Goal: Transaction & Acquisition: Purchase product/service

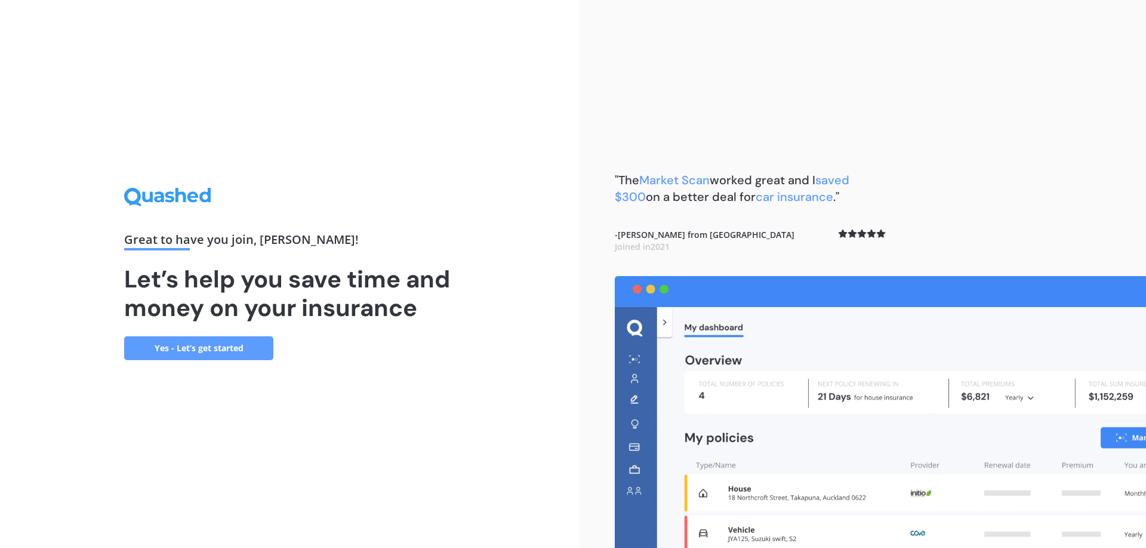
click at [232, 350] on link "Yes - Let’s get started" at bounding box center [198, 349] width 149 height 24
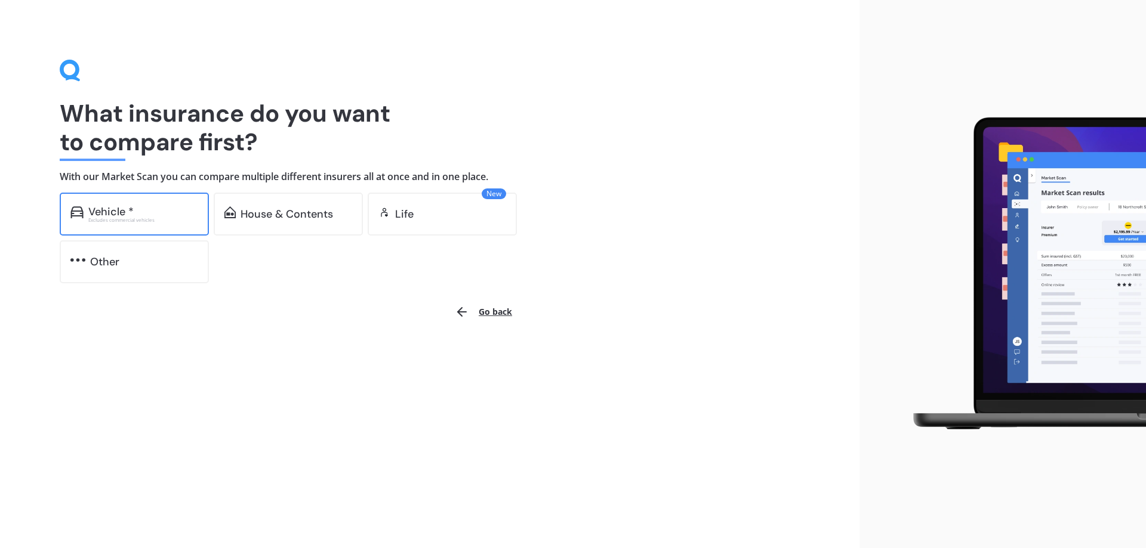
click at [174, 215] on div "Vehicle *" at bounding box center [143, 212] width 110 height 12
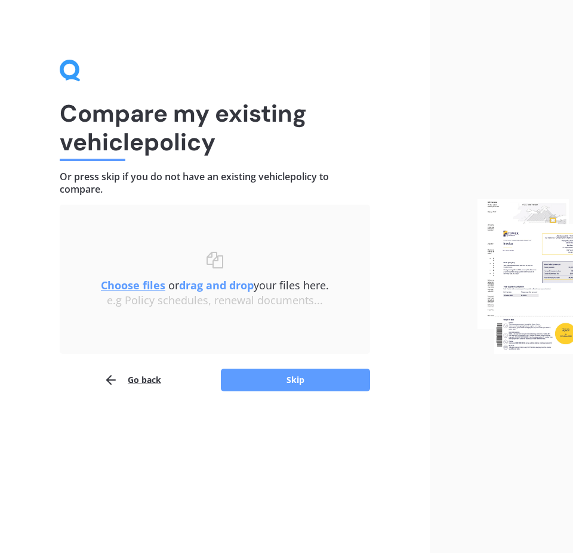
click at [298, 252] on div "Choose files or drag and drop your files here. Choose files or photos e.g Polic…" at bounding box center [215, 279] width 263 height 55
click at [206, 288] on b "drag and drop" at bounding box center [216, 285] width 75 height 14
click at [121, 282] on u "Choose files" at bounding box center [133, 285] width 64 height 14
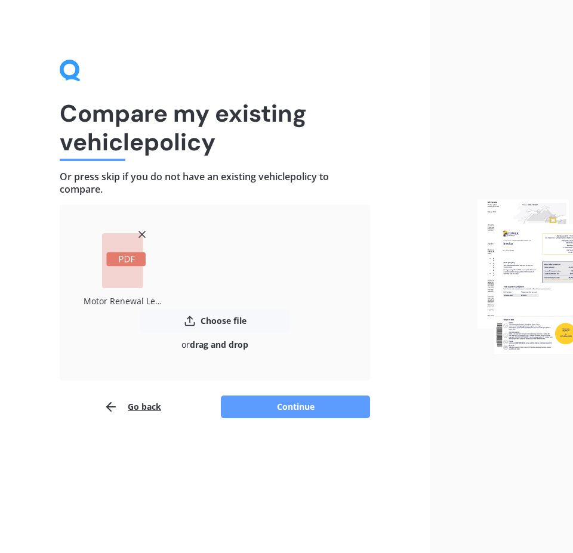
click at [334, 272] on div "Motor Renewal Letter AMV030469645.pdf" at bounding box center [215, 269] width 263 height 81
click at [313, 397] on button "Continue" at bounding box center [295, 407] width 149 height 23
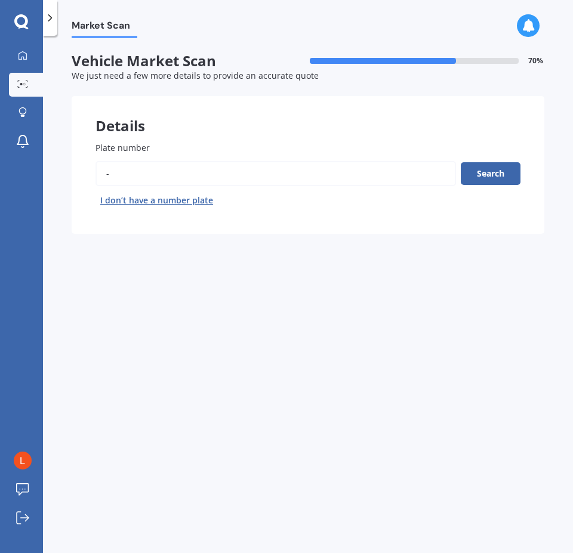
click at [171, 143] on label "Plate number" at bounding box center [305, 147] width 420 height 13
click at [171, 161] on input "Plate number" at bounding box center [275, 173] width 360 height 25
type input "pqj517"
click at [493, 171] on button "Search" at bounding box center [491, 173] width 60 height 23
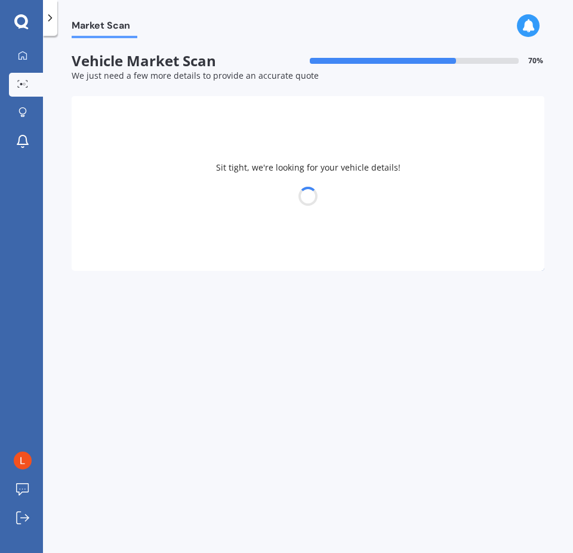
select select "TOYOTA"
select select "AQUA"
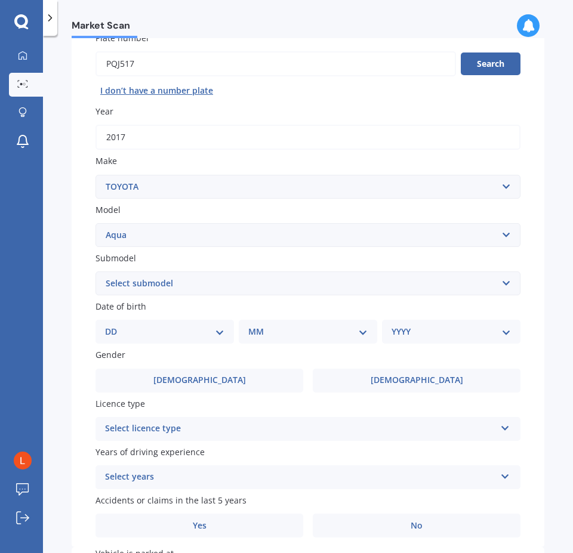
scroll to position [119, 0]
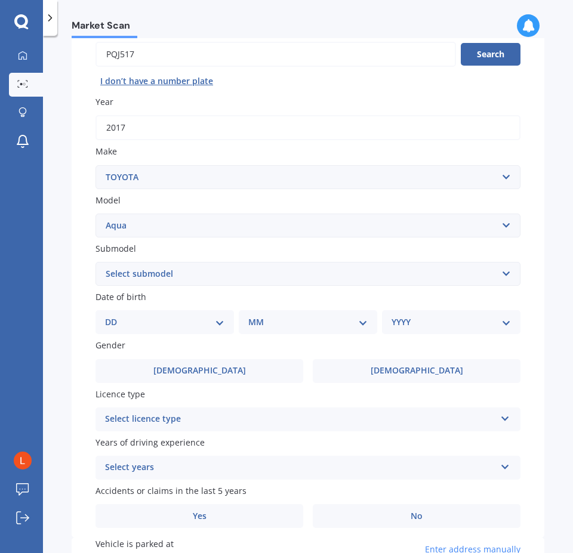
click at [133, 328] on select "DD 01 02 03 04 05 06 07 08 09 10 11 12 13 14 15 16 17 18 19 20 21 22 23 24 25 2…" at bounding box center [164, 322] width 119 height 13
select select "29"
click at [115, 316] on select "DD 01 02 03 04 05 06 07 08 09 10 11 12 13 14 15 16 17 18 19 20 21 22 23 24 25 2…" at bounding box center [164, 322] width 119 height 13
click at [295, 329] on div "MM 01 02 03 04 05 06 07 08 09 10 11 12" at bounding box center [310, 322] width 134 height 24
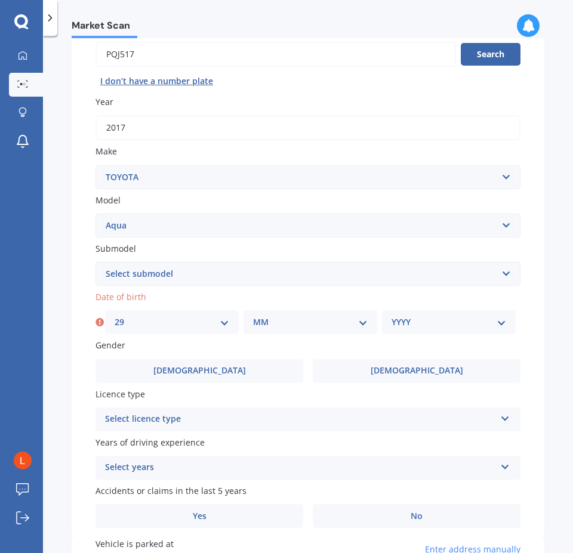
click at [297, 322] on select "MM 01 02 03 04 05 06 07 08 09 10 11 12" at bounding box center [310, 322] width 115 height 13
select select "05"
click at [253, 316] on select "MM 01 02 03 04 05 06 07 08 09 10 11 12" at bounding box center [310, 322] width 115 height 13
click at [467, 321] on select "YYYY 2025 2024 2023 2022 2021 2020 2019 2018 2017 2016 2015 2014 2013 2012 2011…" at bounding box center [448, 322] width 115 height 13
select select "1985"
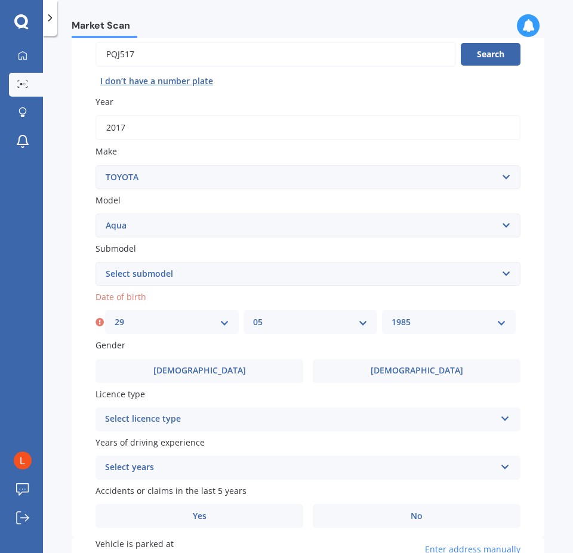
click at [391, 316] on select "YYYY 2025 2024 2023 2022 2021 2020 2019 2018 2017 2016 2015 2014 2013 2012 2011…" at bounding box center [448, 322] width 115 height 13
click at [424, 363] on label "Female" at bounding box center [417, 371] width 208 height 24
click at [0, 0] on input "Female" at bounding box center [0, 0] width 0 height 0
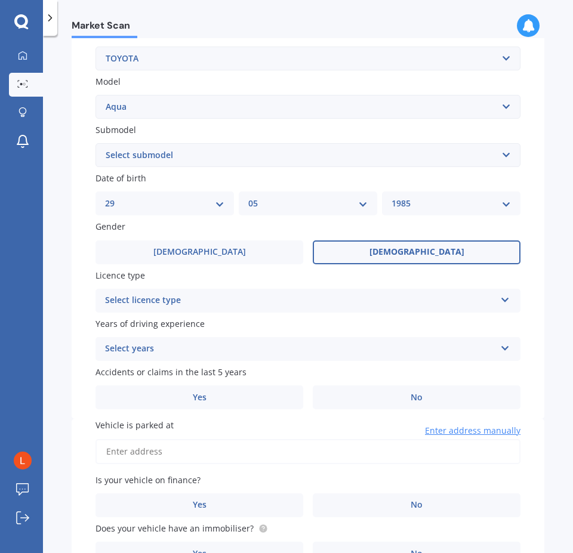
scroll to position [239, 0]
click at [267, 298] on div "Select licence type" at bounding box center [300, 300] width 390 height 14
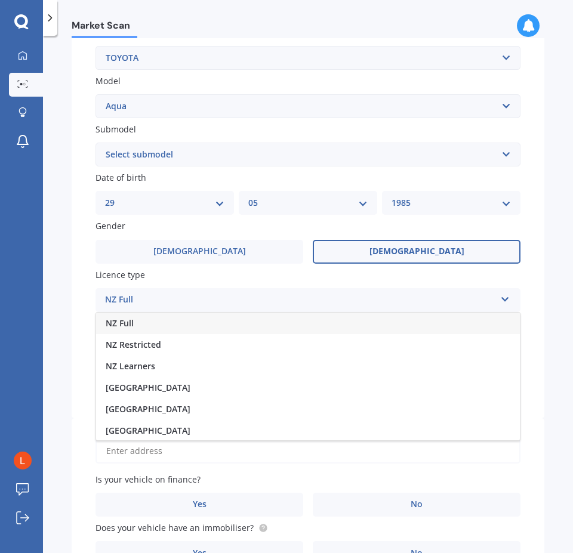
click at [119, 319] on span "NZ Full" at bounding box center [120, 322] width 28 height 11
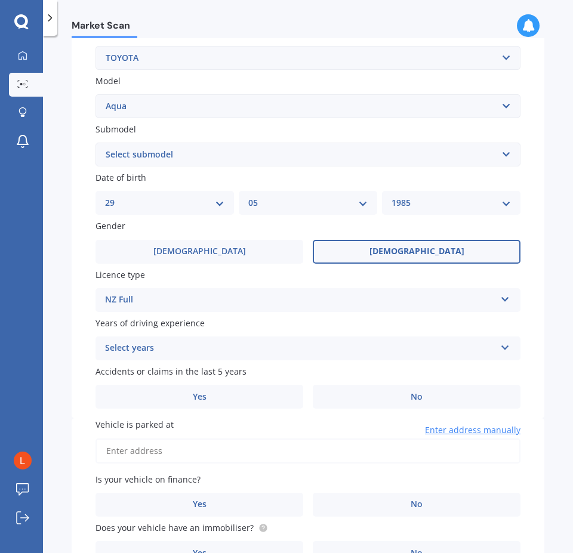
click at [244, 345] on div "Select years" at bounding box center [300, 348] width 390 height 14
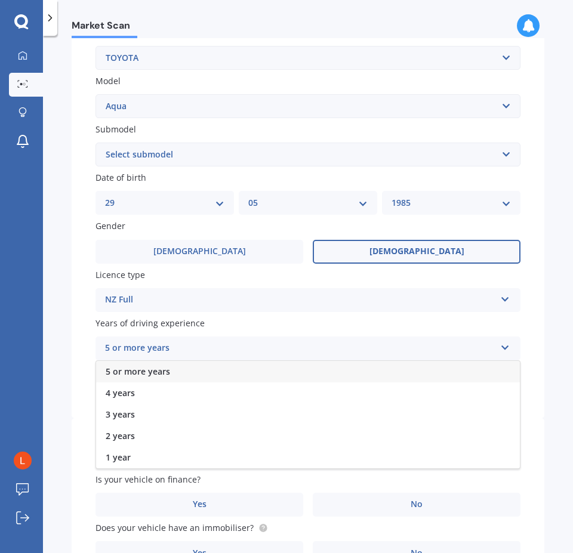
click at [183, 369] on div "5 or more years" at bounding box center [308, 371] width 424 height 21
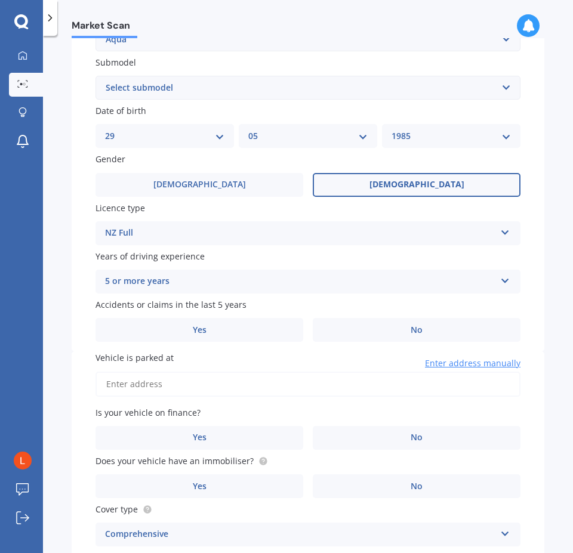
scroll to position [358, 0]
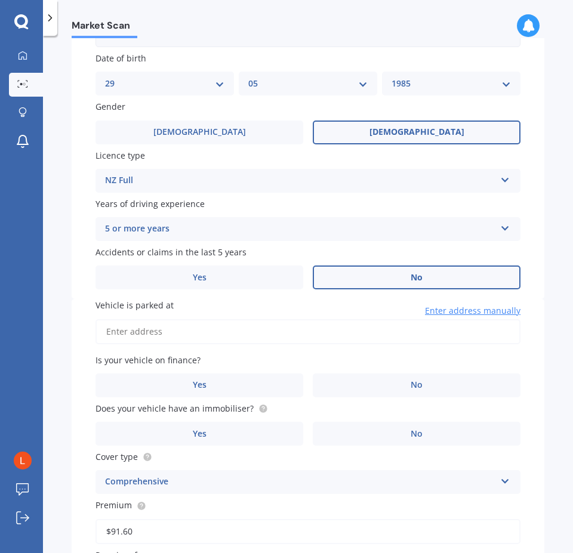
click at [416, 273] on span "No" at bounding box center [417, 278] width 12 height 10
click at [0, 0] on input "No" at bounding box center [0, 0] width 0 height 0
drag, startPoint x: 393, startPoint y: 317, endPoint x: 381, endPoint y: 323, distance: 14.1
click at [393, 317] on div "Vehicle is parked at Enter address manually" at bounding box center [307, 321] width 425 height 45
click at [344, 329] on input "Vehicle is parked at" at bounding box center [307, 331] width 425 height 25
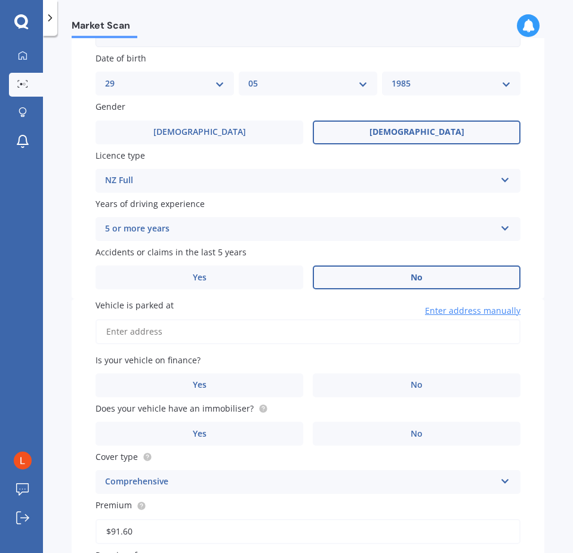
type input "3 Edward StreetBulls 4818"
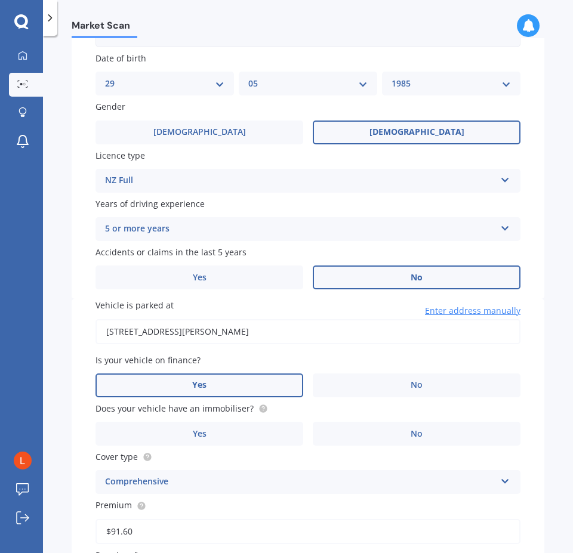
click at [244, 386] on label "Yes" at bounding box center [199, 386] width 208 height 24
click at [0, 0] on input "Yes" at bounding box center [0, 0] width 0 height 0
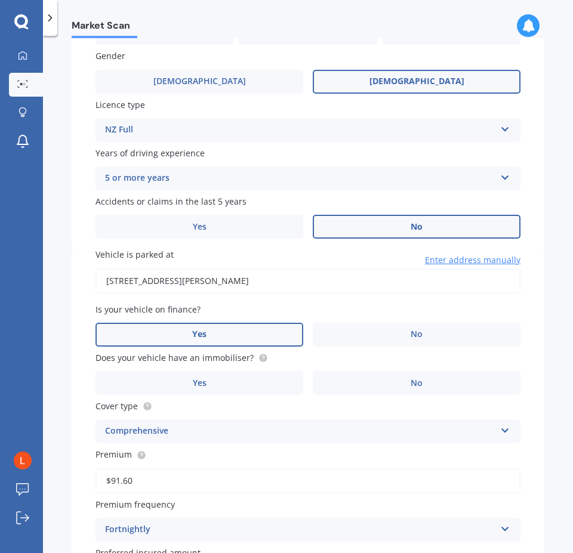
scroll to position [477, 0]
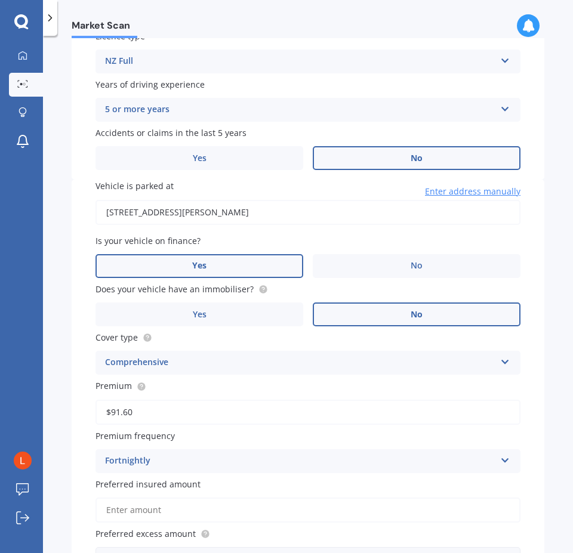
click at [455, 310] on label "No" at bounding box center [417, 315] width 208 height 24
click at [0, 0] on input "No" at bounding box center [0, 0] width 0 height 0
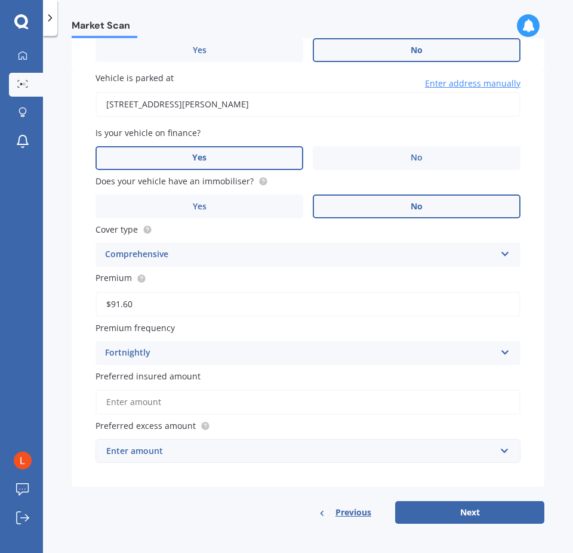
scroll to position [587, 0]
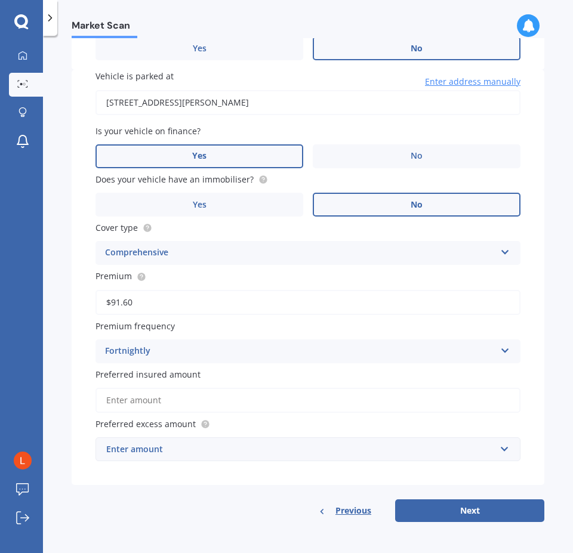
click at [247, 257] on div "Comprehensive" at bounding box center [300, 253] width 390 height 14
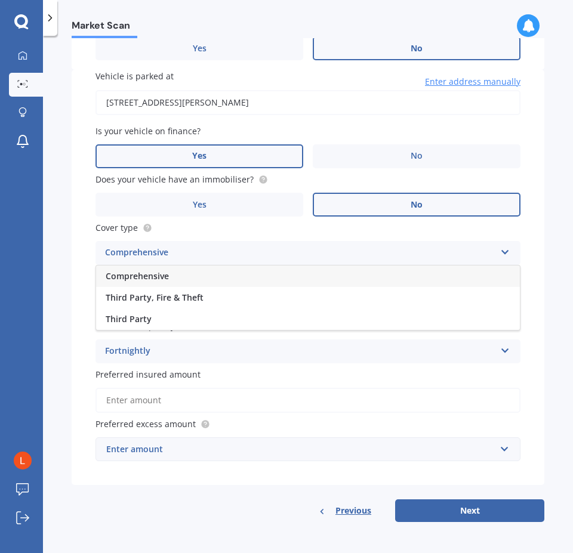
click at [247, 257] on div "Comprehensive" at bounding box center [300, 253] width 390 height 14
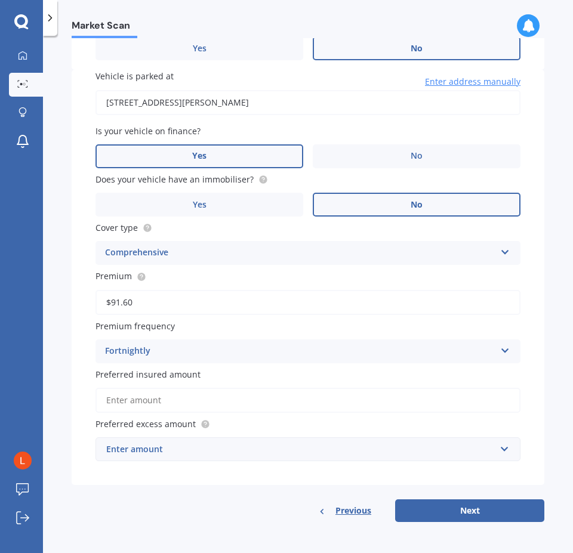
click at [240, 403] on input "Preferred insured amount" at bounding box center [307, 400] width 425 height 25
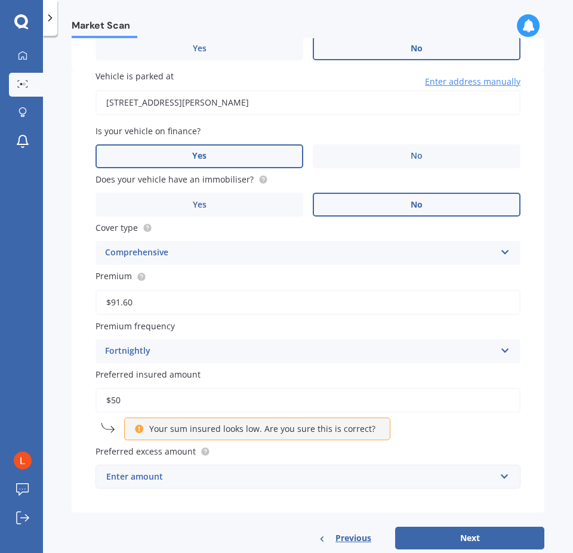
click at [262, 366] on div "Vehicle is parked at 3 Edward StreetBulls 4818 Enter address manually Is your v…" at bounding box center [308, 291] width 473 height 443
click at [140, 428] on icon at bounding box center [139, 427] width 10 height 8
click at [132, 392] on input "$50" at bounding box center [307, 400] width 425 height 25
type input "$5"
type input "$6"
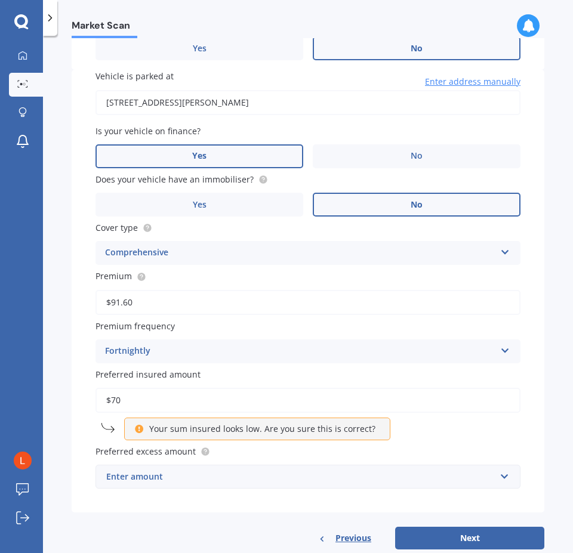
type input "$7"
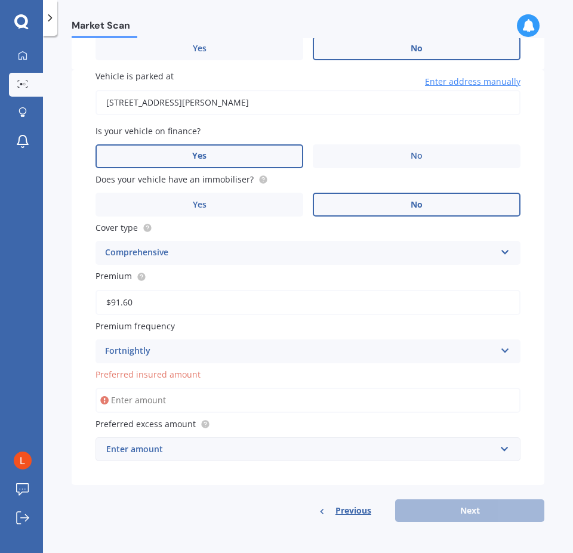
click at [243, 342] on div "Fortnightly Yearly Six-Monthly Quarterly Monthly Fortnightly Weekly" at bounding box center [307, 352] width 425 height 24
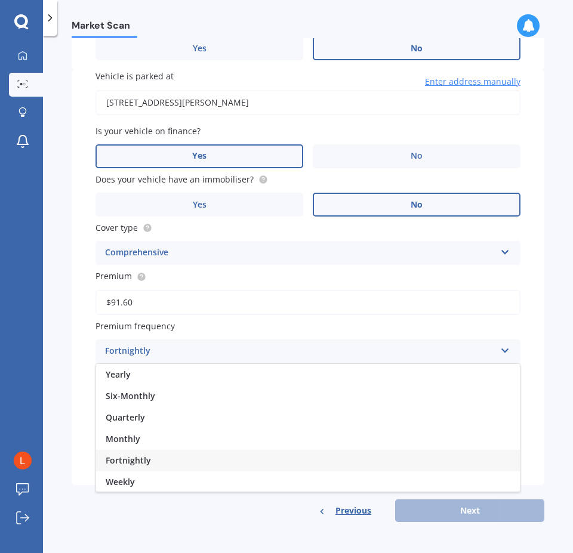
click at [42, 323] on div "My Dashboard Market Scan Explore insurance Notifications Lee-ann Rose Submit fe…" at bounding box center [21, 298] width 43 height 509
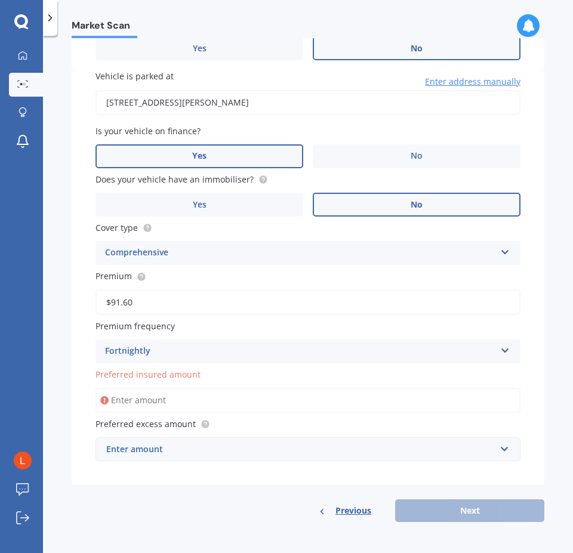
click at [152, 393] on input "Preferred insured amount" at bounding box center [307, 400] width 425 height 25
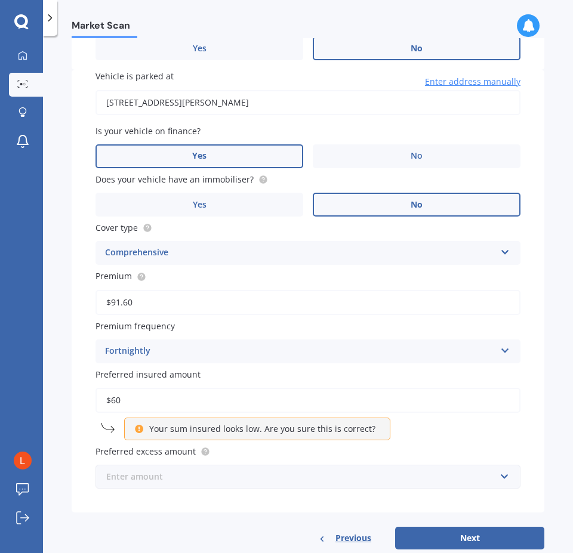
click at [241, 470] on input "text" at bounding box center [304, 476] width 414 height 23
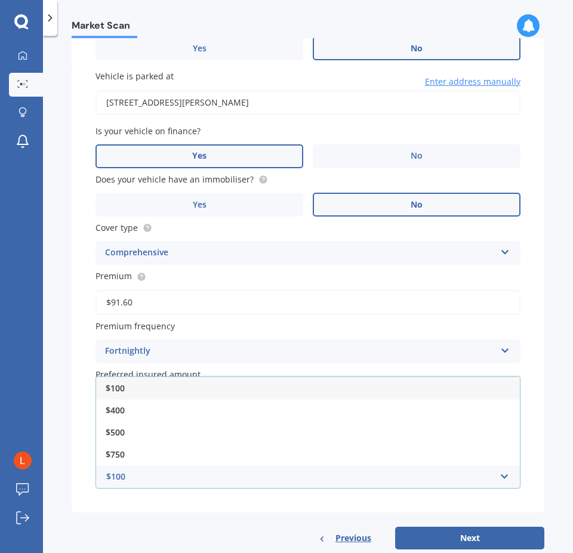
click at [150, 385] on div "$100" at bounding box center [308, 388] width 424 height 22
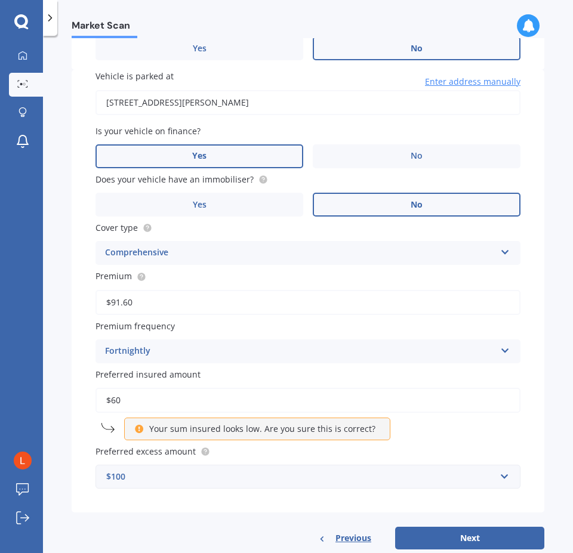
click at [73, 422] on div "Vehicle is parked at 3 Edward StreetBulls 4818 Enter address manually Is your v…" at bounding box center [308, 291] width 473 height 443
drag, startPoint x: 154, startPoint y: 397, endPoint x: 45, endPoint y: 395, distance: 108.6
click at [45, 395] on div "Market Scan Vehicle Market Scan 70 % We just need a few more details to provide…" at bounding box center [308, 296] width 530 height 517
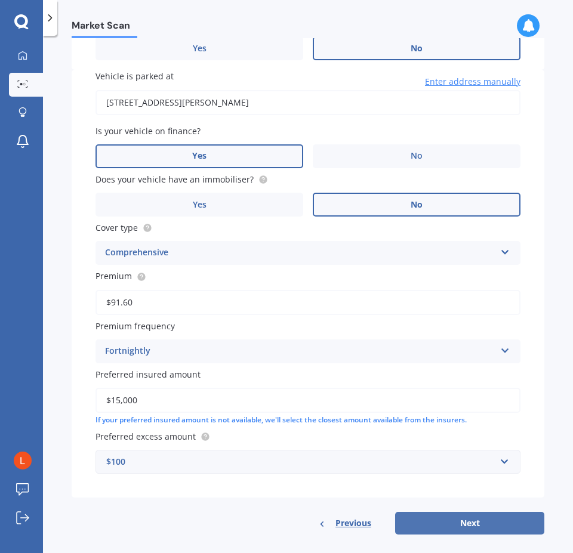
type input "$15,000"
click at [468, 528] on button "Next" at bounding box center [469, 523] width 149 height 23
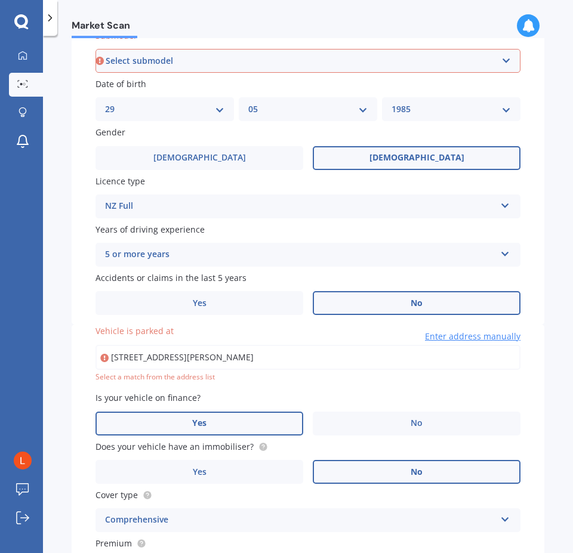
scroll to position [323, 0]
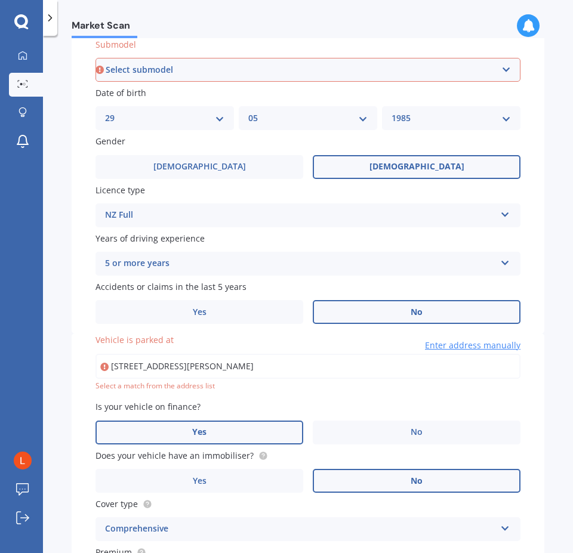
click at [218, 358] on input "3 Edward StreetBulls 4818" at bounding box center [307, 366] width 425 height 25
click at [444, 343] on span "Enter address manually" at bounding box center [472, 346] width 95 height 12
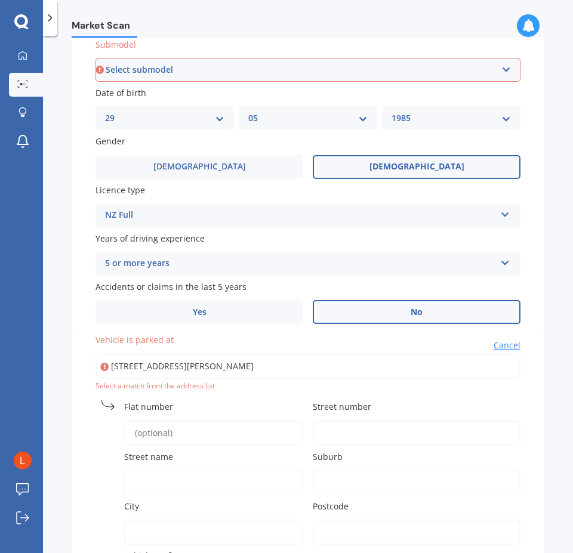
click at [374, 403] on label "Street number" at bounding box center [414, 406] width 203 height 13
click at [374, 421] on input "Street number" at bounding box center [417, 433] width 208 height 25
type input "3"
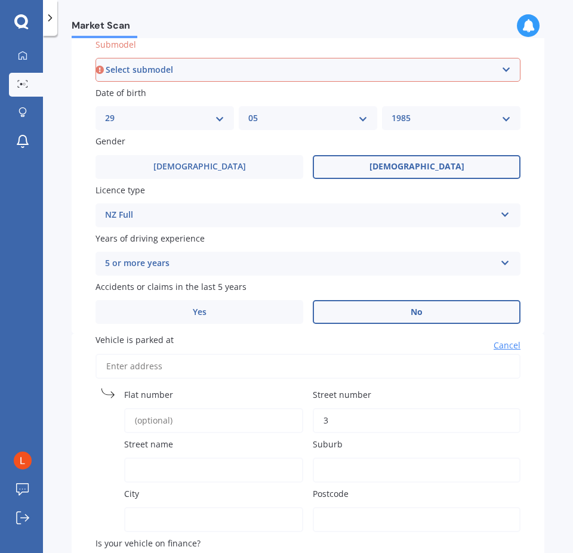
type input "3"
click at [156, 447] on span "Street name" at bounding box center [148, 444] width 49 height 11
click at [156, 458] on input "Street name" at bounding box center [213, 470] width 179 height 25
type input "Edward Street"
type input "3 Edward Street"
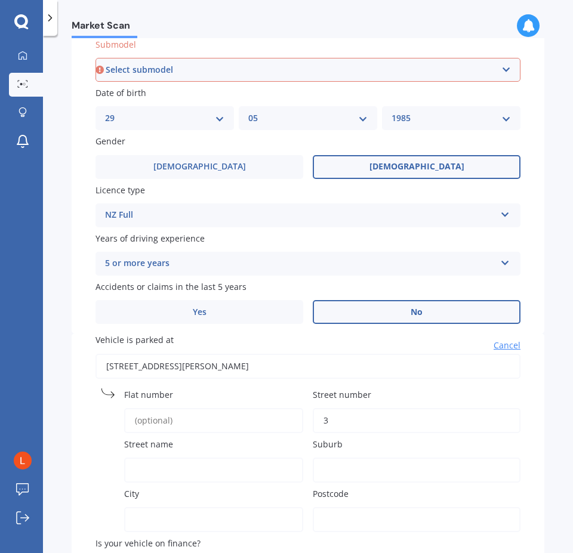
type input "Bulls"
type input "4818"
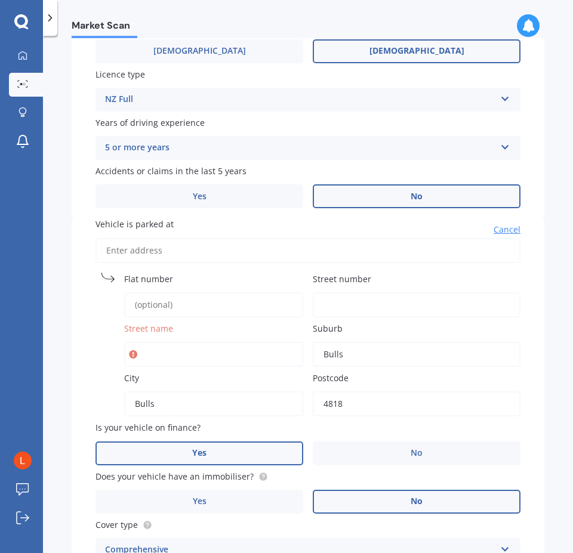
scroll to position [443, 0]
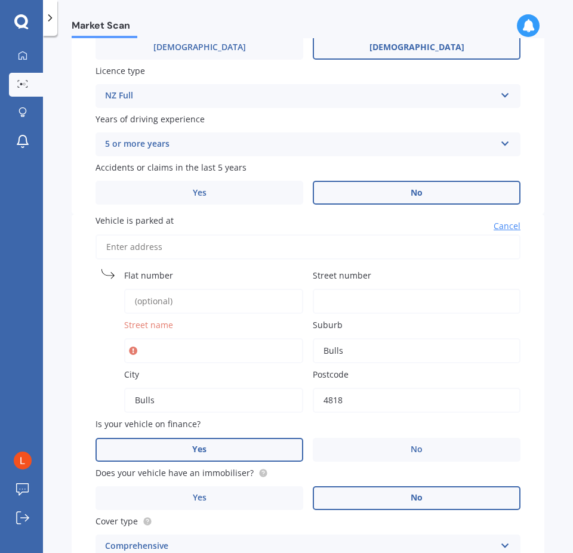
click at [530, 218] on div "Vehicle is parked at Cancel Flat number Street number Street name Suburb Bulls …" at bounding box center [308, 502] width 473 height 577
click at [169, 351] on input "Street name" at bounding box center [213, 350] width 179 height 25
type input "Edward Street"
type input "3 Edward Street"
type input "3"
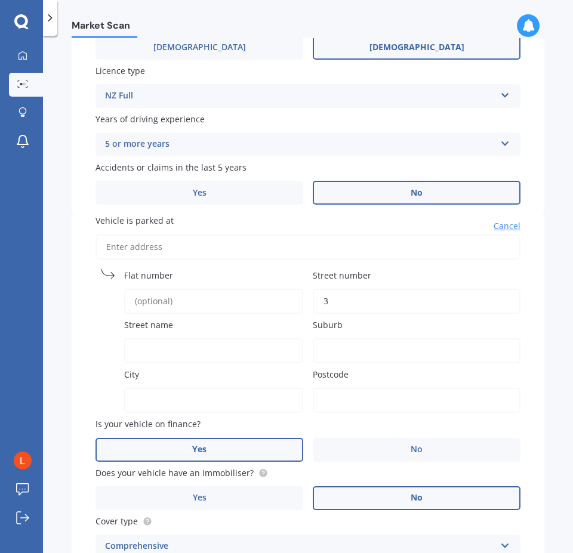
click at [187, 351] on input "Street name" at bounding box center [213, 350] width 179 height 25
type input "Edward street"
click at [345, 344] on input "Suburb" at bounding box center [417, 350] width 208 height 25
type input "bulls"
click at [320, 391] on input "Postcode" at bounding box center [417, 400] width 208 height 25
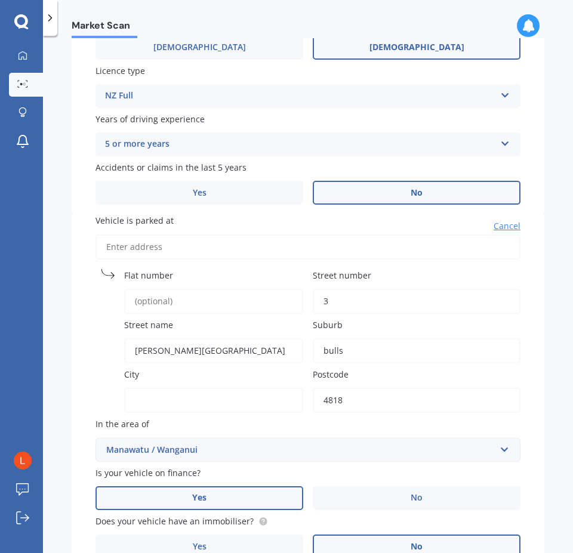
type input "4818"
click at [223, 415] on div "Vehicle is parked at Cancel Flat number Street number 3 Street name Edward stre…" at bounding box center [308, 526] width 473 height 625
click at [289, 447] on div "Manawatu / Wanganui" at bounding box center [300, 449] width 389 height 13
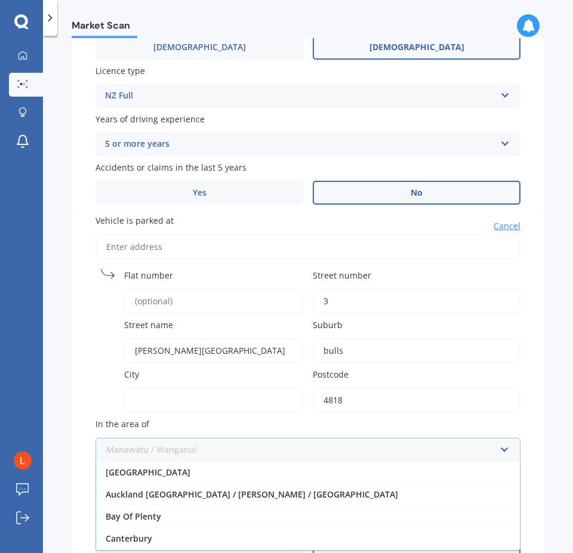
scroll to position [65, 0]
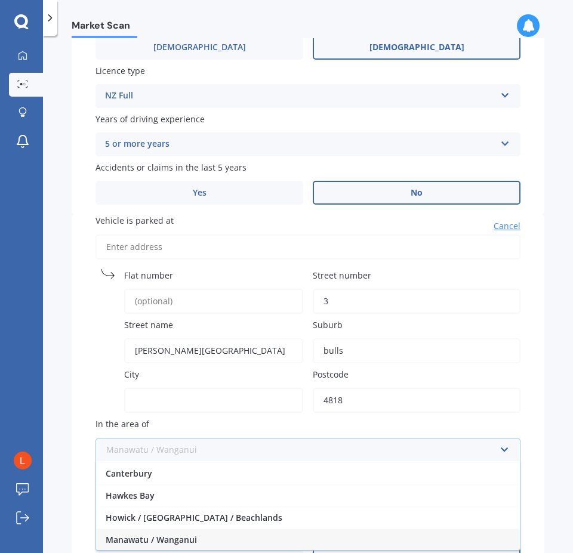
click at [289, 447] on input "text" at bounding box center [304, 450] width 414 height 23
click at [156, 538] on span "Manawatu / Wanganui" at bounding box center [151, 539] width 91 height 11
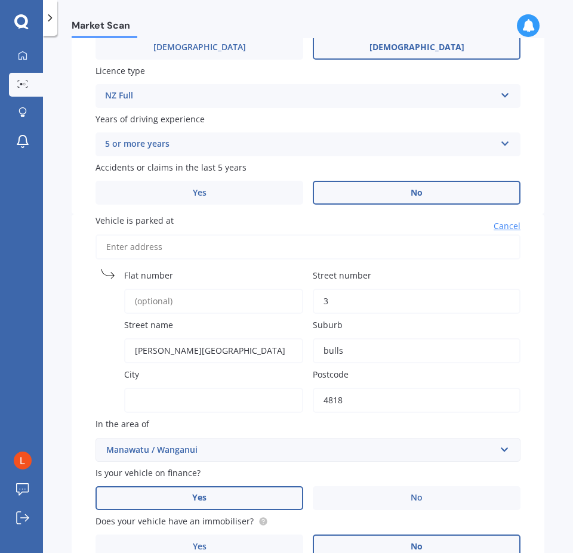
click at [540, 440] on div "Market Scan Vehicle Market Scan 70 % We just need a few more details to provide…" at bounding box center [308, 296] width 530 height 517
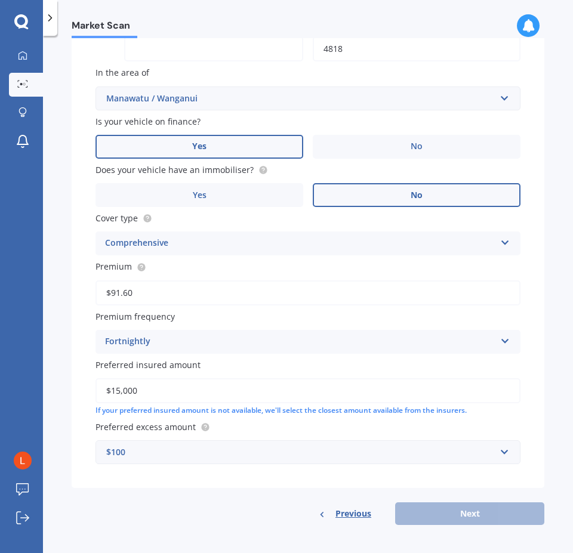
scroll to position [797, 0]
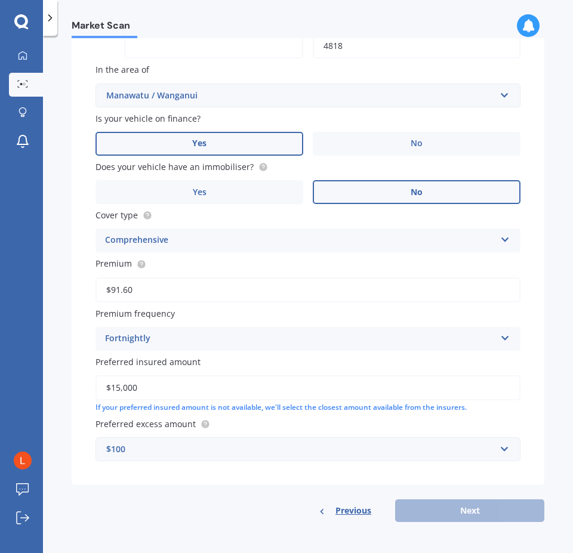
click at [66, 369] on div "Market Scan Vehicle Market Scan 70 % We just need a few more details to provide…" at bounding box center [308, 296] width 530 height 517
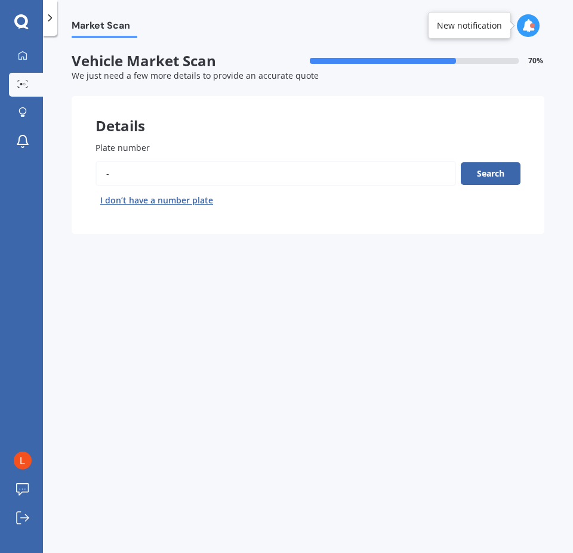
click at [243, 146] on label "Plate number" at bounding box center [305, 147] width 420 height 13
click at [243, 161] on input "Plate number" at bounding box center [275, 173] width 360 height 25
type input "PQJ517"
click at [498, 175] on button "Search" at bounding box center [491, 173] width 60 height 23
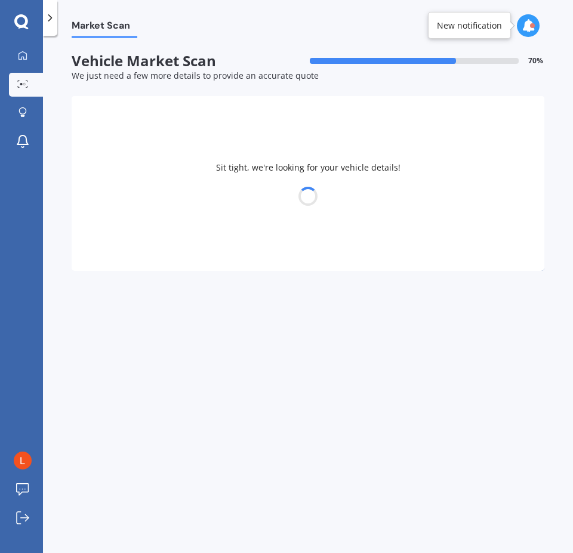
select select "TOYOTA"
select select "AQUA"
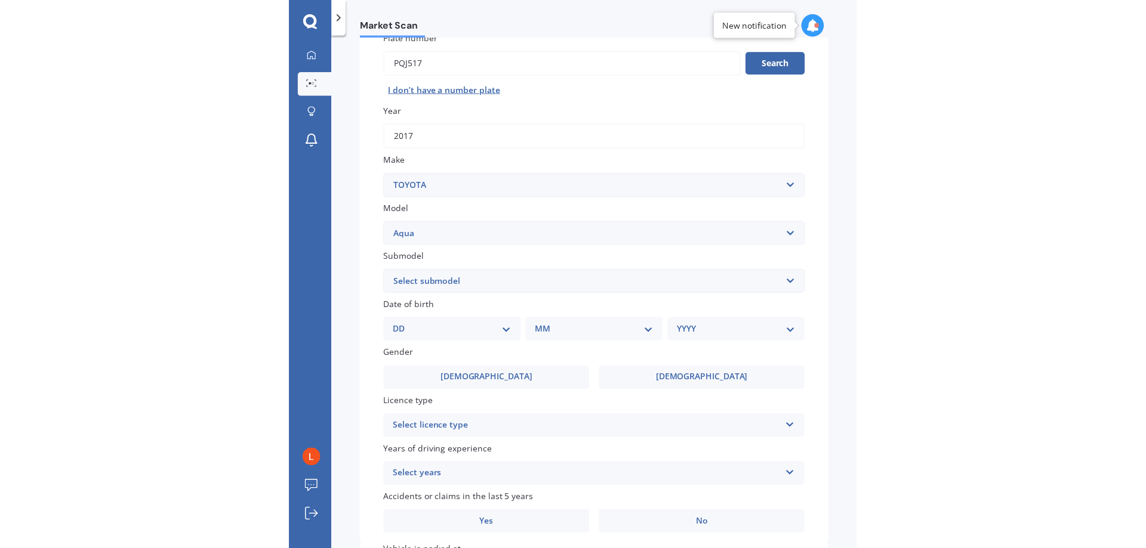
scroll to position [119, 0]
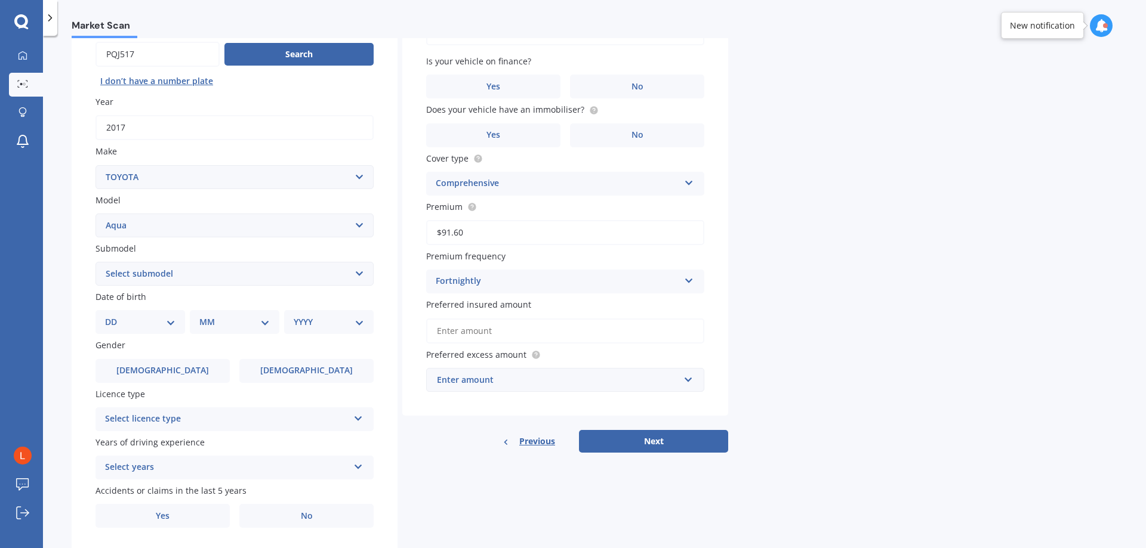
click at [171, 323] on select "DD 01 02 03 04 05 06 07 08 09 10 11 12 13 14 15 16 17 18 19 20 21 22 23 24 25 2…" at bounding box center [140, 322] width 70 height 13
select select "29"
click at [115, 316] on select "DD 01 02 03 04 05 06 07 08 09 10 11 12 13 14 15 16 17 18 19 20 21 22 23 24 25 2…" at bounding box center [140, 322] width 70 height 13
click at [249, 322] on select "MM 01 02 03 04 05 06 07 08 09 10 11 12" at bounding box center [237, 322] width 66 height 13
select select "05"
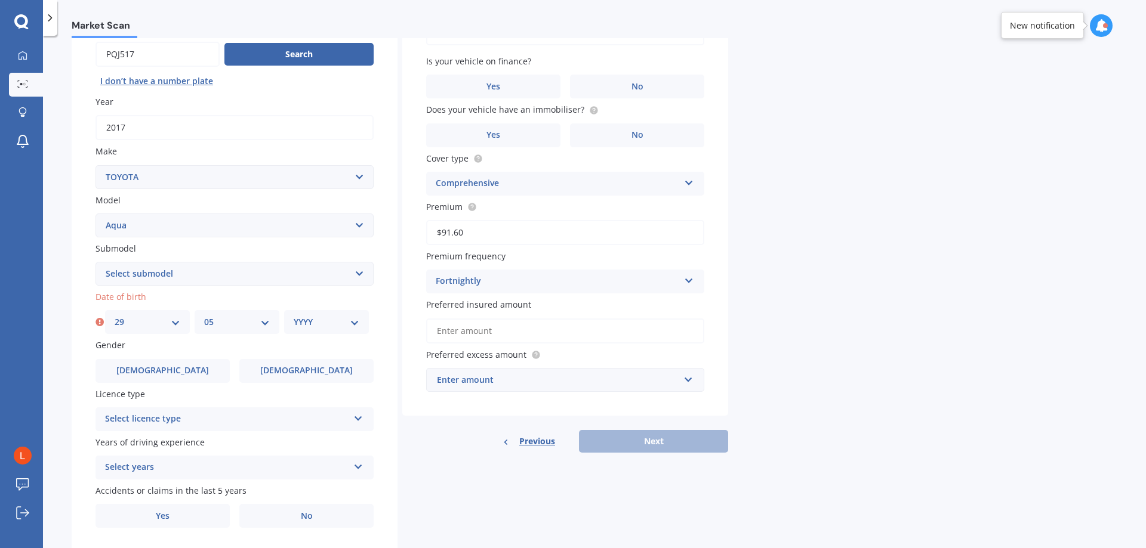
click at [204, 316] on select "MM 01 02 03 04 05 06 07 08 09 10 11 12" at bounding box center [237, 322] width 66 height 13
click at [347, 323] on select "YYYY 2025 2024 2023 2022 2021 2020 2019 2018 2017 2016 2015 2014 2013 2012 2011…" at bounding box center [327, 322] width 66 height 13
select select "1985"
click at [294, 316] on select "YYYY 2025 2024 2023 2022 2021 2020 2019 2018 2017 2016 2015 2014 2013 2012 2011…" at bounding box center [327, 322] width 66 height 13
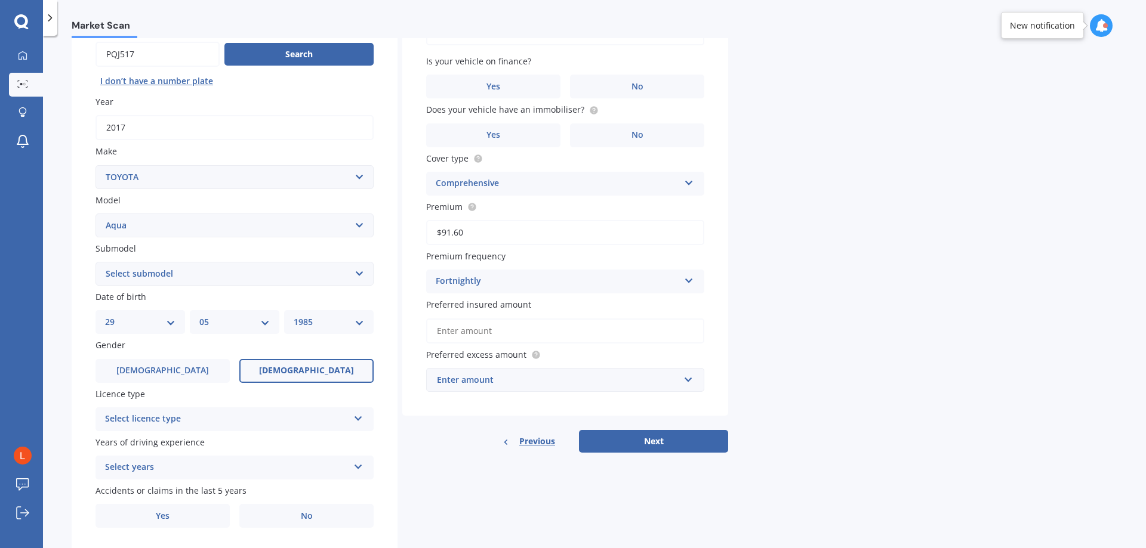
click at [322, 361] on label "Female" at bounding box center [306, 371] width 134 height 24
click at [0, 0] on input "Female" at bounding box center [0, 0] width 0 height 0
click at [219, 417] on div "Select licence type" at bounding box center [226, 419] width 243 height 14
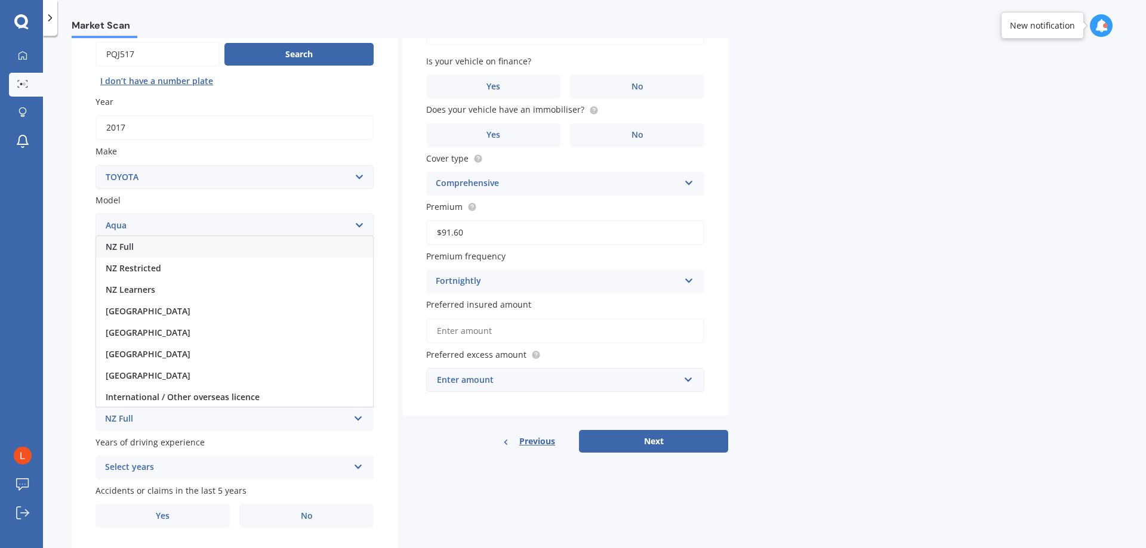
click at [151, 240] on div "NZ Full" at bounding box center [234, 246] width 277 height 21
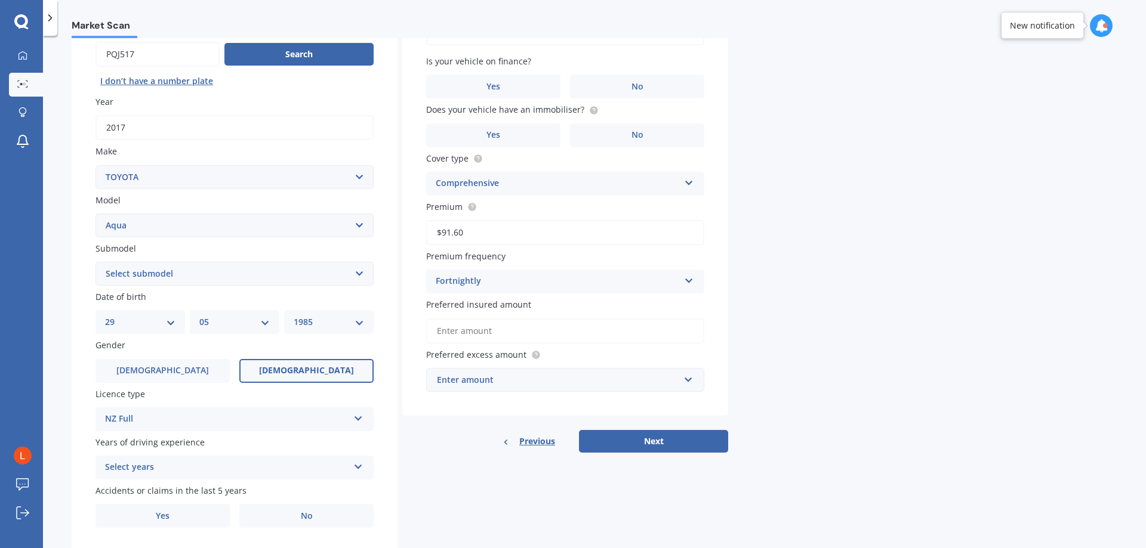
click at [251, 474] on div "Select years" at bounding box center [226, 468] width 243 height 14
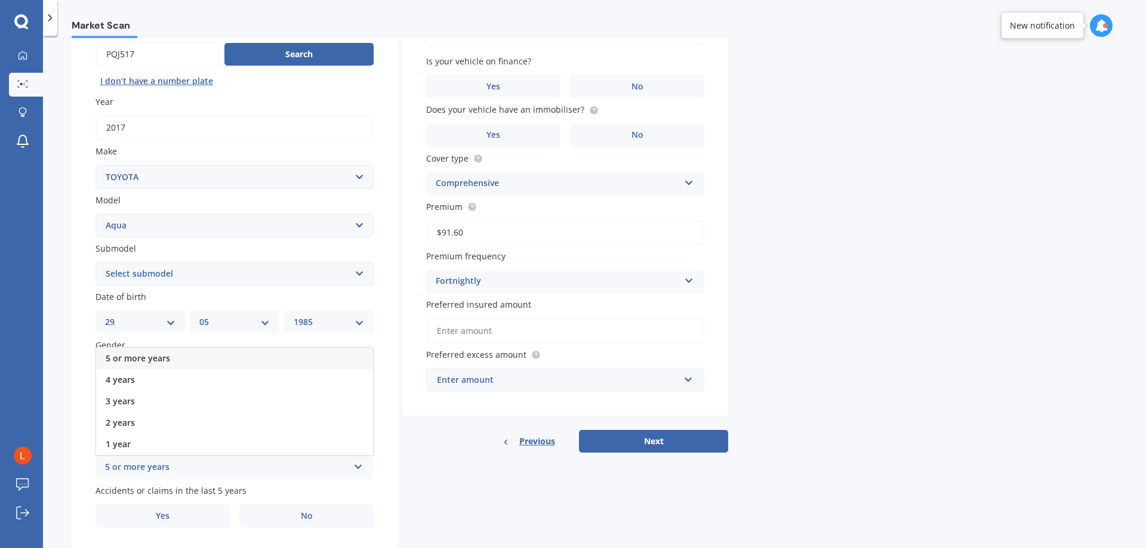
click at [187, 360] on div "5 or more years" at bounding box center [234, 358] width 277 height 21
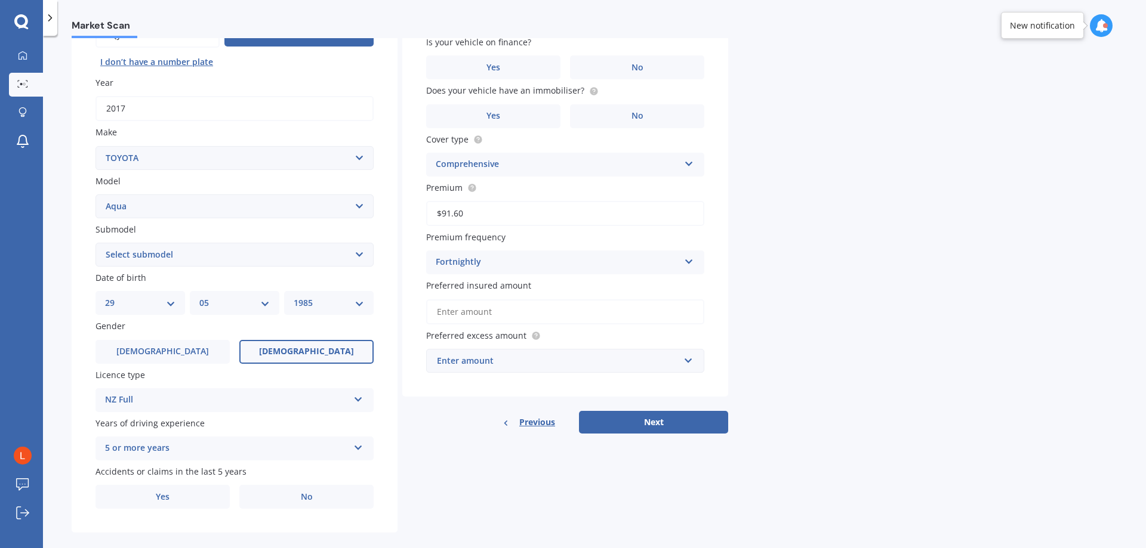
scroll to position [154, 0]
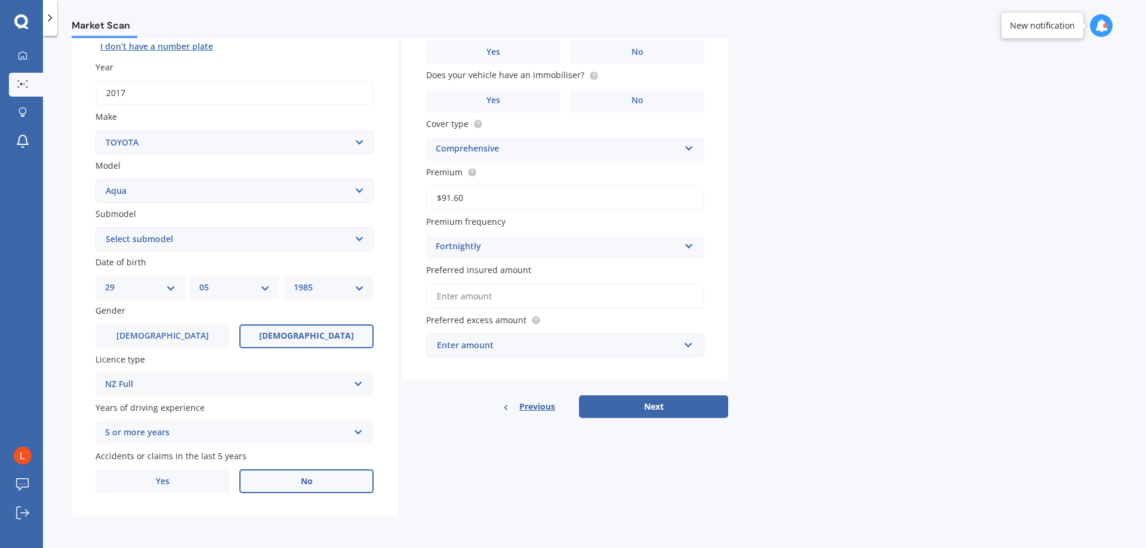
click at [328, 478] on label "No" at bounding box center [306, 482] width 134 height 24
click at [0, 0] on input "No" at bounding box center [0, 0] width 0 height 0
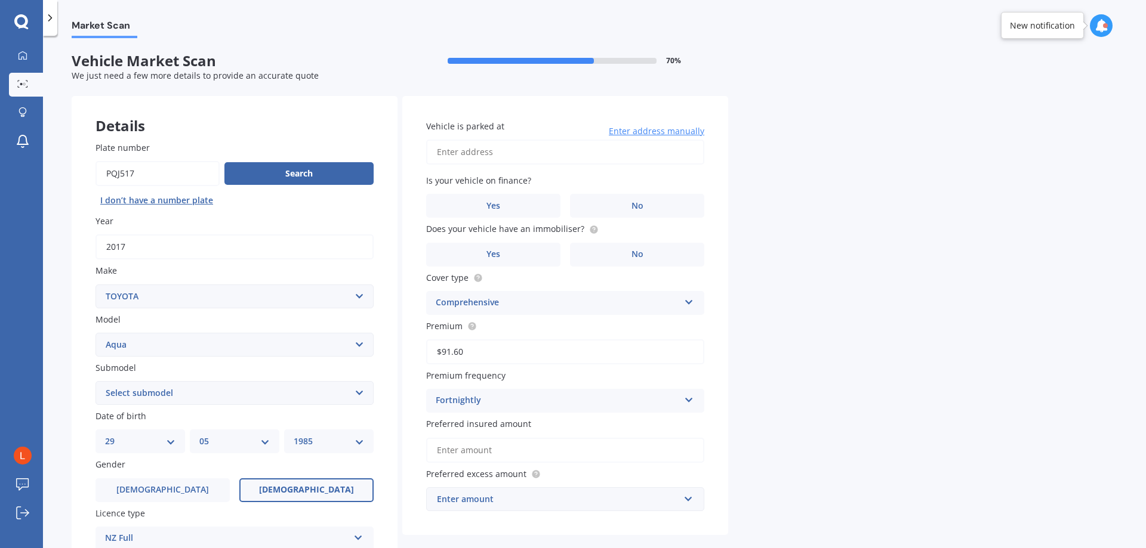
click at [509, 151] on input "Vehicle is parked at" at bounding box center [565, 152] width 278 height 25
click at [501, 149] on input "3 Edward StreetBulls 4818" at bounding box center [565, 152] width 278 height 25
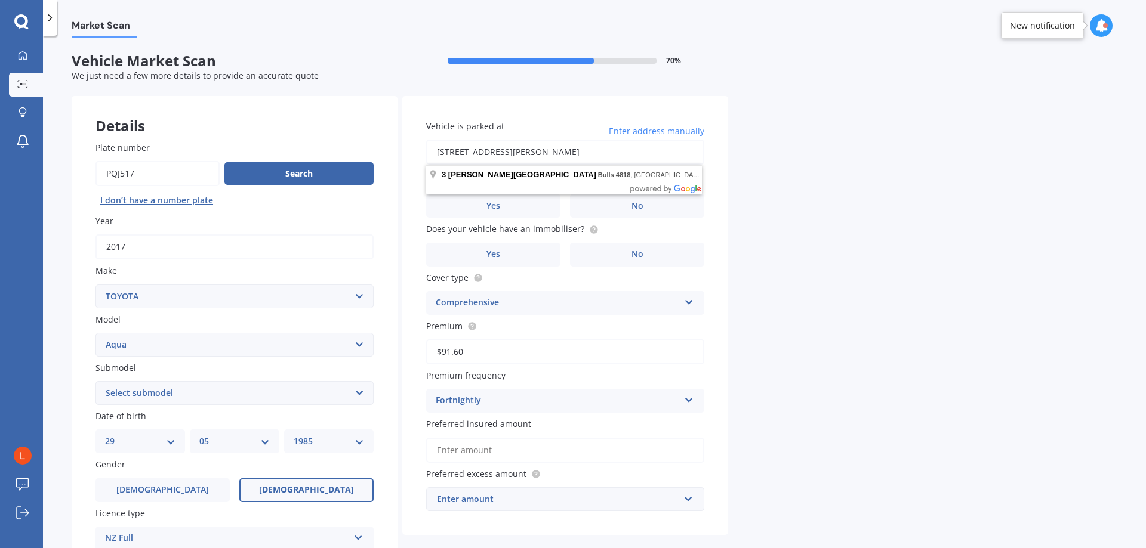
drag, startPoint x: 508, startPoint y: 148, endPoint x: 499, endPoint y: 149, distance: 9.0
click at [499, 148] on input "3 Edward Street,Bulls 4818" at bounding box center [565, 152] width 278 height 25
click at [501, 149] on input "3 Edward Street,Bulls 4818" at bounding box center [565, 152] width 278 height 25
type input "3 Edward Street, Bulls 4818"
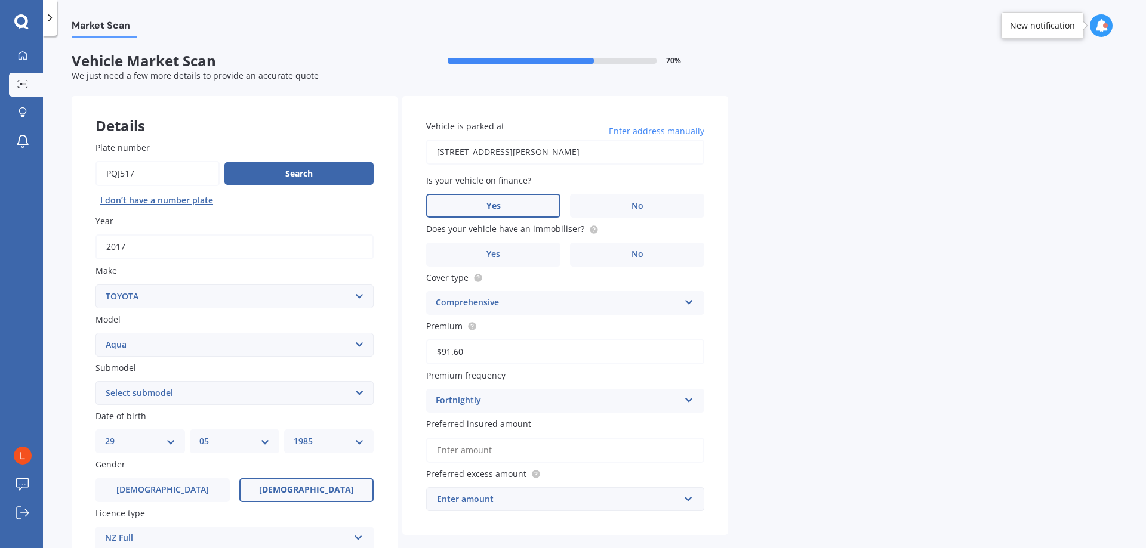
click at [522, 207] on label "Yes" at bounding box center [493, 206] width 134 height 24
click at [0, 0] on input "Yes" at bounding box center [0, 0] width 0 height 0
click at [572, 251] on label "No" at bounding box center [637, 255] width 134 height 24
click at [0, 0] on input "No" at bounding box center [0, 0] width 0 height 0
click at [560, 465] on div "Vehicle is parked at 3 Edward Street, Bulls 4818 Enter address manually Is your…" at bounding box center [565, 315] width 326 height 439
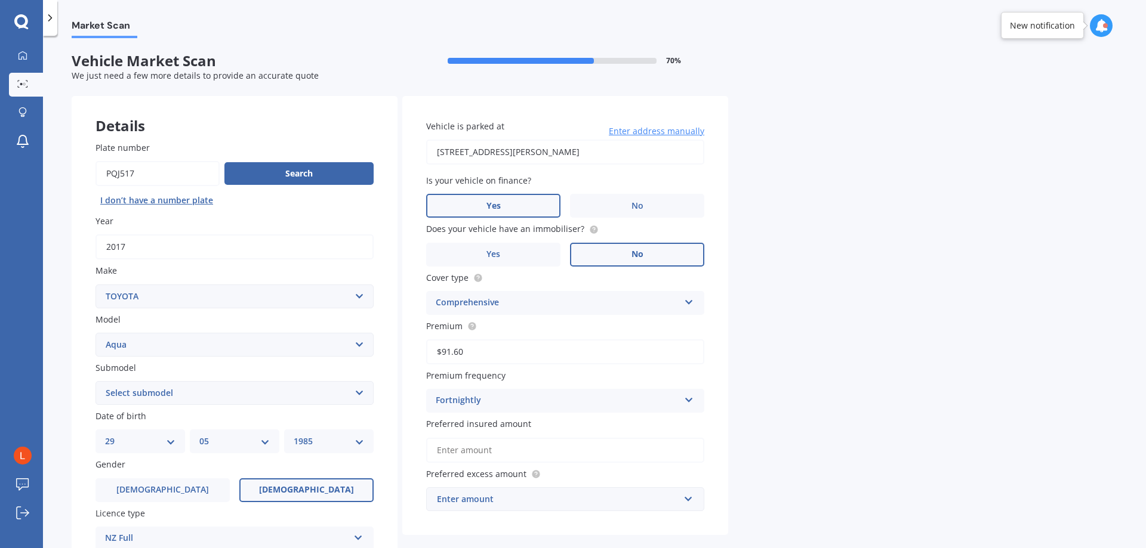
click at [560, 458] on input "Preferred insured amount" at bounding box center [565, 450] width 278 height 25
type input "$15,000"
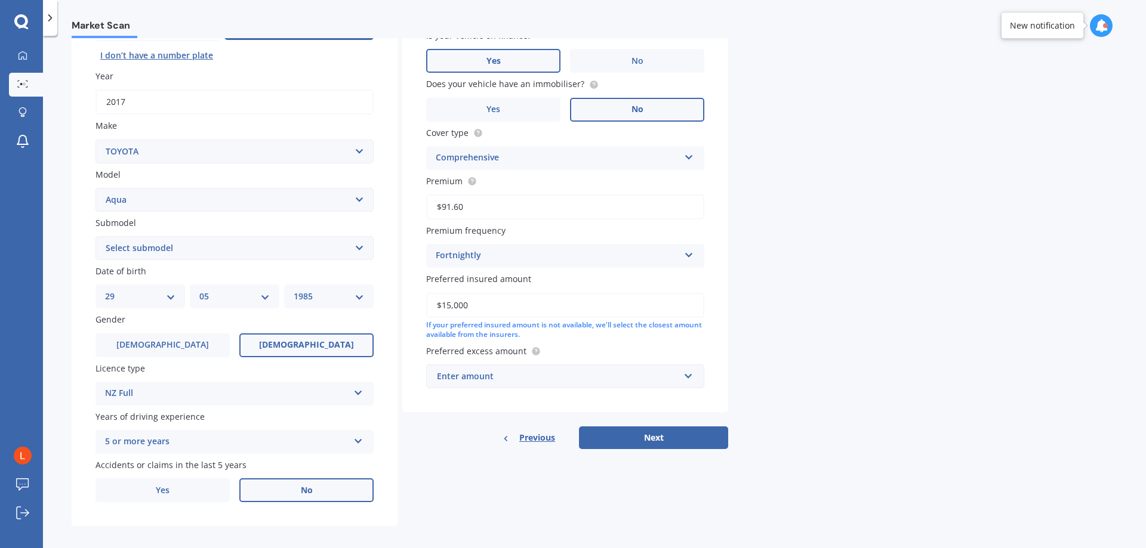
scroll to position [154, 0]
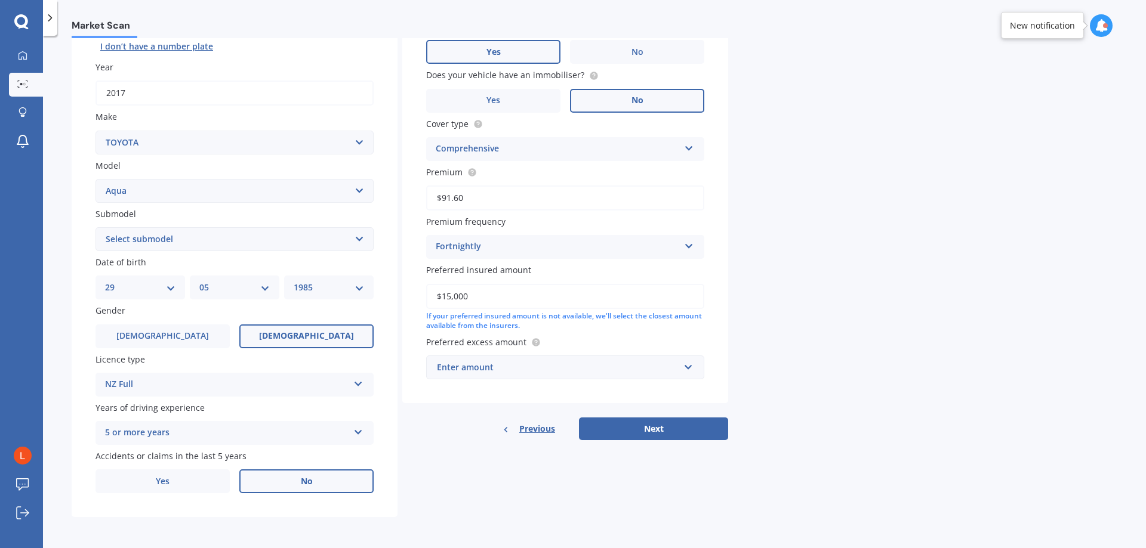
click at [572, 366] on div "Enter amount" at bounding box center [558, 367] width 242 height 13
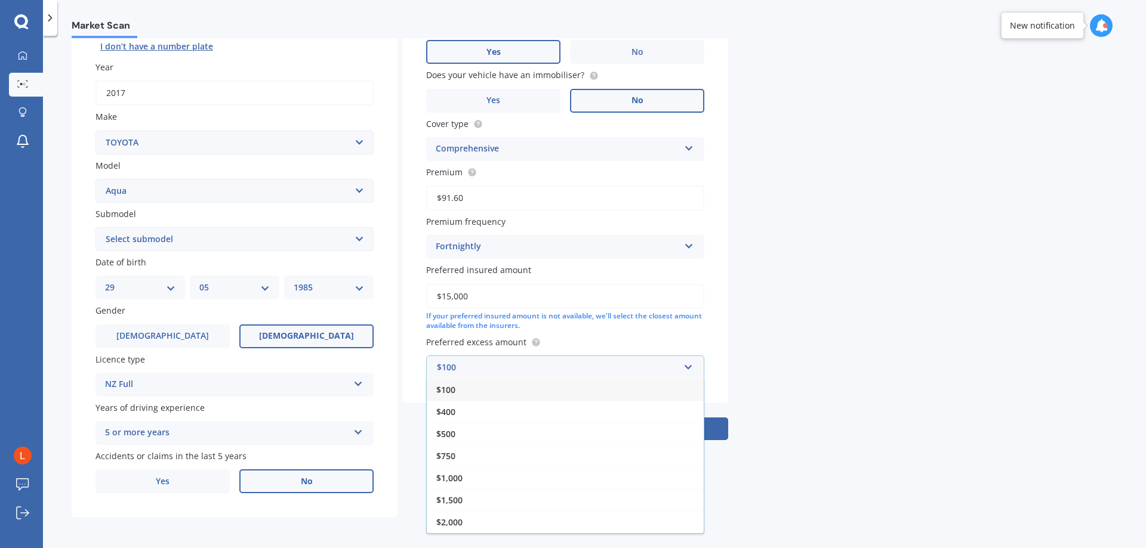
click at [520, 392] on div "$100" at bounding box center [565, 390] width 277 height 22
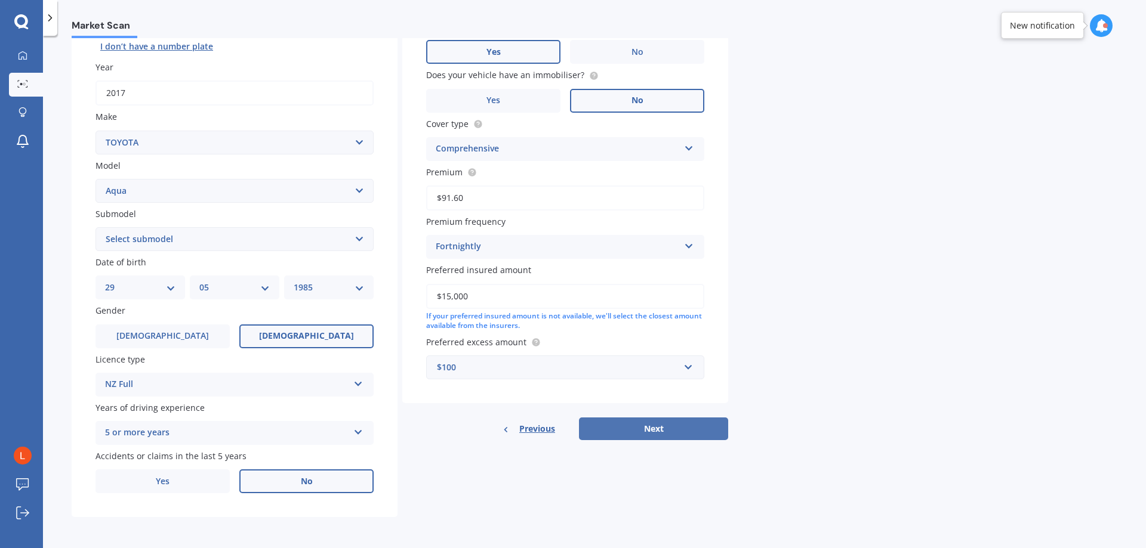
click at [572, 436] on button "Next" at bounding box center [653, 429] width 149 height 23
click at [356, 244] on select "Select submodel (All Other) Hatchback Hybrid" at bounding box center [234, 239] width 278 height 24
select select "HYBRID"
click at [95, 227] on select "Select submodel (All Other) Hatchback Hybrid" at bounding box center [234, 239] width 278 height 24
click at [572, 421] on button "Next" at bounding box center [653, 429] width 149 height 23
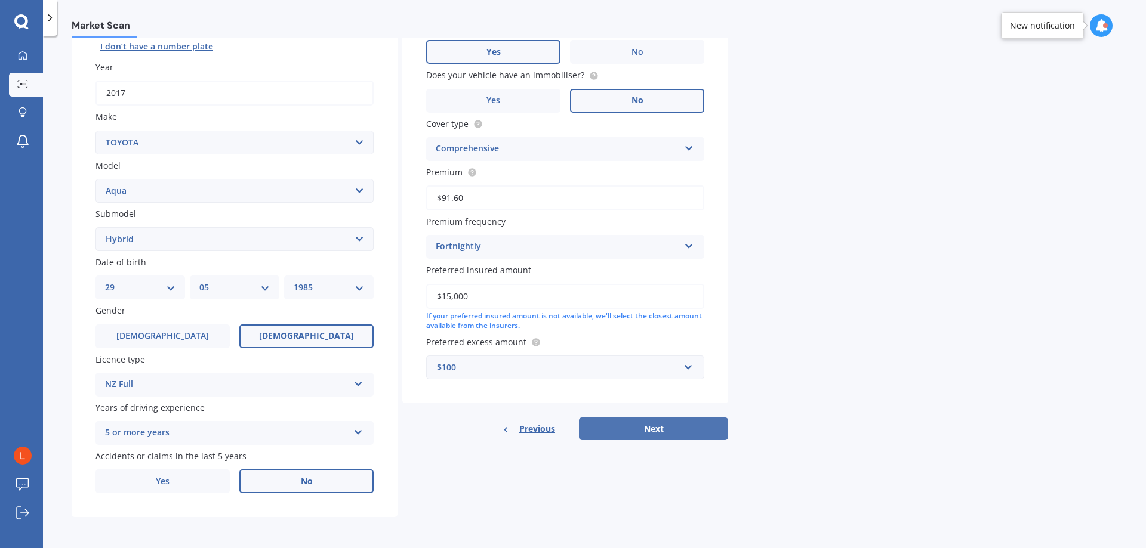
select select "29"
select select "05"
select select "1985"
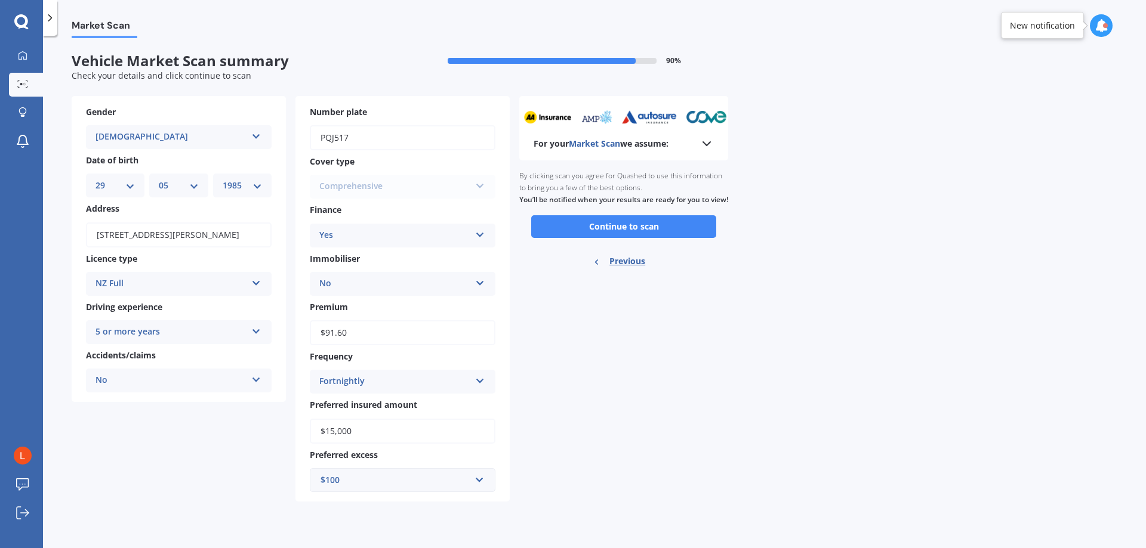
scroll to position [0, 0]
click at [572, 238] on button "Continue to scan" at bounding box center [623, 226] width 185 height 23
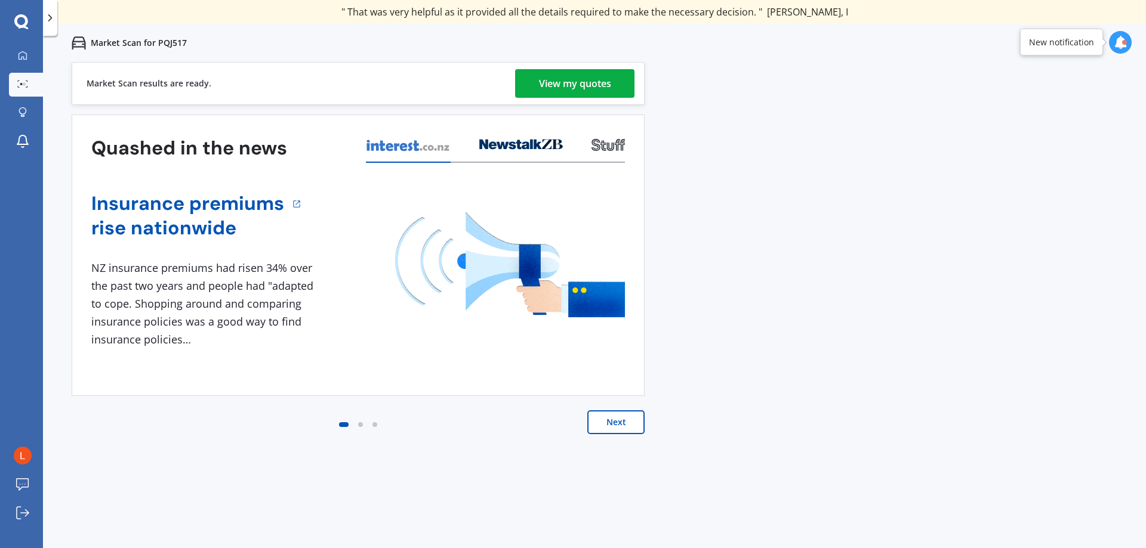
click at [572, 81] on div "View my quotes" at bounding box center [575, 83] width 72 height 29
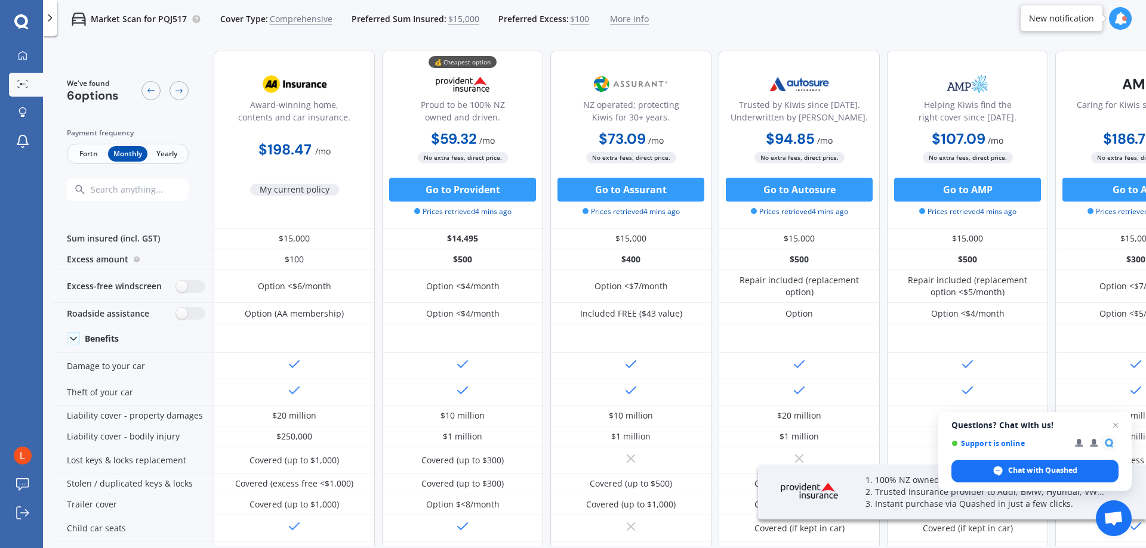
click at [93, 151] on span "Fortn" at bounding box center [88, 154] width 39 height 16
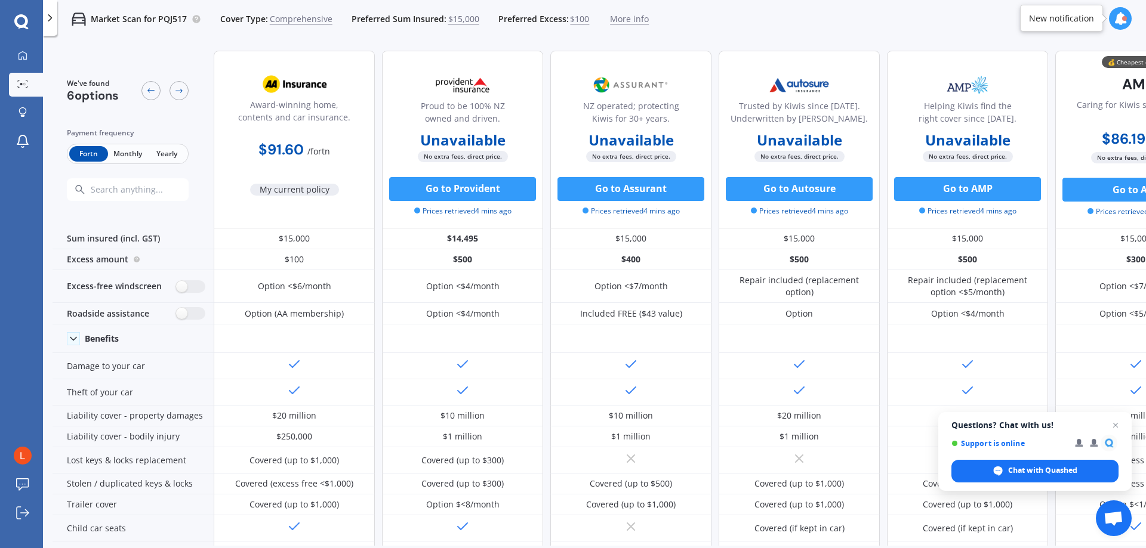
click at [124, 153] on span "Monthly" at bounding box center [127, 154] width 39 height 16
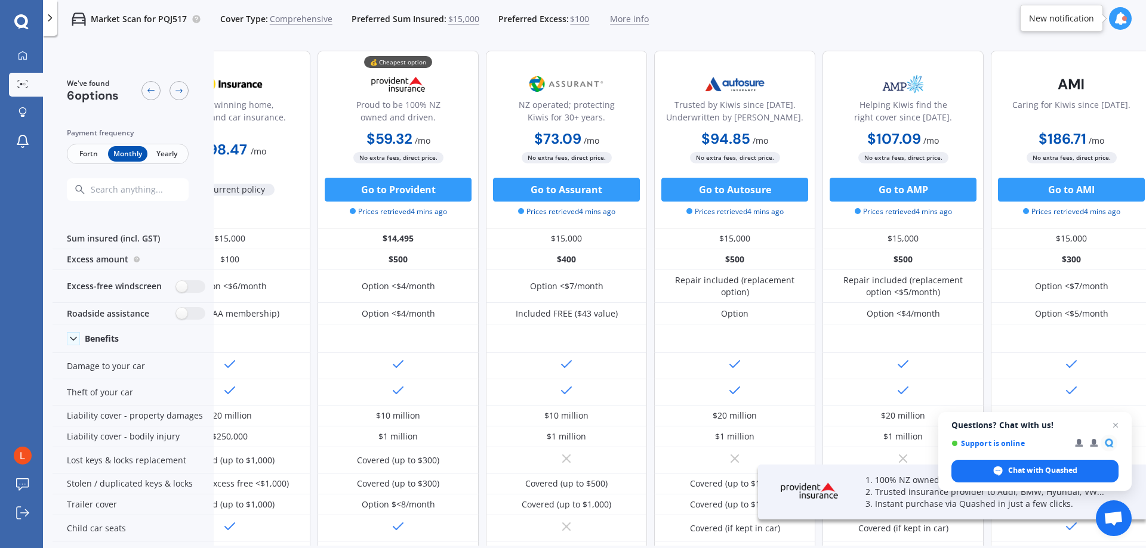
scroll to position [0, 76]
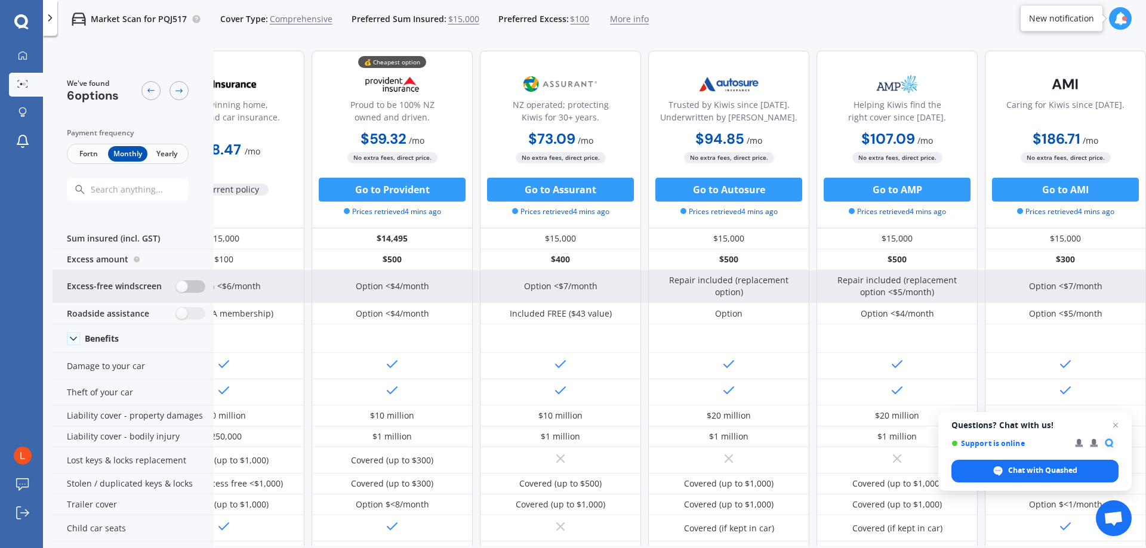
click at [194, 286] on label at bounding box center [190, 286] width 29 height 13
radio input "true"
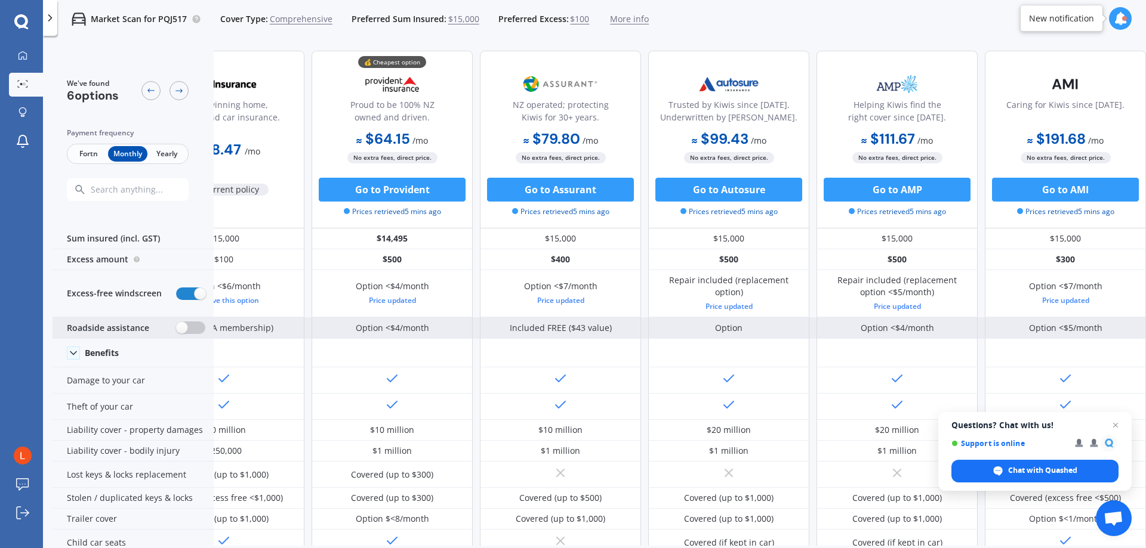
click at [194, 329] on label at bounding box center [190, 328] width 29 height 13
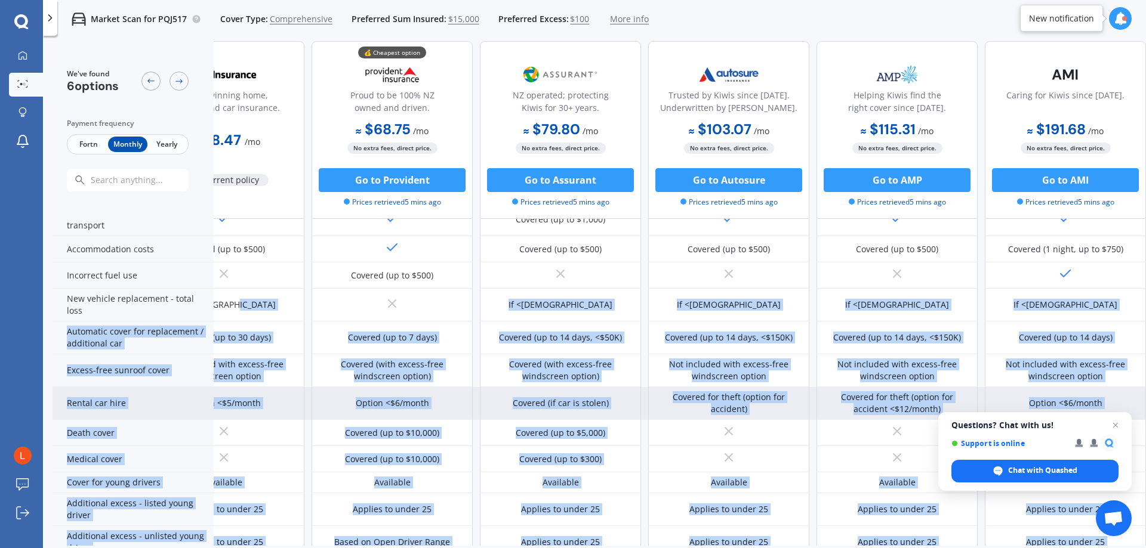
scroll to position [450, 76]
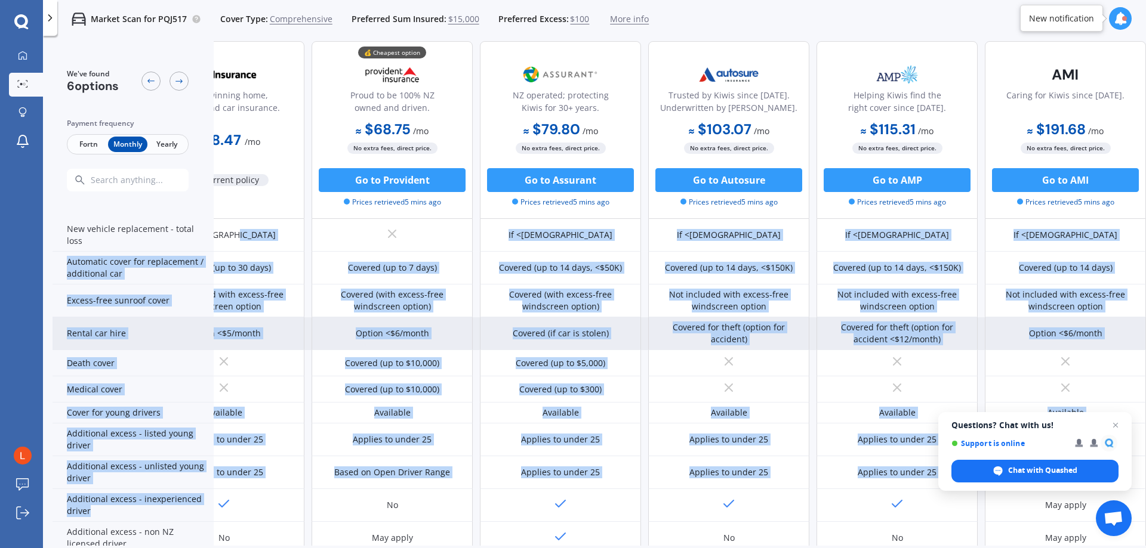
drag, startPoint x: 261, startPoint y: 546, endPoint x: 158, endPoint y: 534, distance: 103.9
click at [158, 534] on div "We've found 6 options Payment frequency Fortn Monthly Yearly Award-winning home…" at bounding box center [599, 313] width 1093 height 545
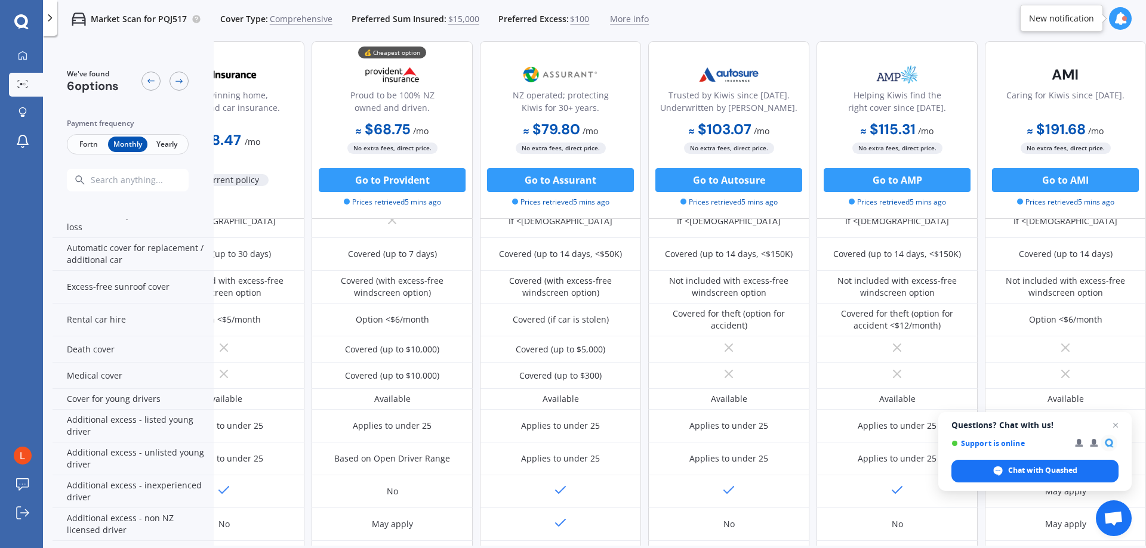
click at [23, 273] on div "My Dashboard Market Scan Explore insurance Notifications Lee-ann Rose Submit fe…" at bounding box center [21, 296] width 43 height 504
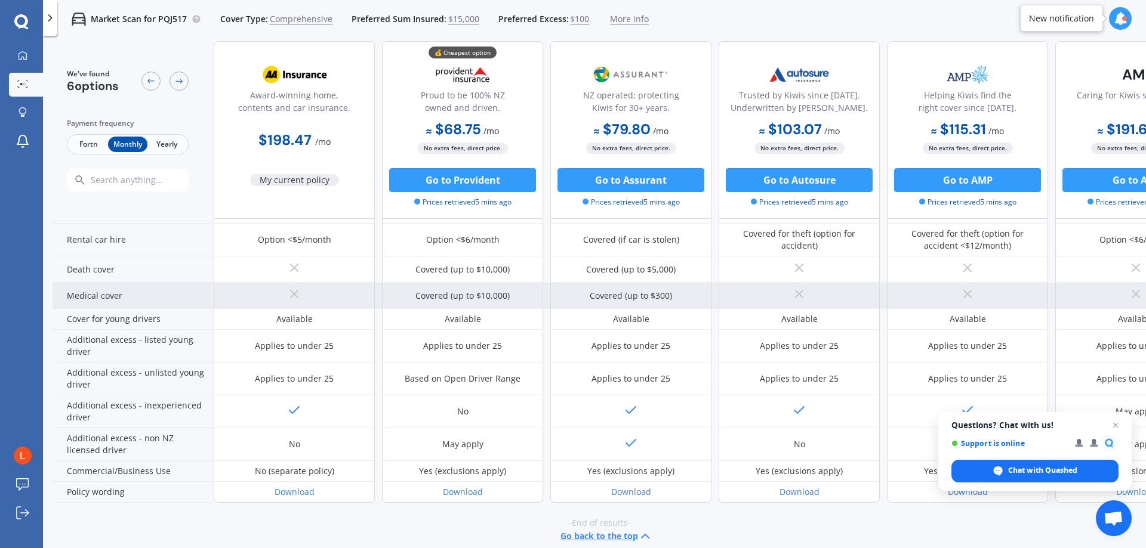
scroll to position [550, 0]
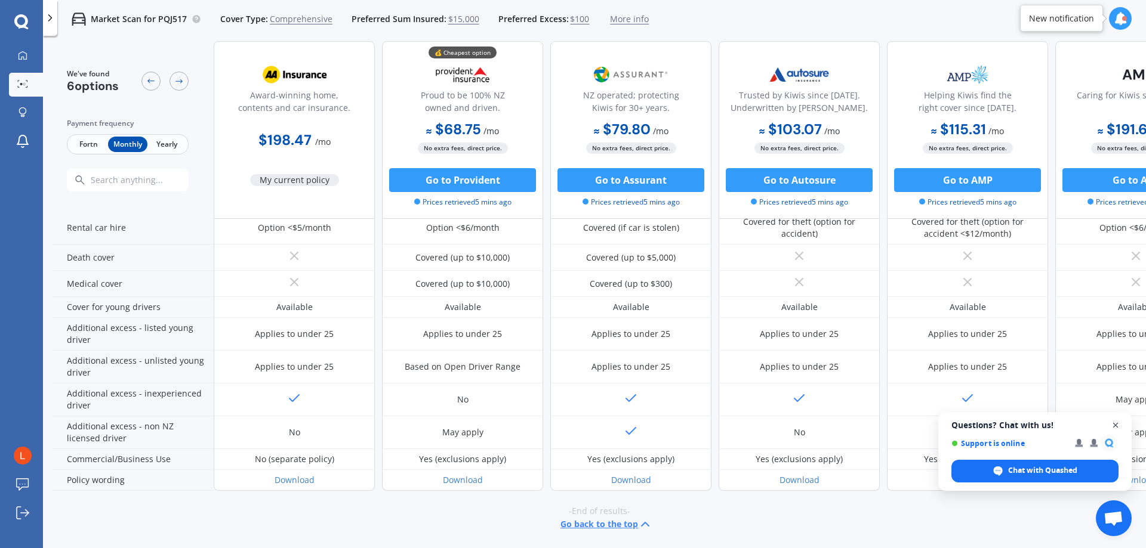
click at [572, 427] on span "Close chat" at bounding box center [1115, 425] width 15 height 15
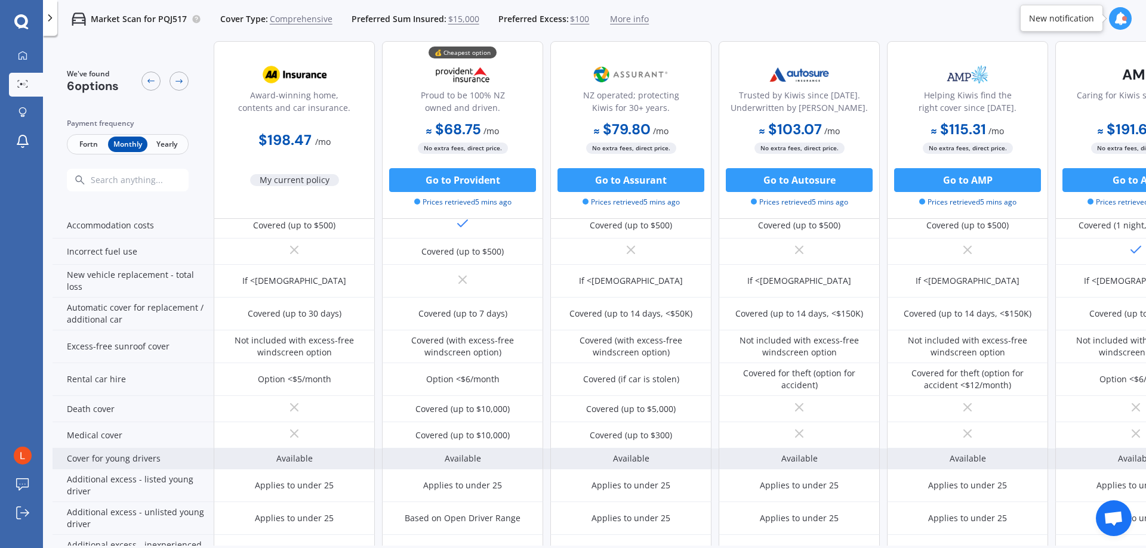
scroll to position [371, 0]
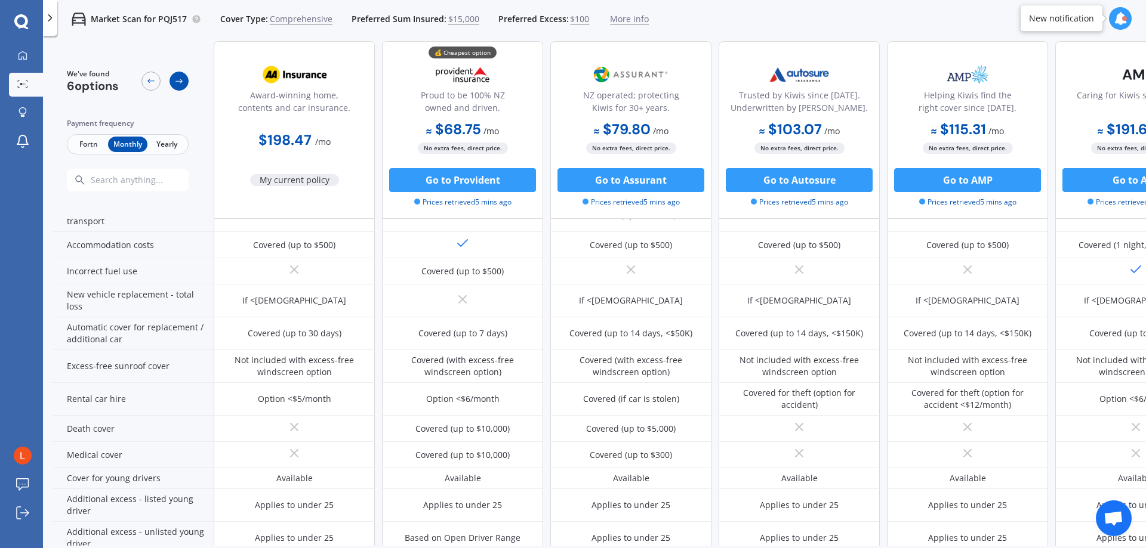
click at [180, 82] on icon at bounding box center [179, 81] width 10 height 10
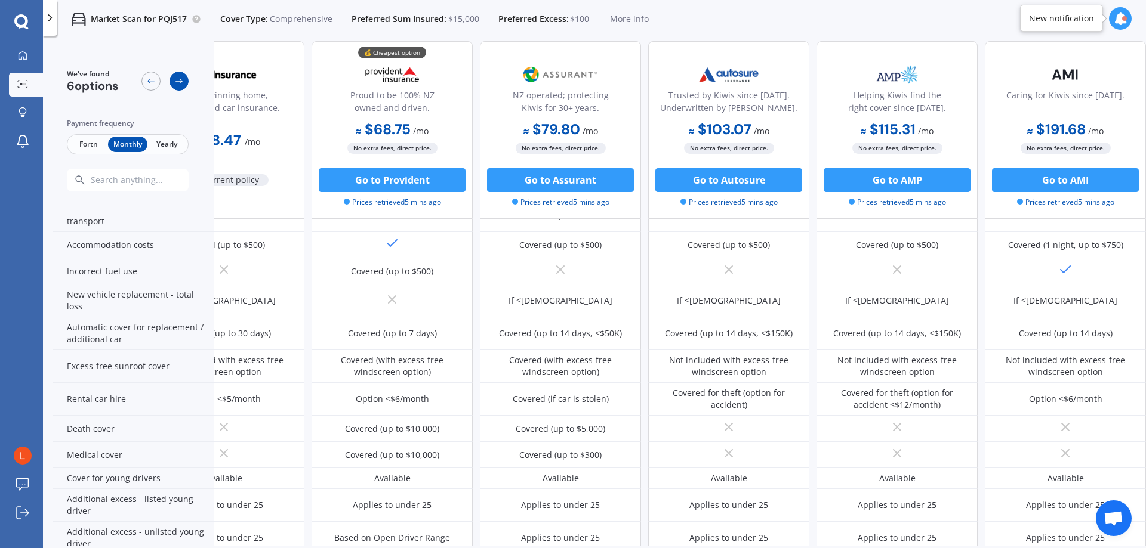
scroll to position [371, 76]
click at [151, 81] on icon at bounding box center [150, 81] width 7 height 4
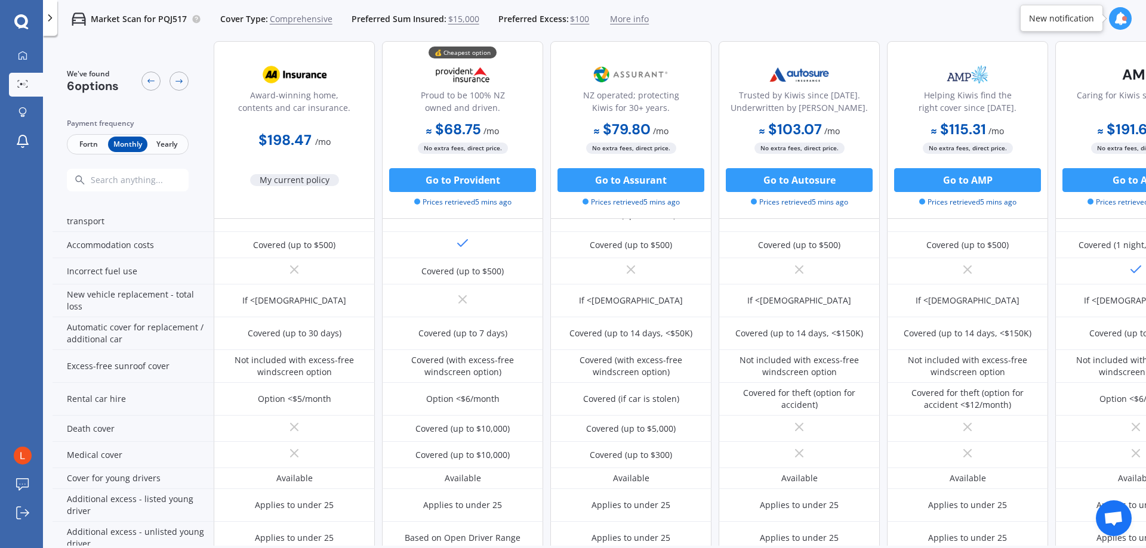
click at [79, 141] on span "Fortn" at bounding box center [88, 145] width 39 height 16
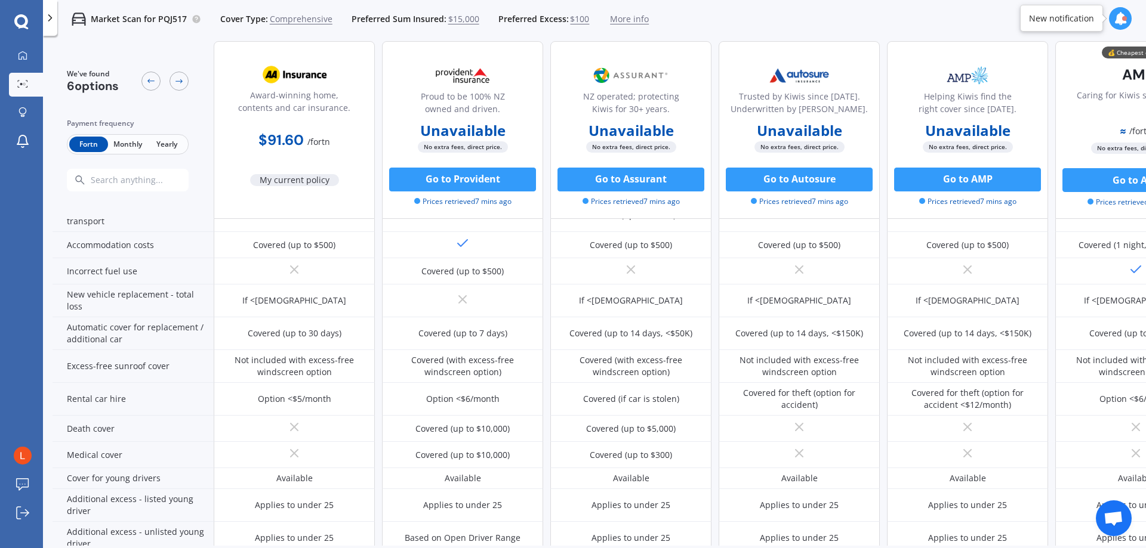
click at [124, 143] on span "Monthly" at bounding box center [127, 145] width 39 height 16
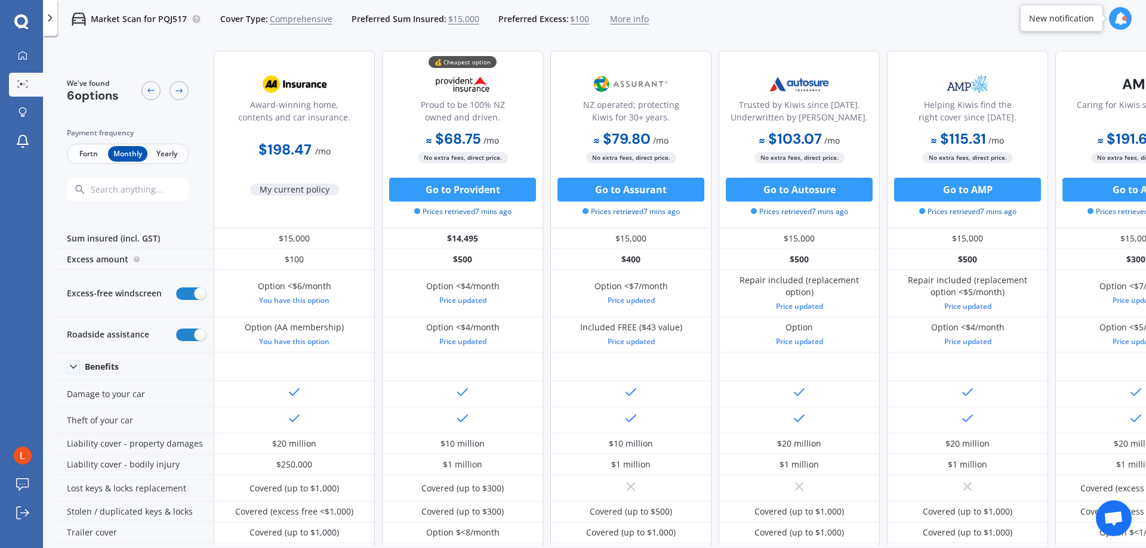
scroll to position [0, 76]
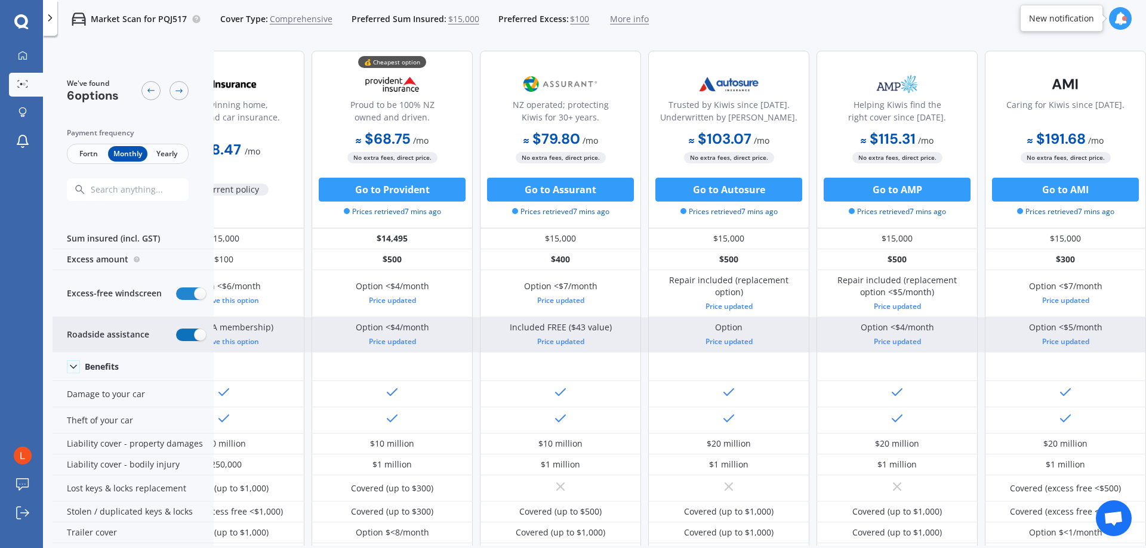
click at [196, 334] on label at bounding box center [190, 335] width 29 height 13
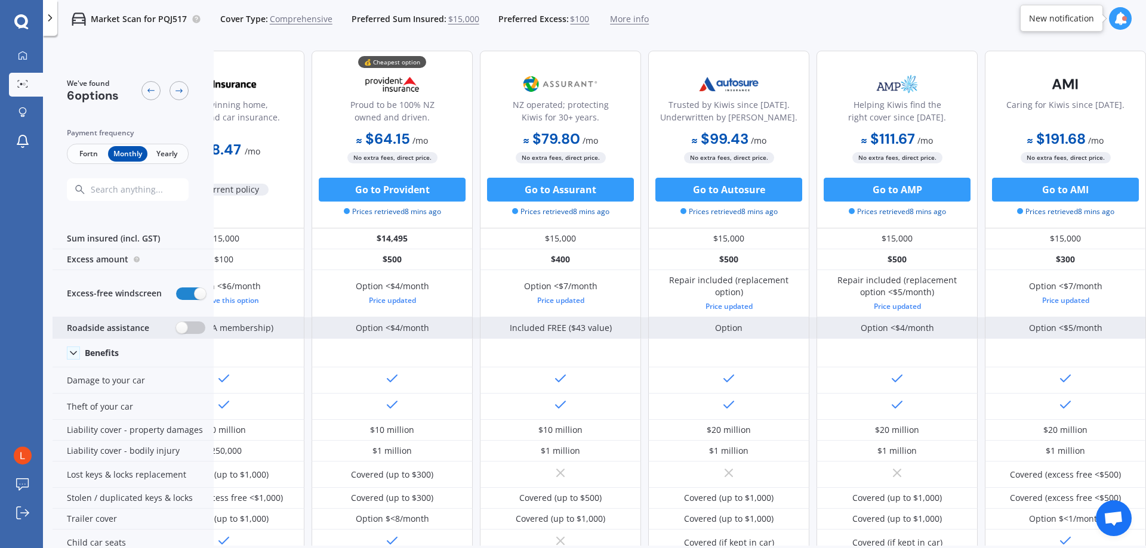
click at [195, 329] on label at bounding box center [190, 328] width 29 height 13
radio input "true"
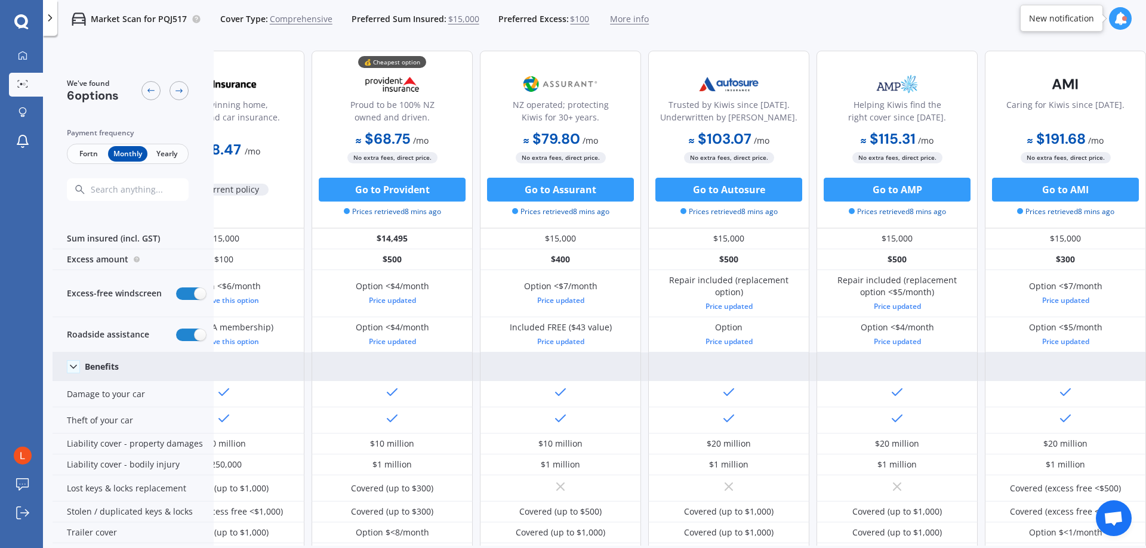
click at [67, 363] on icon at bounding box center [73, 367] width 12 height 12
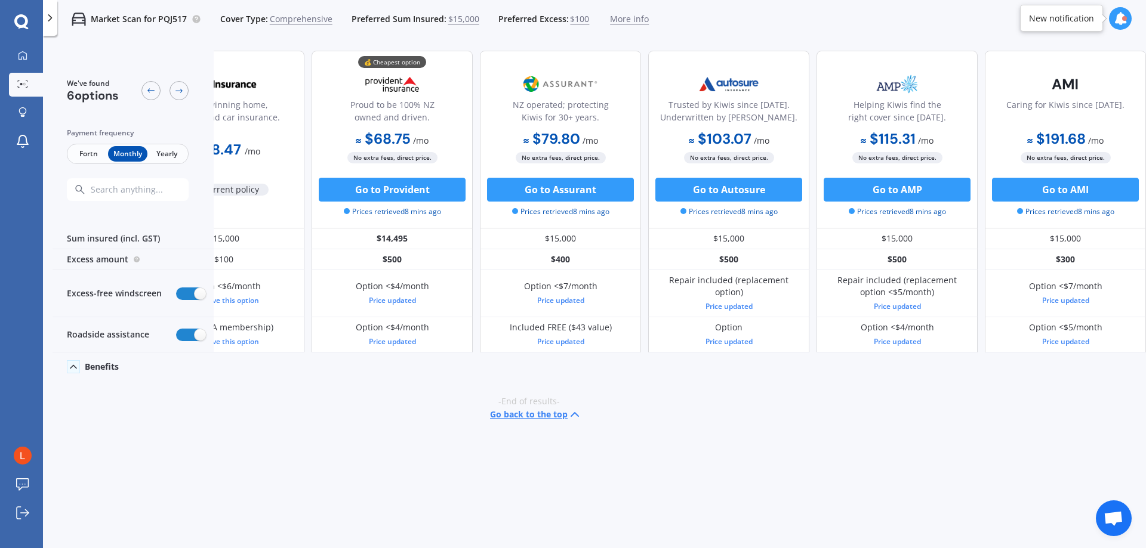
scroll to position [0, 70]
click at [70, 363] on icon at bounding box center [73, 367] width 12 height 12
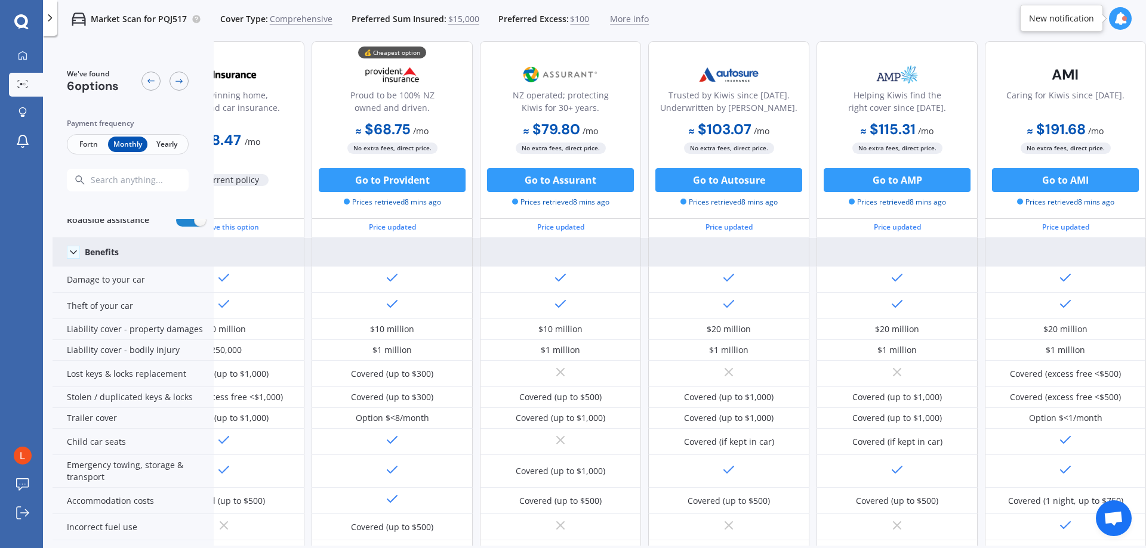
scroll to position [119, 70]
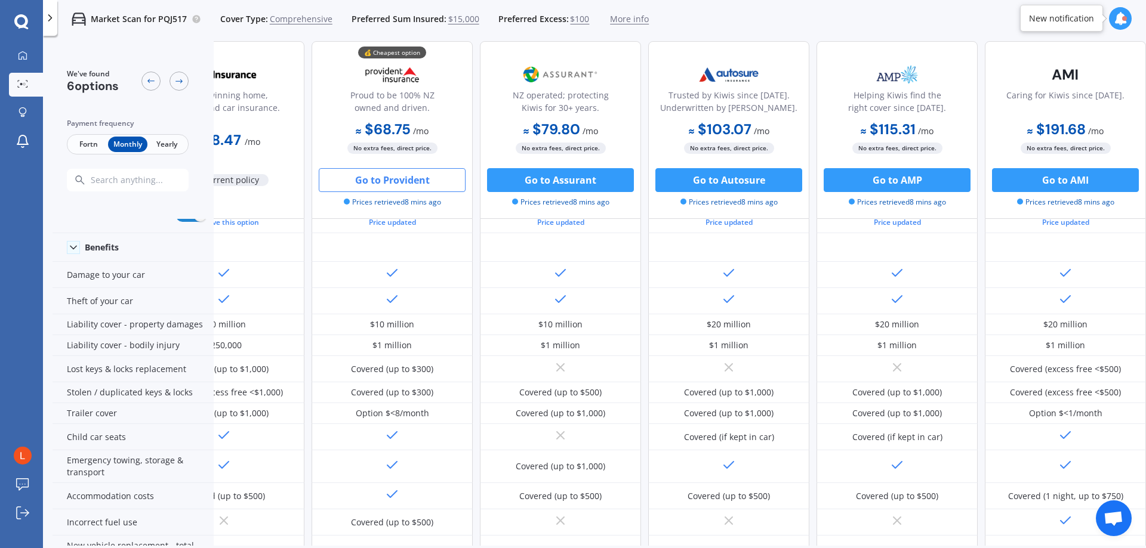
click at [407, 174] on button "Go to Provident" at bounding box center [392, 180] width 147 height 24
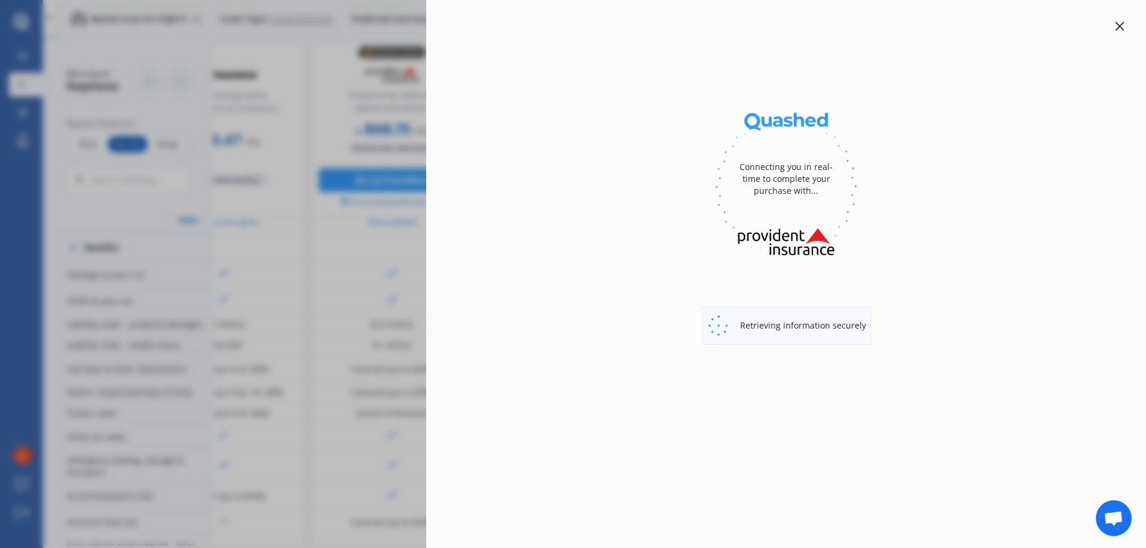
select select "full"
select select "3 Edward Street, Bulls 4818"
select select "TOYOTA"
select select "AQUA"
select select "NO"
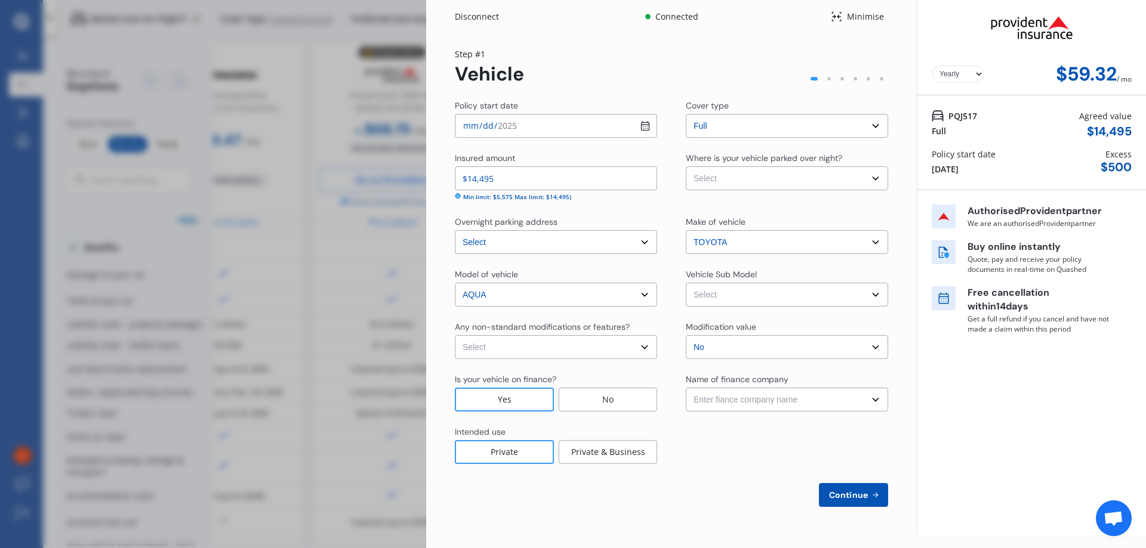
select select "Monthly"
click at [572, 186] on select "Select Garage (fully enclosed) Off Street Parking Other" at bounding box center [787, 178] width 202 height 24
select select "GARAGE"
click at [572, 166] on select "Select Garage (fully enclosed) Off Street Parking Other" at bounding box center [787, 178] width 202 height 24
click at [572, 403] on select "Enter fiance company name 24/7 Finance AA Finance Limited Acclaim Finance Activ…" at bounding box center [787, 400] width 202 height 24
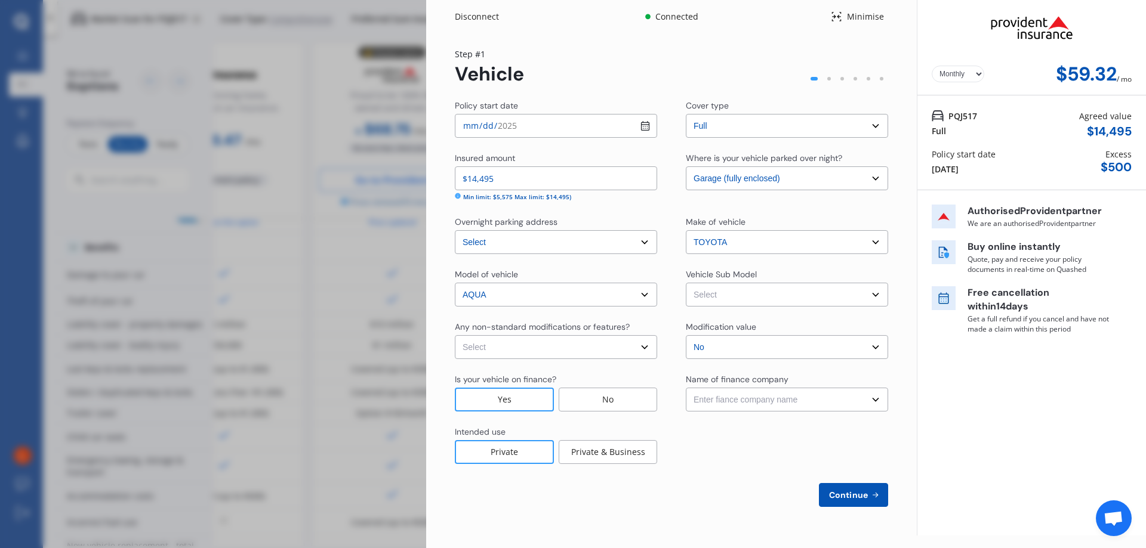
drag, startPoint x: 791, startPoint y: 403, endPoint x: 792, endPoint y: 409, distance: 6.0
click at [572, 403] on select "Enter fiance company name 24/7 Finance AA Finance Limited Acclaim Finance Activ…" at bounding box center [787, 400] width 202 height 24
click at [572, 495] on span "Continue" at bounding box center [848, 495] width 44 height 10
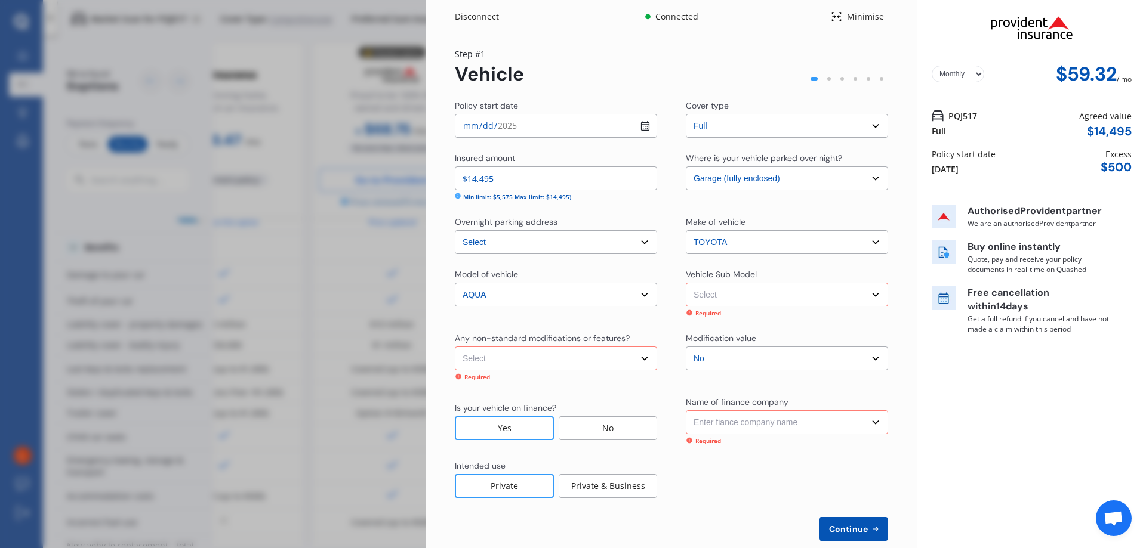
click at [563, 361] on select "Select None Nitrous Oxide System(NOS) Roll Cage Full Racing Harness" at bounding box center [556, 359] width 202 height 24
select select "none"
click at [455, 347] on select "Select None Nitrous Oxide System(NOS) Roll Cage Full Racing Harness" at bounding box center [556, 359] width 202 height 24
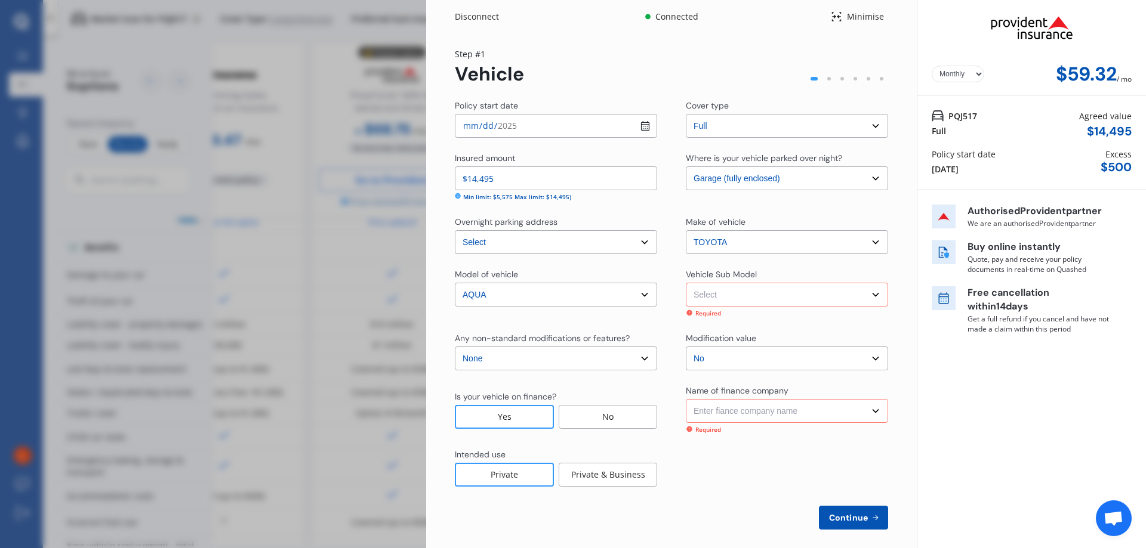
click at [572, 297] on select "Select Aqua NHP10 Hatchback 5dr CVT 1sp 1.5i/45kW Hybrid [IMP]" at bounding box center [787, 295] width 202 height 24
select select "NZVTOYO2017AEHF"
click at [572, 283] on select "Select Aqua NHP10 Hatchback 5dr CVT 1sp 1.5i/45kW Hybrid [IMP]" at bounding box center [787, 295] width 202 height 24
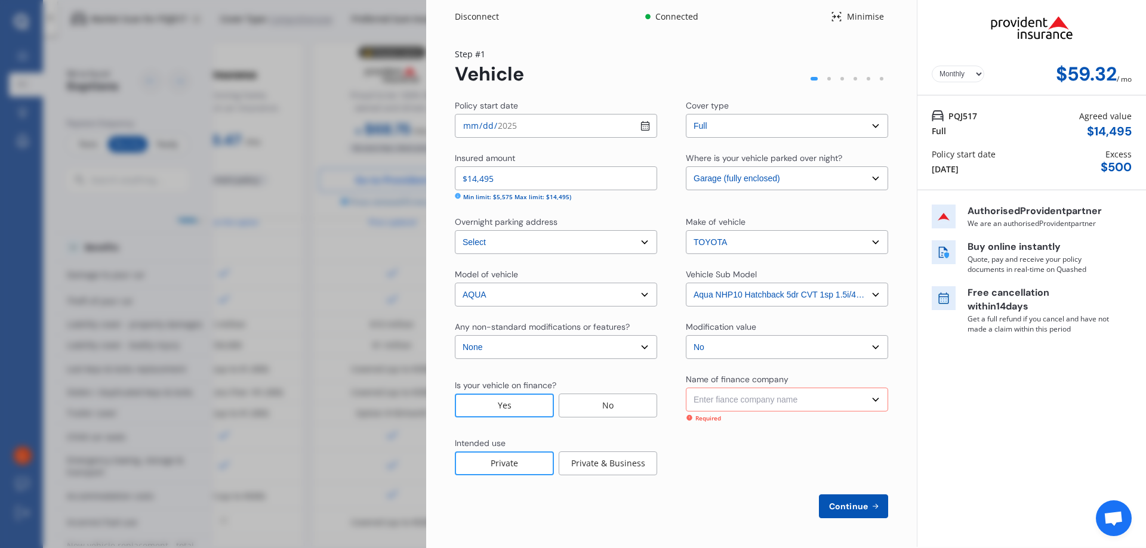
click at [572, 396] on select "Enter fiance company name 24/7 Finance AA Finance Limited Acclaim Finance Activ…" at bounding box center [787, 400] width 202 height 24
click at [572, 402] on select "Enter fiance company name 24/7 Finance AA Finance Limited Acclaim Finance Activ…" at bounding box center [787, 400] width 202 height 24
click at [572, 397] on select "Enter fiance company name 24/7 Finance AA Finance Limited Acclaim Finance Activ…" at bounding box center [787, 400] width 202 height 24
select select "FC0021"
click at [572, 388] on select "Enter fiance company name 24/7 Finance AA Finance Limited Acclaim Finance Activ…" at bounding box center [787, 400] width 202 height 24
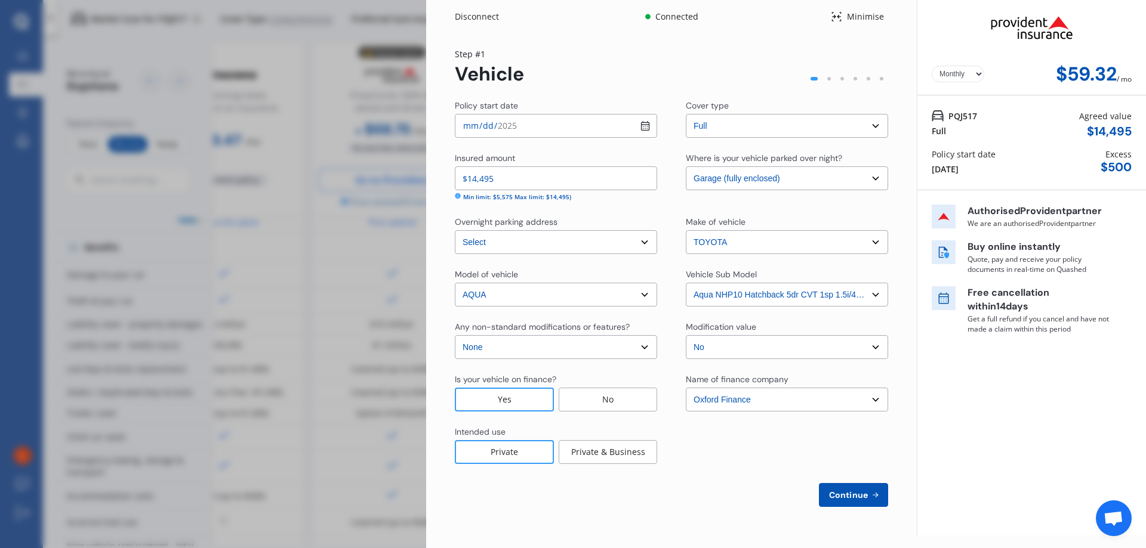
click at [572, 495] on span "Continue" at bounding box center [848, 495] width 44 height 10
select select "29"
select select "05"
select select "1985"
select select "NZ_FULL"
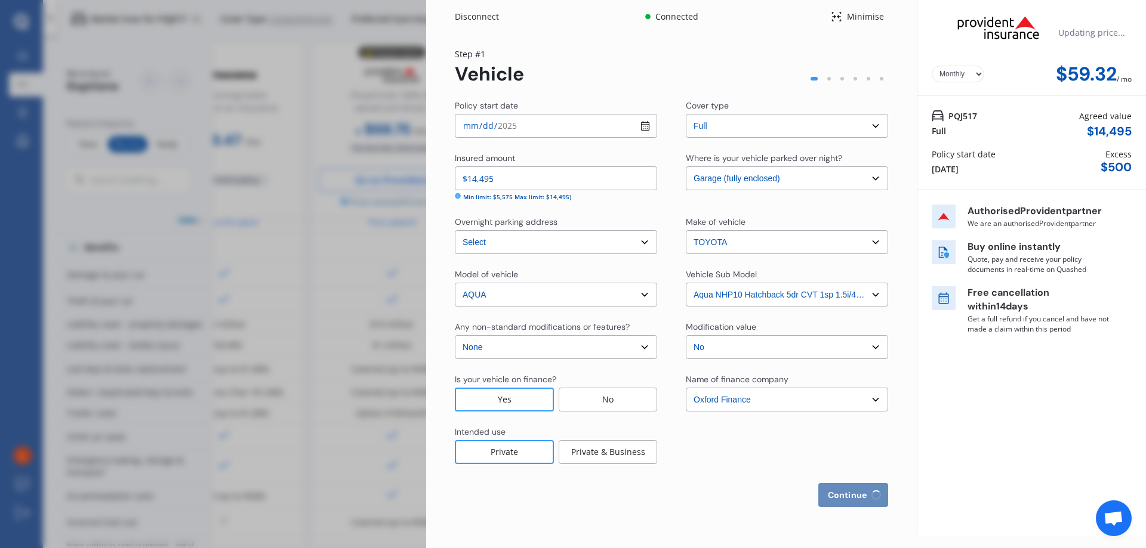
select select "0"
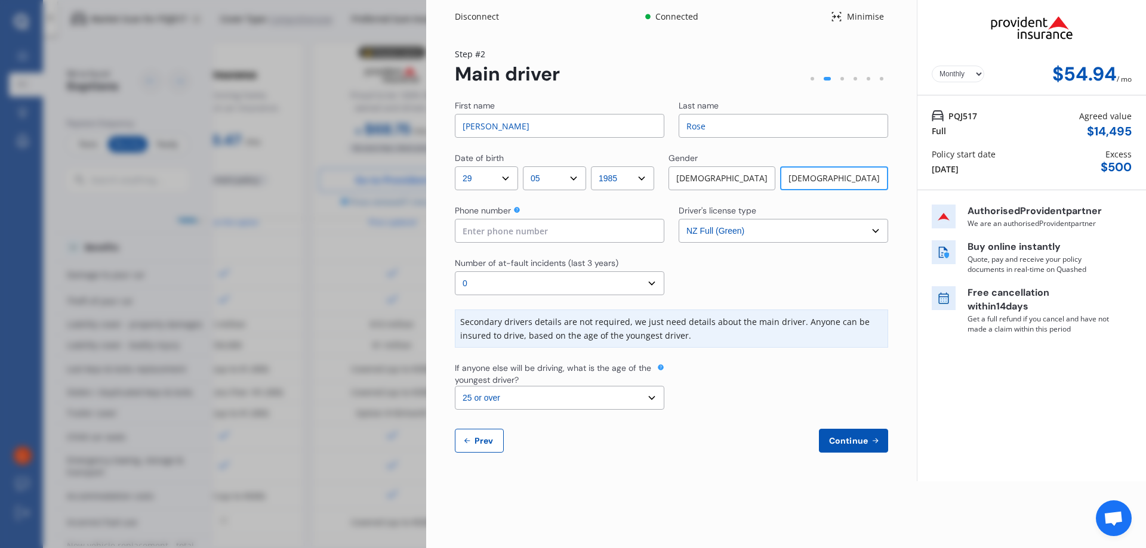
click at [572, 402] on select "Select the age of the youngest driver. 16 17 18 19 20 21 22 23 24 25 or over" at bounding box center [559, 398] width 209 height 24
select select "18"
click at [455, 386] on select "Select the age of the youngest driver. 16 17 18 19 20 21 22 23 24 25 or over" at bounding box center [559, 398] width 209 height 24
click at [572, 375] on div at bounding box center [782, 386] width 209 height 48
click at [572, 441] on span "Continue" at bounding box center [848, 441] width 44 height 10
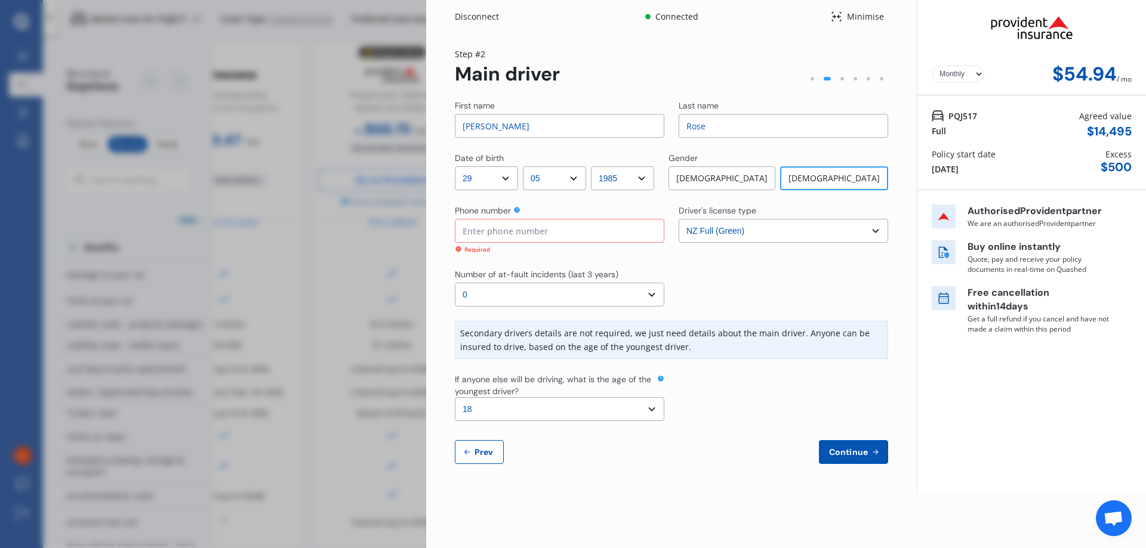
click at [525, 229] on input at bounding box center [559, 231] width 209 height 24
type input "0224132701"
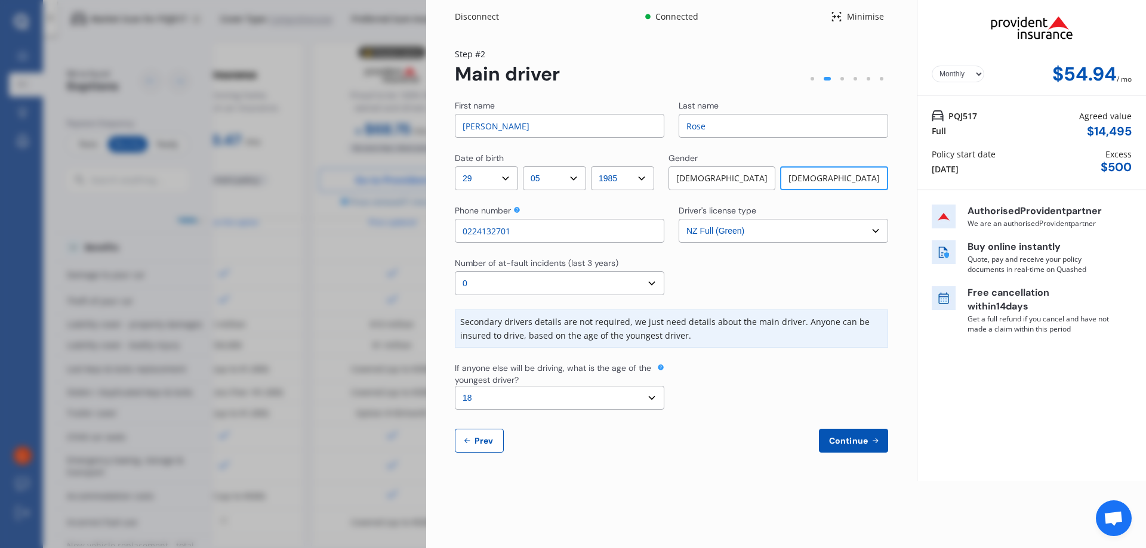
click at [572, 412] on div "First name Lee-ann Last name Rose Date of birth DD 01 02 03 04 05 06 07 08 09 1…" at bounding box center [671, 276] width 433 height 353
click at [572, 444] on span "Continue" at bounding box center [848, 441] width 44 height 10
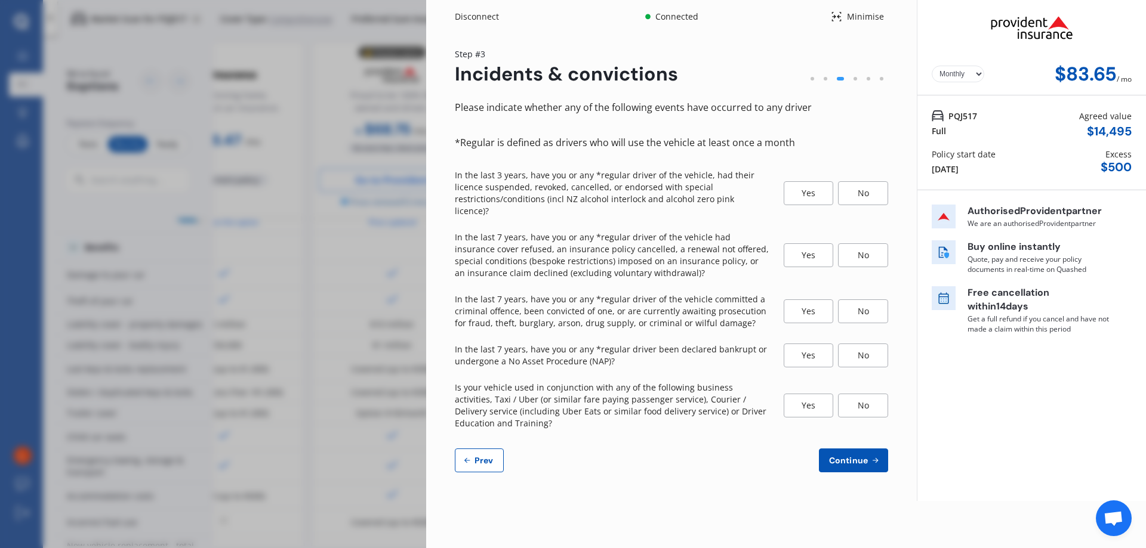
click at [572, 186] on div "No" at bounding box center [863, 193] width 50 height 24
click at [572, 243] on div "No" at bounding box center [863, 255] width 50 height 24
click at [572, 300] on div "No" at bounding box center [863, 312] width 50 height 24
click at [572, 344] on div "No" at bounding box center [863, 356] width 50 height 24
click at [572, 394] on div "No" at bounding box center [863, 406] width 50 height 24
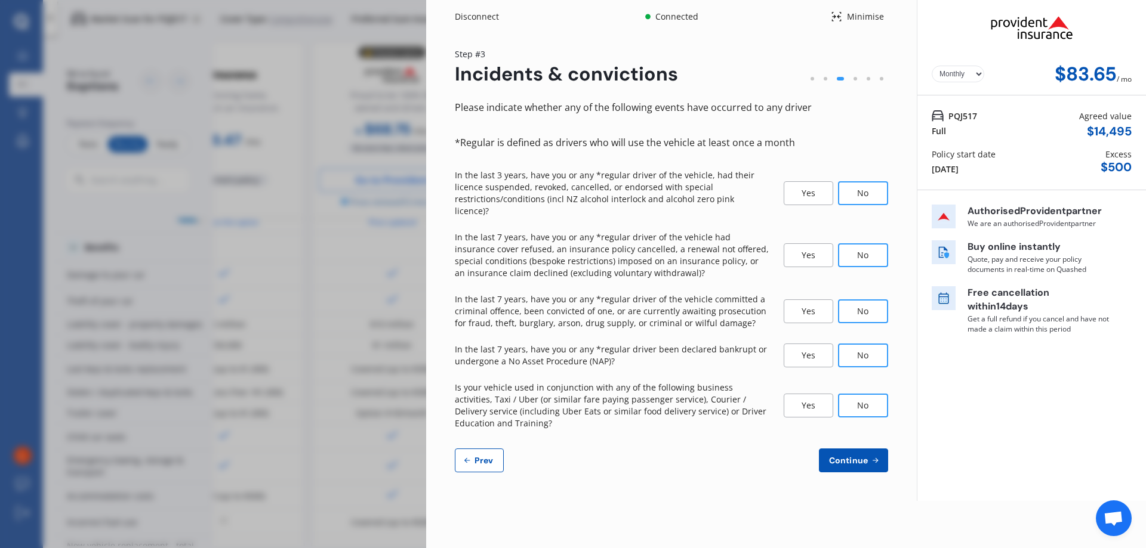
click at [572, 456] on icon at bounding box center [875, 461] width 10 height 10
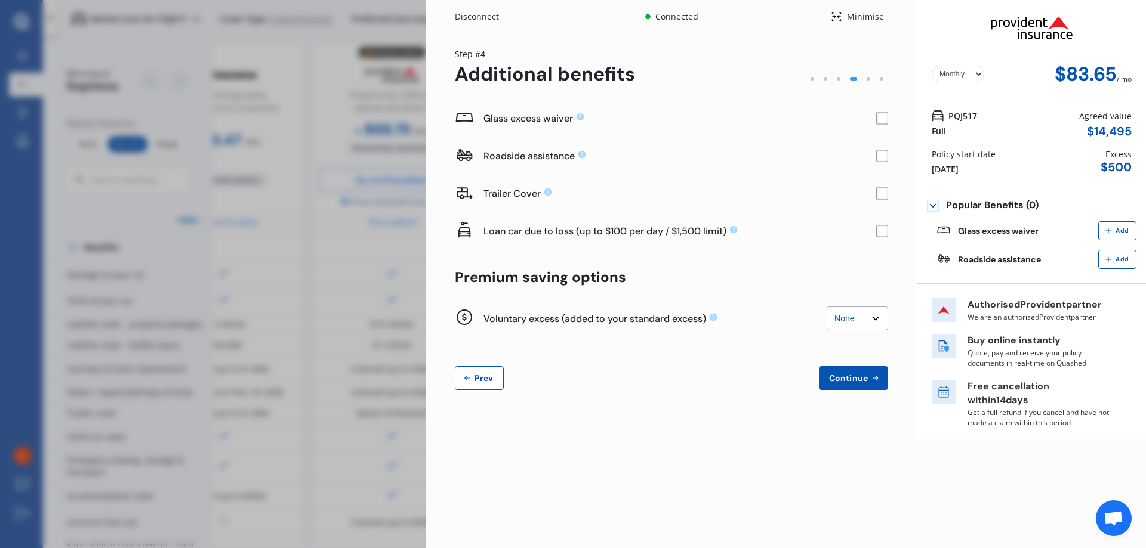
click at [572, 71] on select "Yearly Monthly" at bounding box center [957, 74] width 53 height 17
click at [572, 119] on rect at bounding box center [882, 119] width 12 height 12
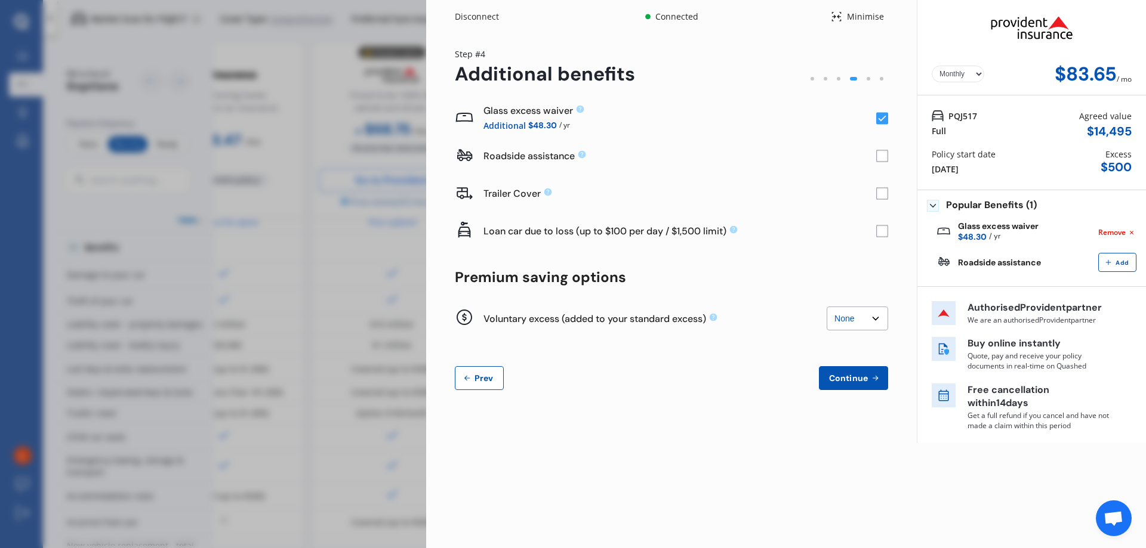
click at [572, 155] on rect at bounding box center [882, 156] width 12 height 12
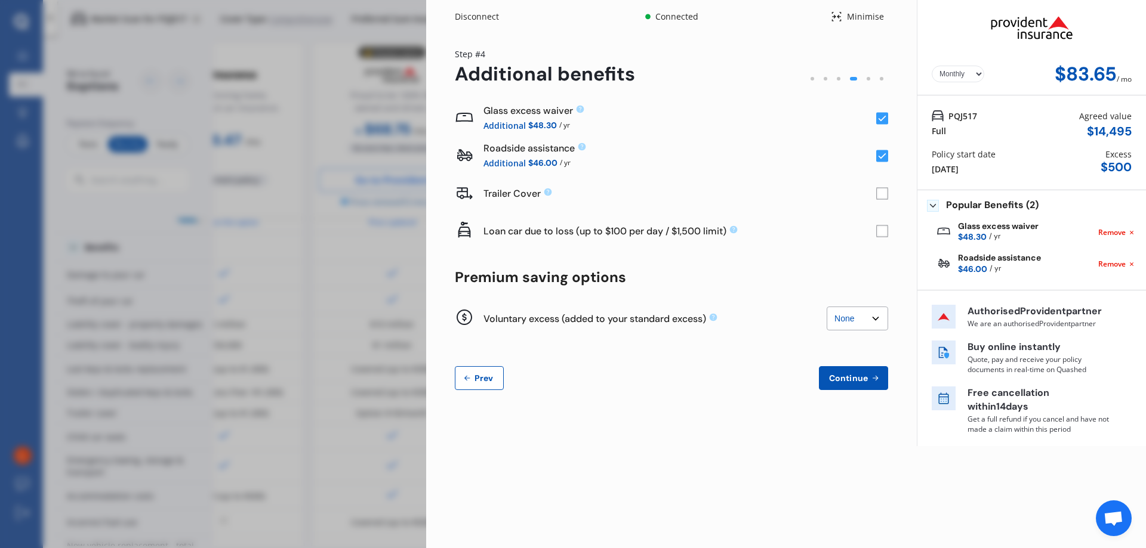
click at [572, 234] on rect at bounding box center [882, 232] width 12 height 12
click at [572, 318] on select "None $200 $450 $700 $950 $1,200 $1,700" at bounding box center [856, 319] width 61 height 24
click at [572, 267] on div "Glass excess waiver Additional $48.30 / yr Roadside assistance Additional $46.0…" at bounding box center [671, 245] width 433 height 291
click at [572, 381] on span "Continue" at bounding box center [848, 379] width 44 height 10
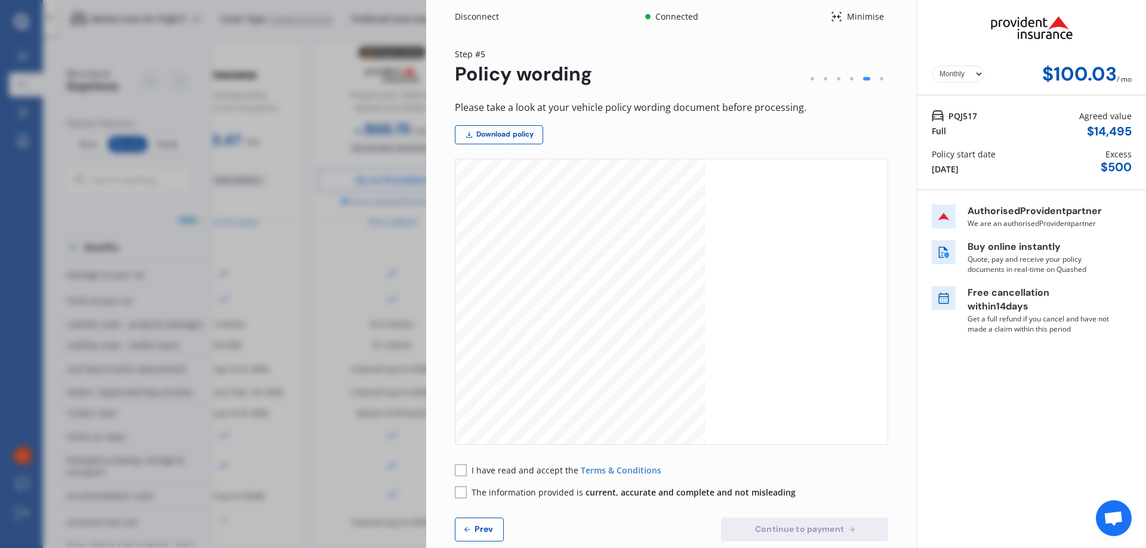
scroll to position [22, 0]
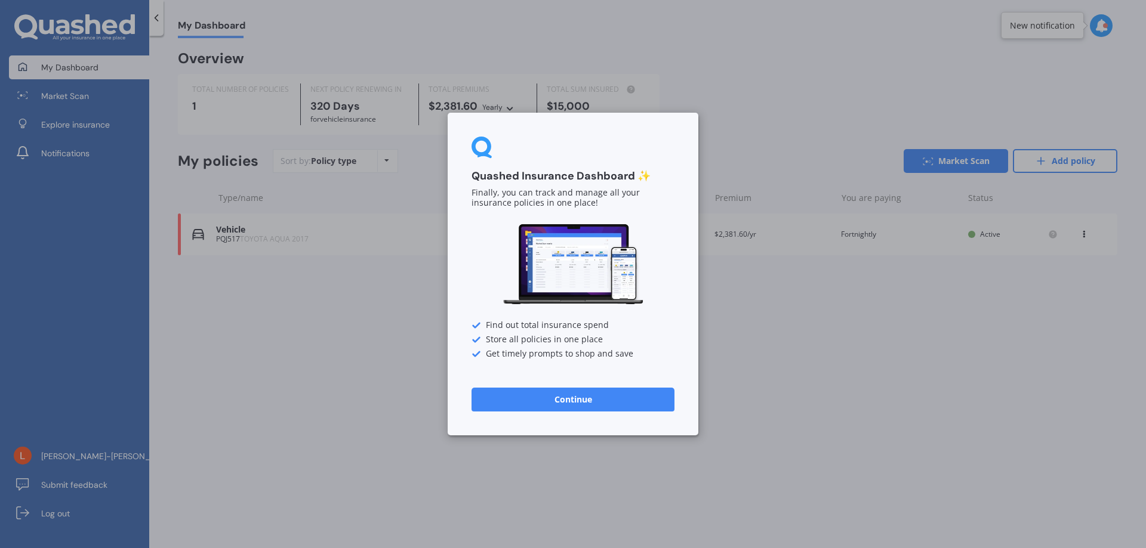
click at [576, 401] on button "Continue" at bounding box center [572, 400] width 203 height 24
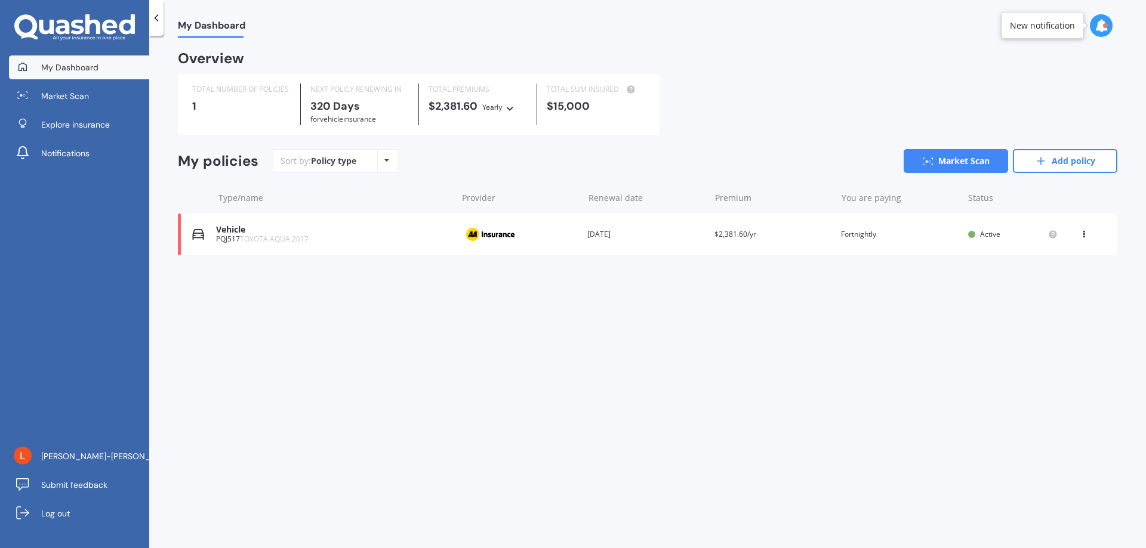
click at [314, 376] on div "My Dashboard Overview TOTAL NUMBER OF POLICIES 1 NEXT POLICY RENEWING IN 320 Da…" at bounding box center [647, 294] width 996 height 513
click at [80, 96] on span "Market Scan" at bounding box center [65, 96] width 48 height 12
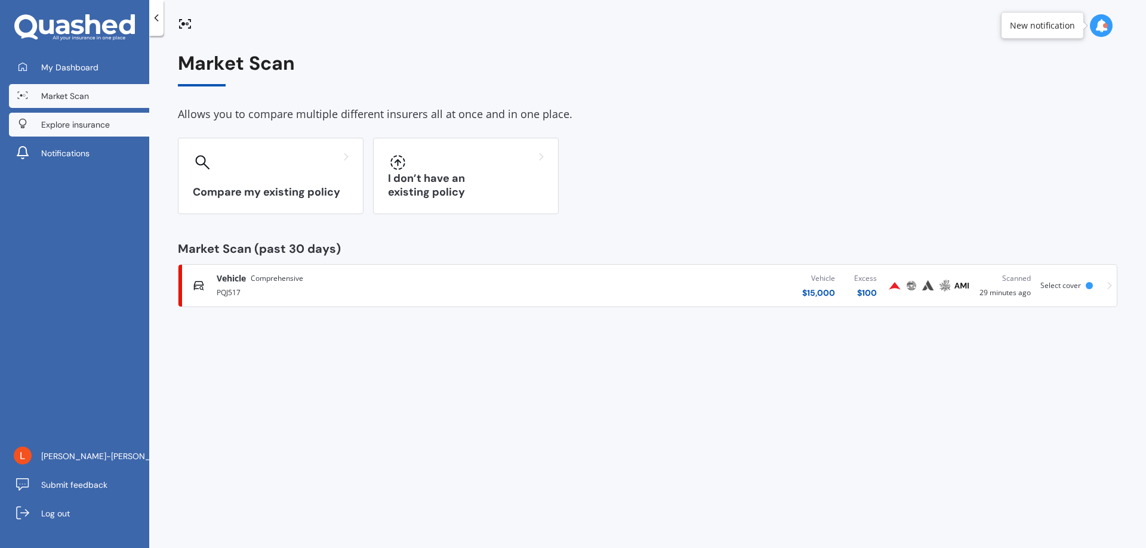
click at [77, 125] on span "Explore insurance" at bounding box center [75, 125] width 69 height 12
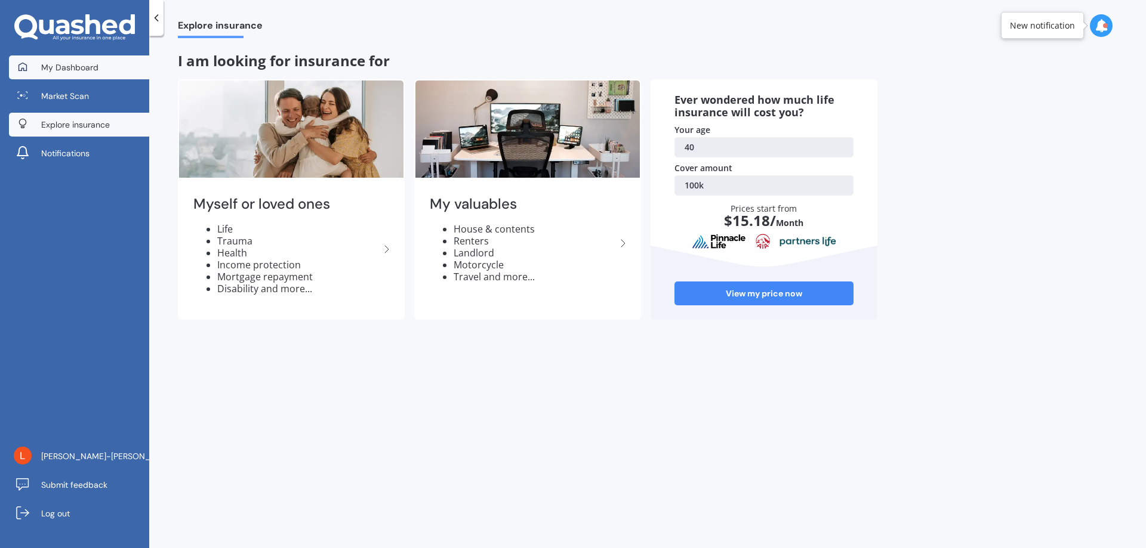
click at [66, 67] on span "My Dashboard" at bounding box center [69, 67] width 57 height 12
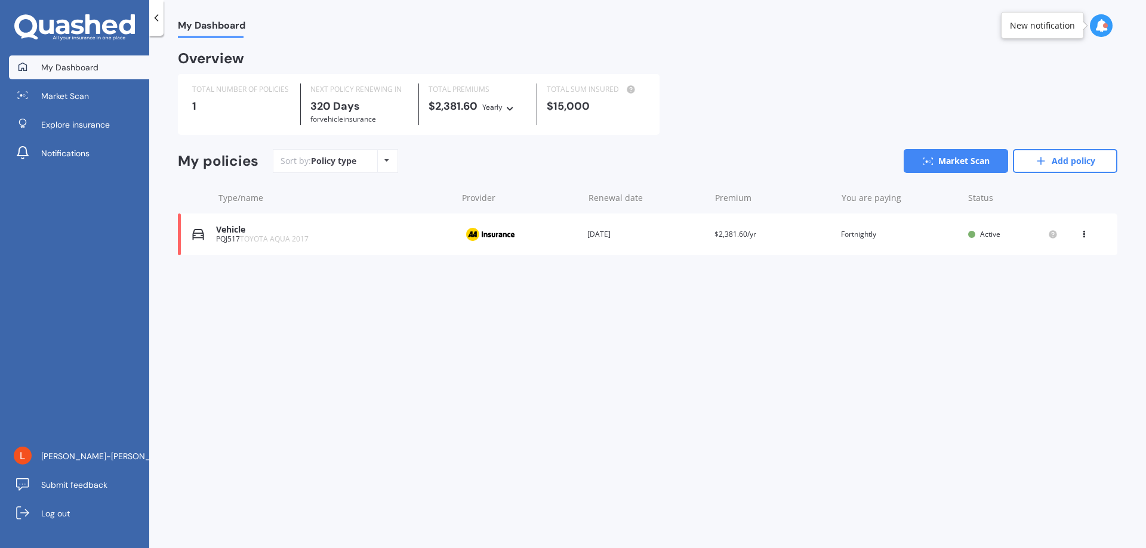
click at [267, 233] on div "Vehicle" at bounding box center [333, 230] width 234 height 10
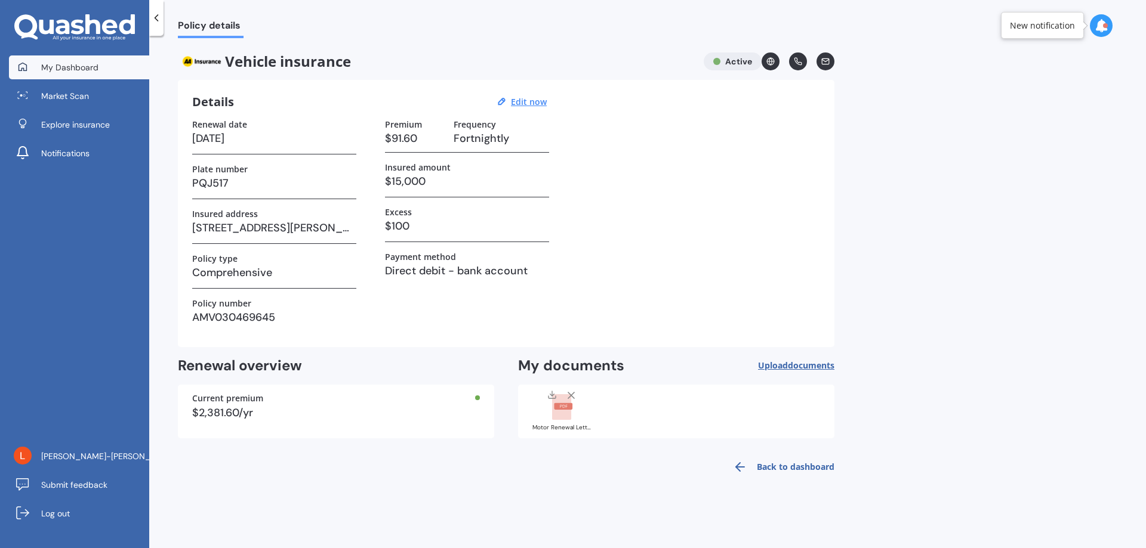
click at [102, 72] on link "My Dashboard" at bounding box center [79, 67] width 140 height 24
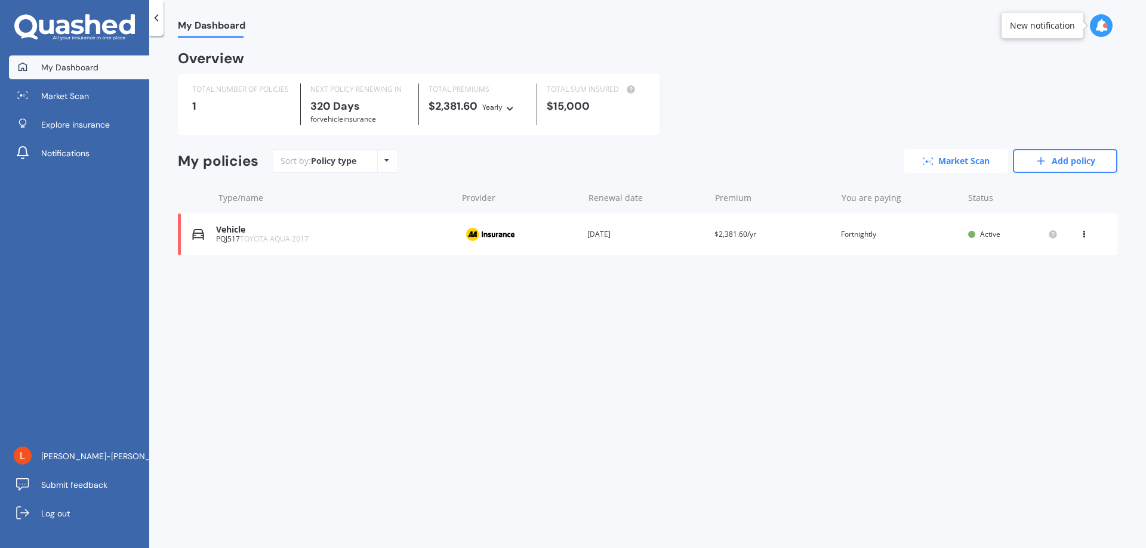
click at [943, 156] on link "Market Scan" at bounding box center [955, 161] width 104 height 24
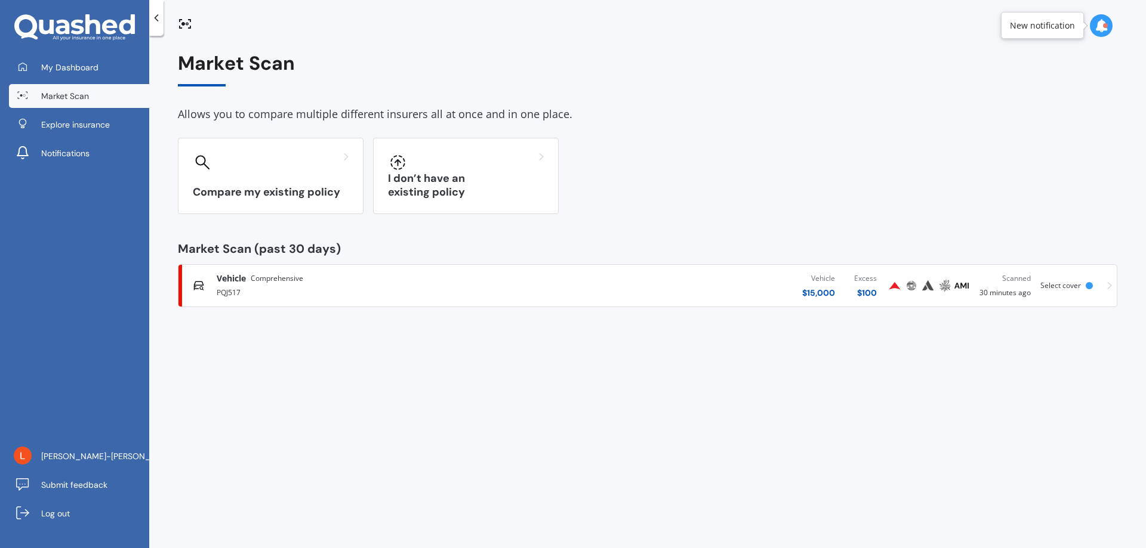
click at [1013, 286] on div "Scanned 30 minutes ago" at bounding box center [1004, 286] width 51 height 26
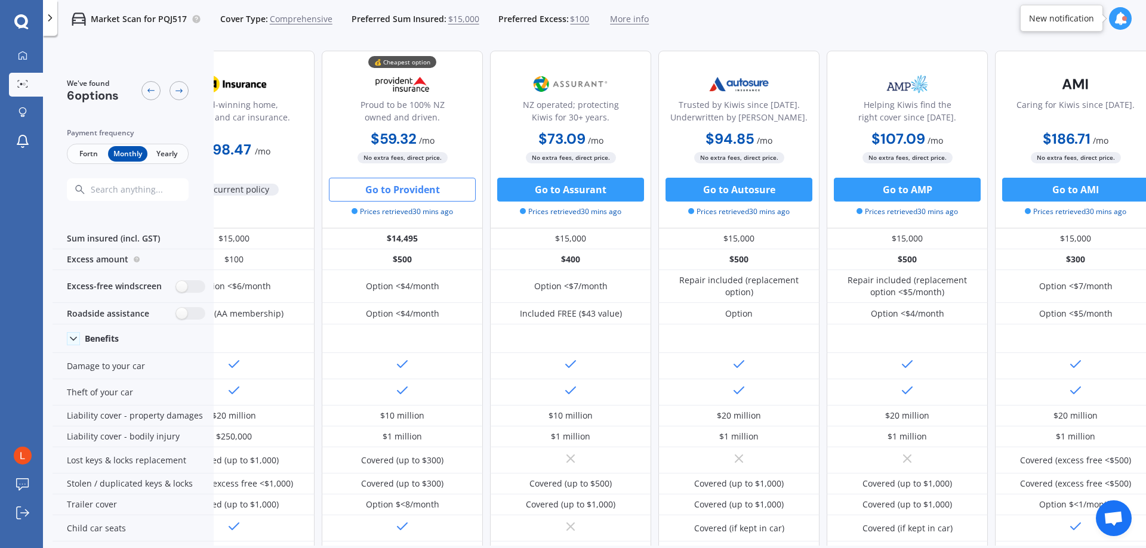
scroll to position [0, 76]
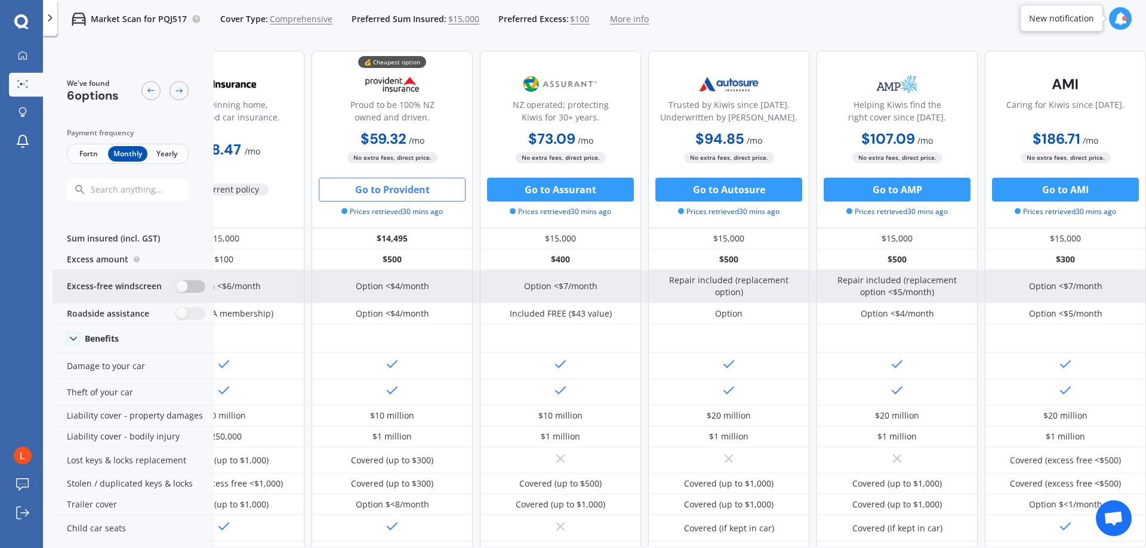
click at [193, 286] on label at bounding box center [190, 286] width 29 height 13
radio input "true"
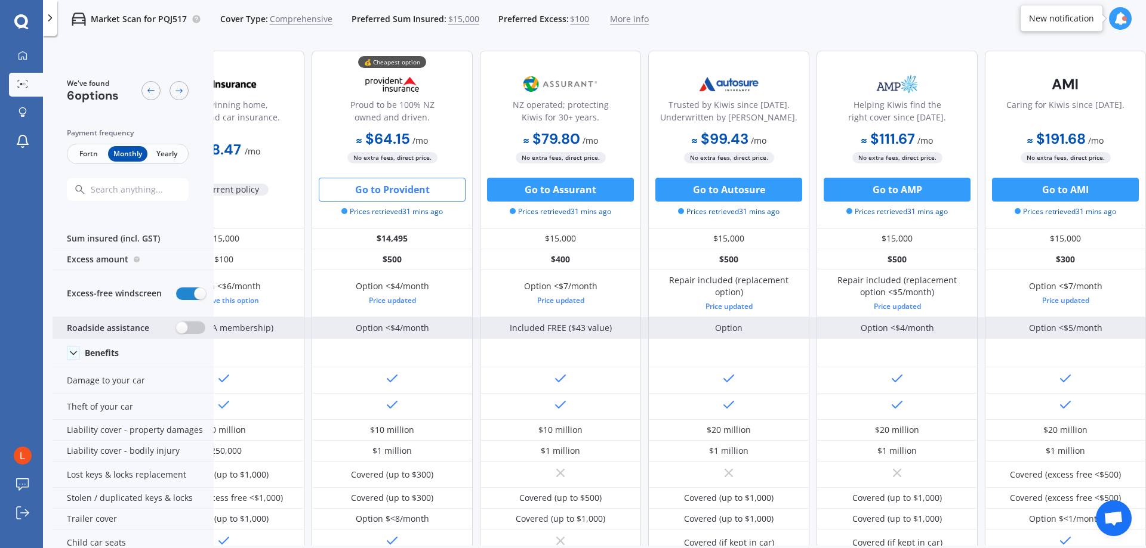
click at [190, 327] on label at bounding box center [190, 328] width 29 height 13
radio input "true"
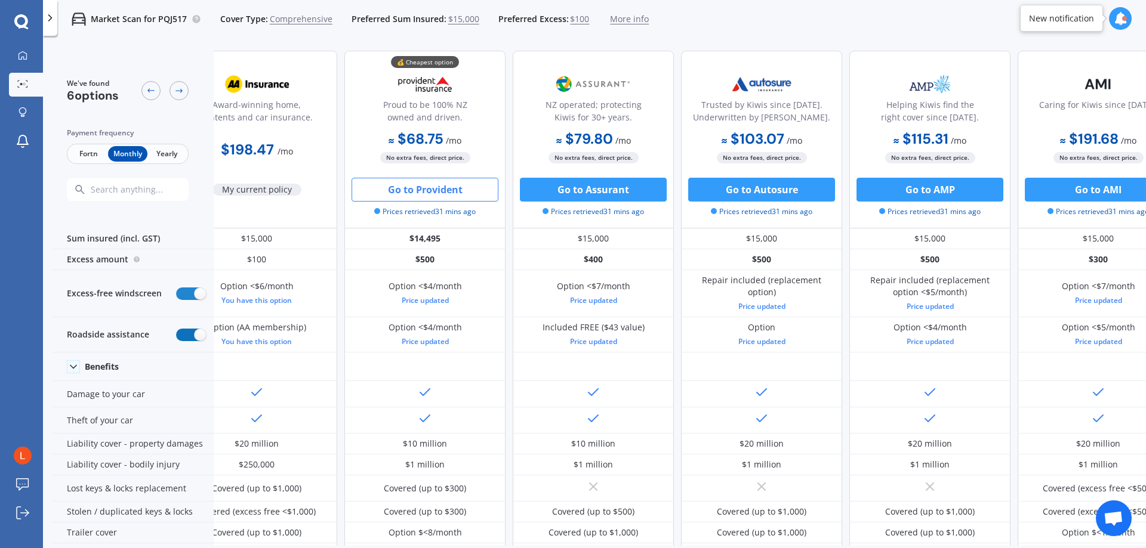
scroll to position [0, 39]
click at [14, 58] on div at bounding box center [23, 56] width 18 height 11
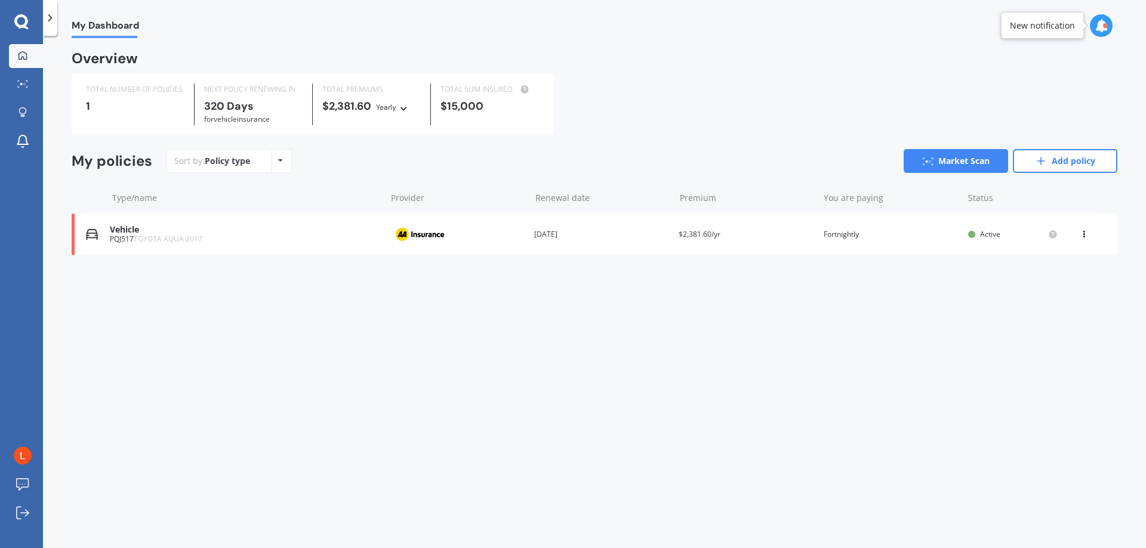
click at [279, 160] on icon at bounding box center [280, 160] width 5 height 7
click at [166, 396] on div "My Dashboard Overview TOTAL NUMBER OF POLICIES 1 NEXT POLICY RENEWING IN 320 Da…" at bounding box center [594, 294] width 1103 height 513
click at [27, 107] on div at bounding box center [23, 112] width 18 height 11
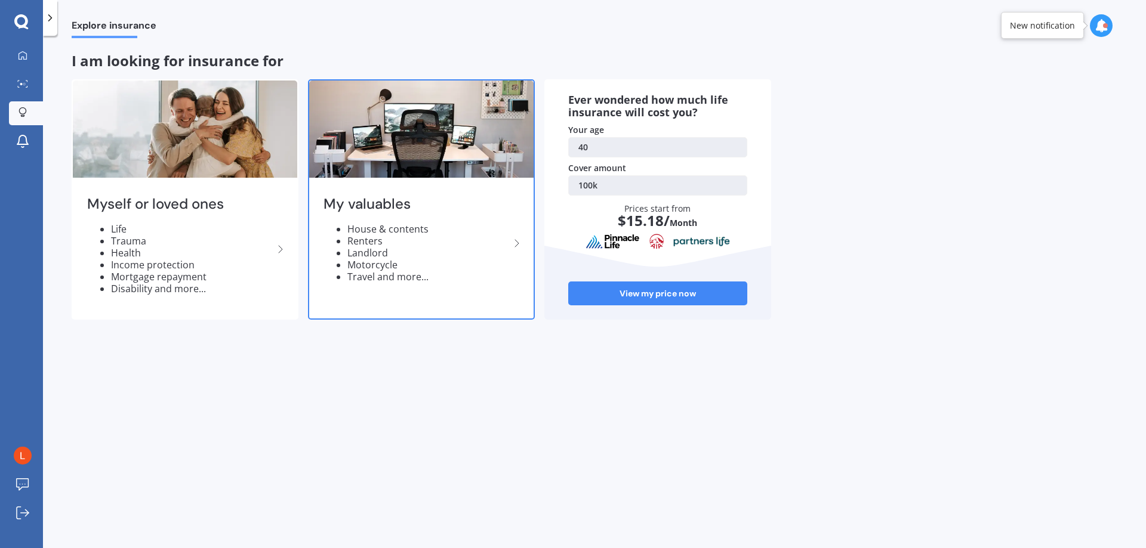
click at [479, 181] on div "My valuables House & contents Renters Landlord Motorcycle Travel and more..." at bounding box center [421, 244] width 224 height 126
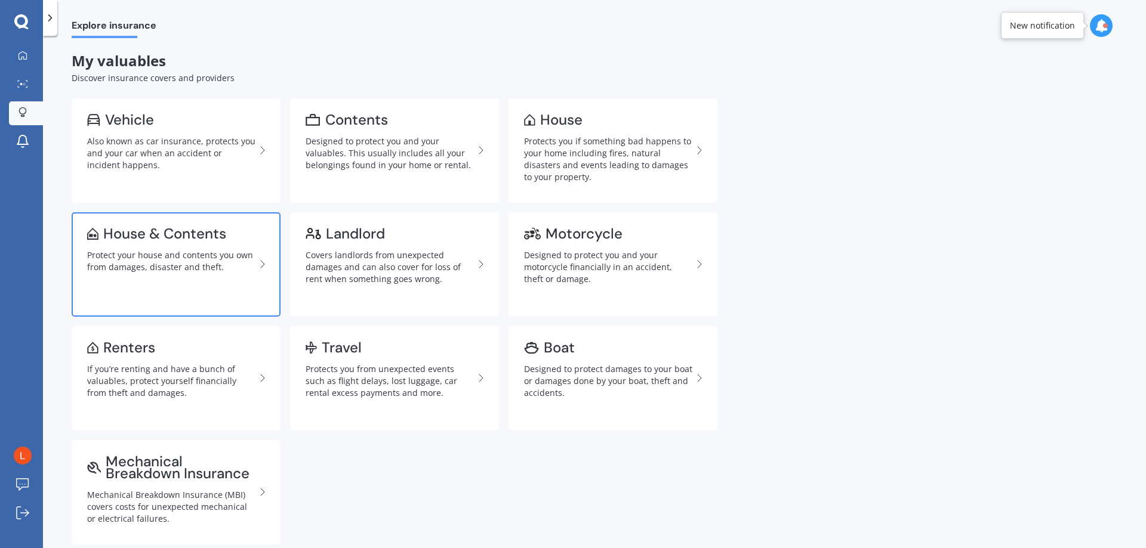
click at [200, 254] on div "Protect your house and contents you own from damages, disaster and theft." at bounding box center [171, 261] width 168 height 24
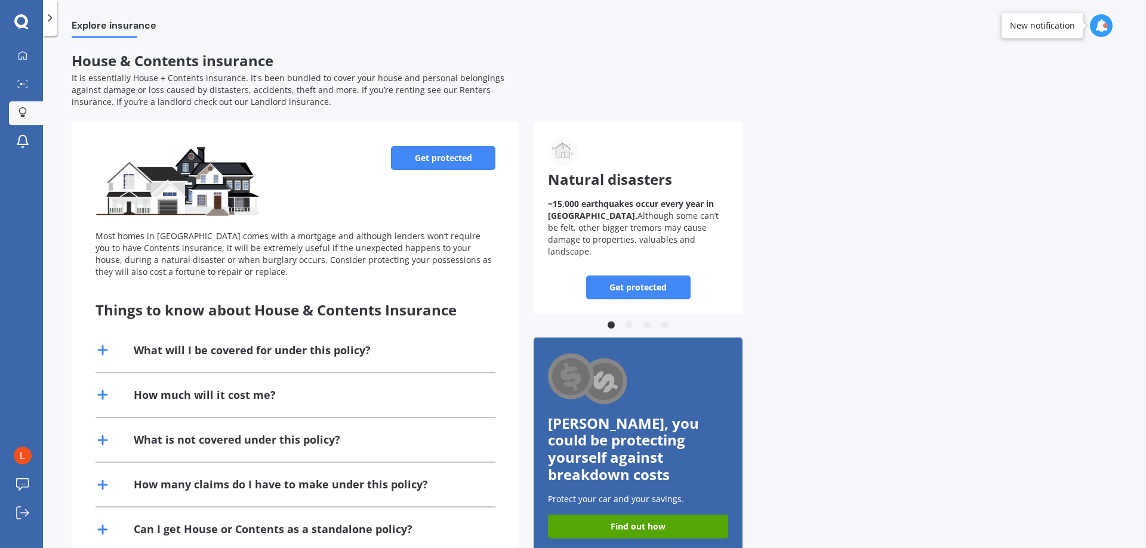
scroll to position [35, 0]
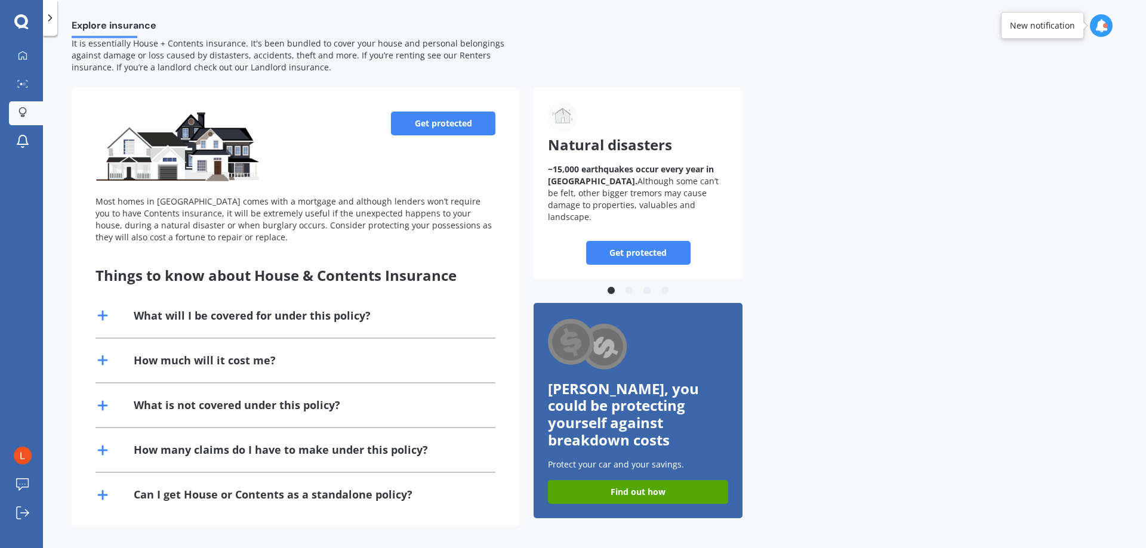
click at [456, 125] on link "Get protected" at bounding box center [443, 124] width 104 height 24
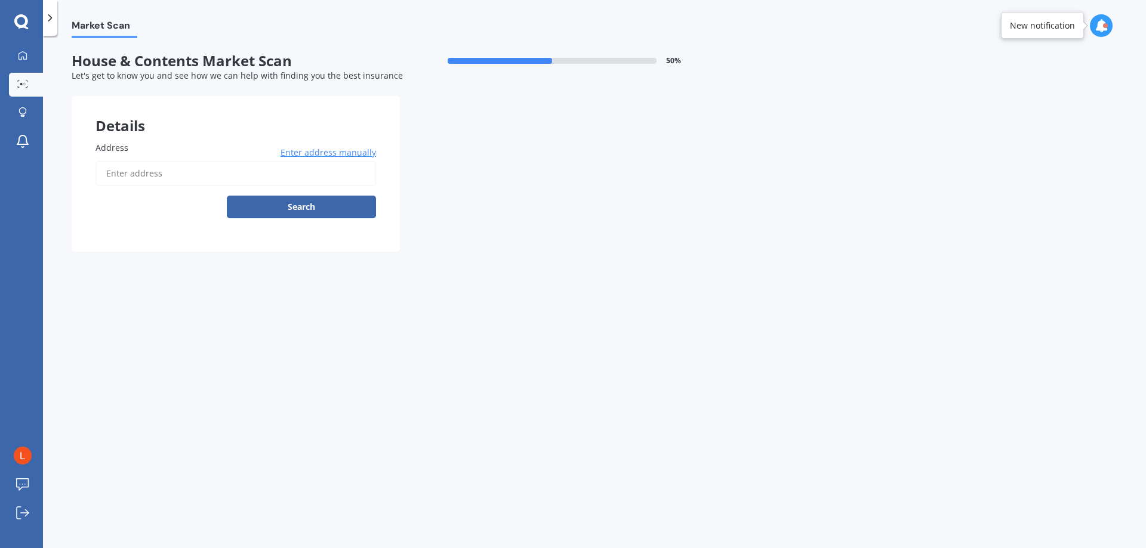
click at [227, 175] on input "Address" at bounding box center [235, 173] width 280 height 25
type input "3 Edward Street, Bulls 4818"
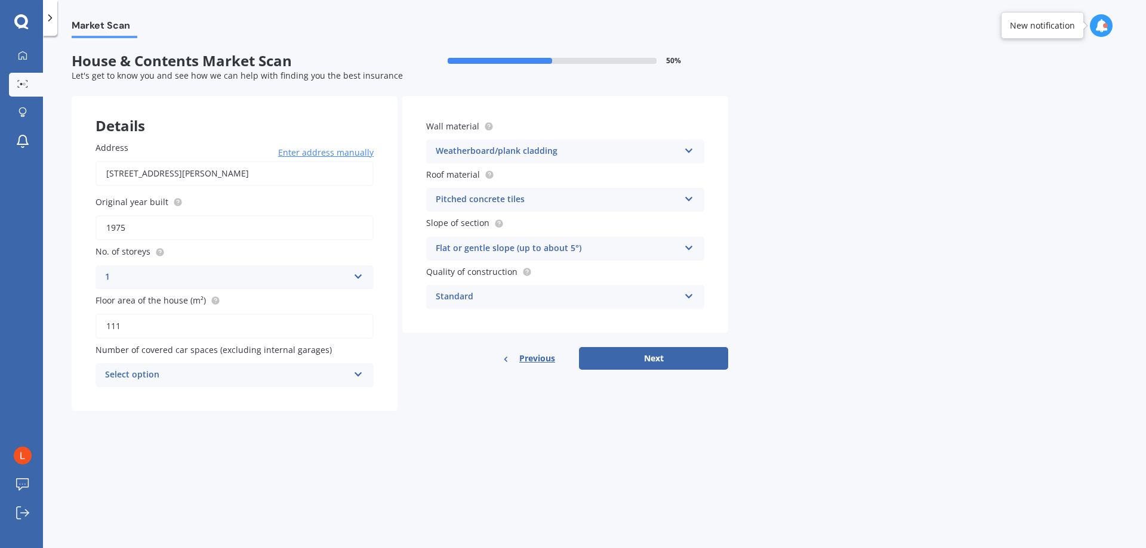
click at [183, 375] on div "Select option" at bounding box center [226, 375] width 243 height 14
click at [161, 446] on div "2" at bounding box center [234, 441] width 277 height 21
click at [698, 359] on button "Next" at bounding box center [653, 358] width 149 height 23
select select "29"
select select "05"
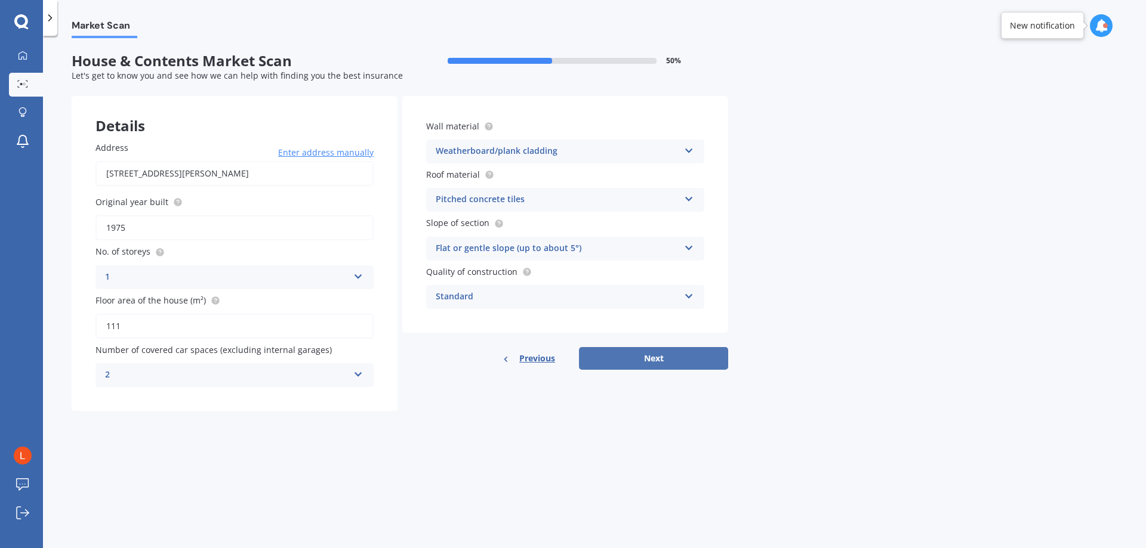
select select "1985"
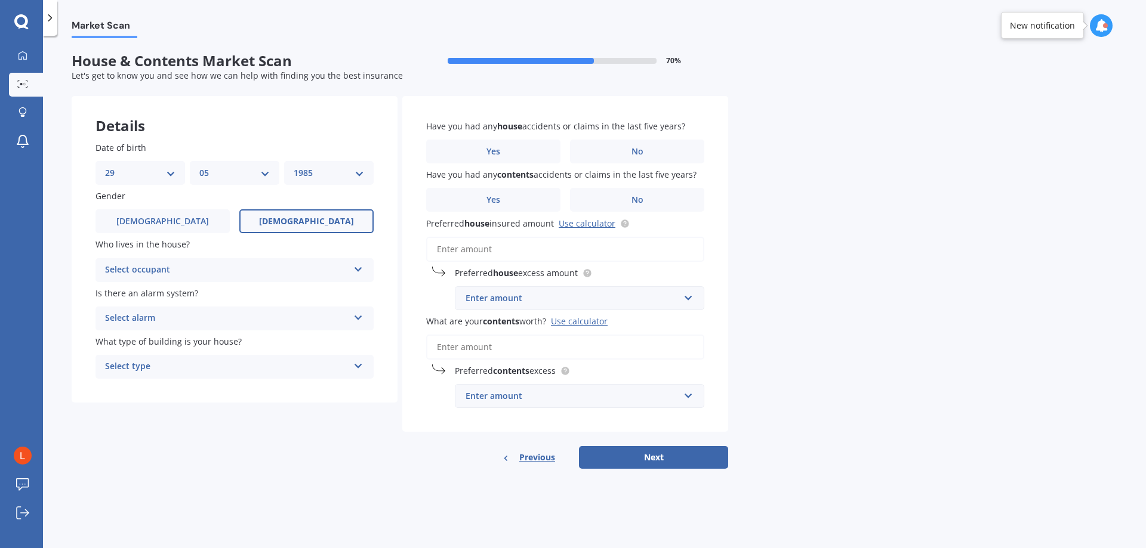
click at [187, 271] on div "Select occupant" at bounding box center [226, 270] width 243 height 14
click at [171, 291] on div "Owner" at bounding box center [234, 293] width 277 height 21
click at [218, 322] on div "Select alarm" at bounding box center [226, 318] width 243 height 14
click at [153, 361] on span "Yes, not monitored" at bounding box center [145, 362] width 79 height 11
click at [241, 372] on div "Select type" at bounding box center [226, 367] width 243 height 14
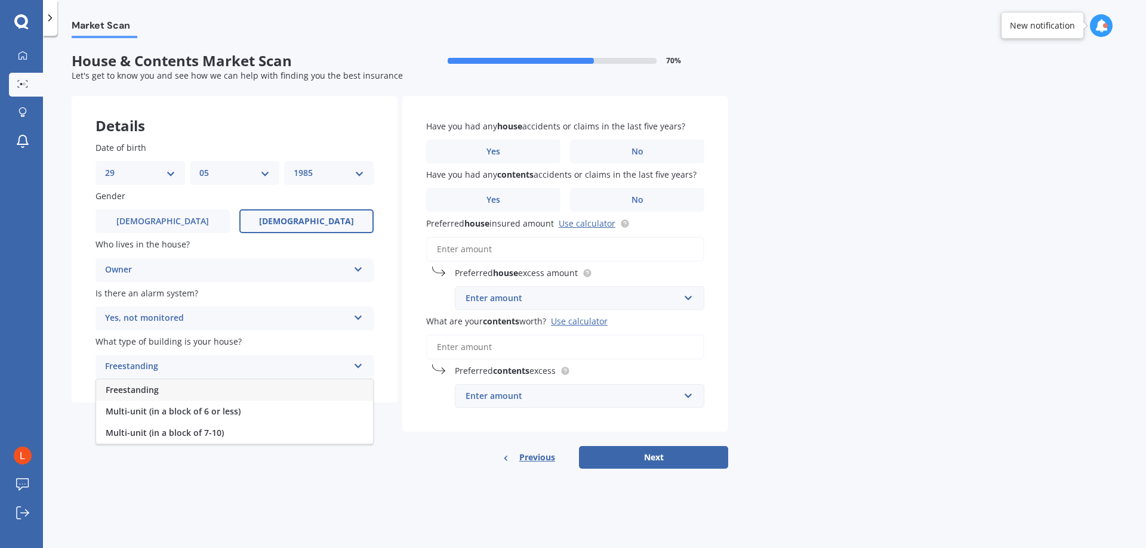
click at [168, 392] on div "Freestanding" at bounding box center [234, 389] width 277 height 21
click at [637, 144] on label "No" at bounding box center [637, 152] width 134 height 24
click at [0, 0] on input "No" at bounding box center [0, 0] width 0 height 0
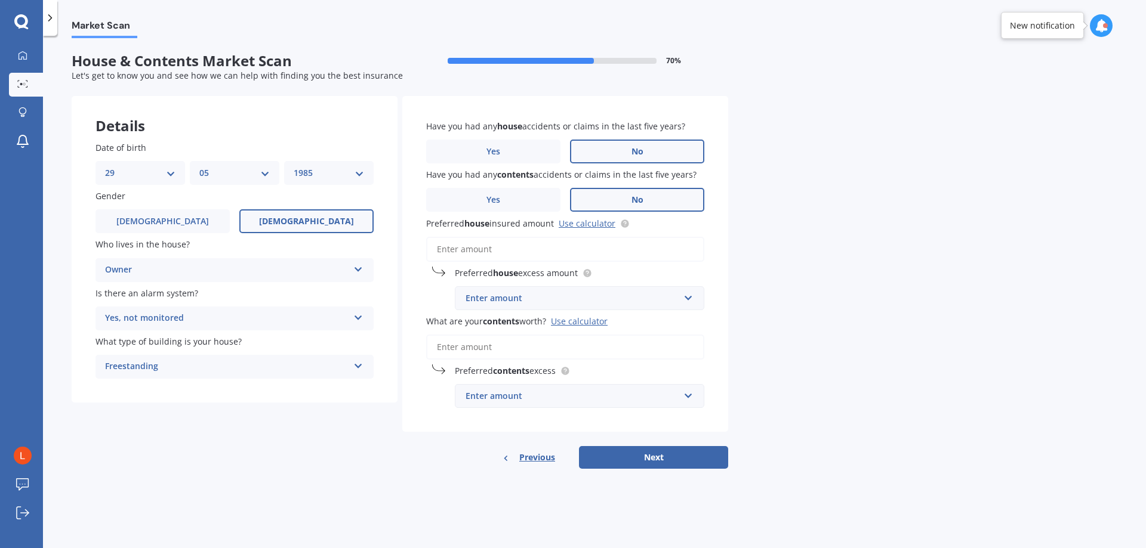
click at [699, 206] on label "No" at bounding box center [637, 200] width 134 height 24
click at [0, 0] on input "No" at bounding box center [0, 0] width 0 height 0
click at [1017, 193] on div "Market Scan House & Contents Market Scan 70 % Let's get to know you and see how…" at bounding box center [594, 294] width 1103 height 513
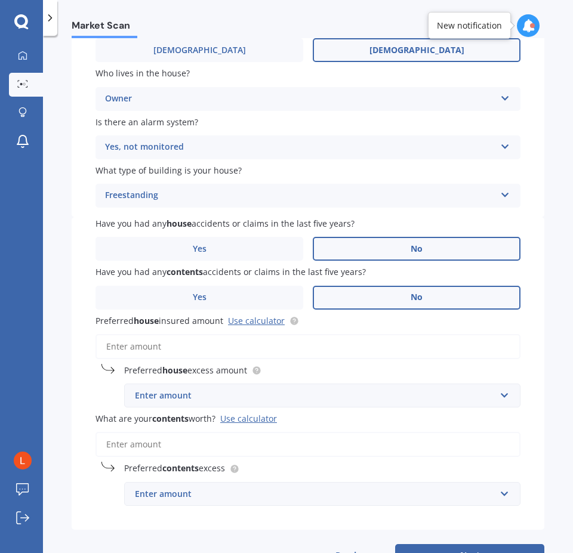
scroll to position [179, 0]
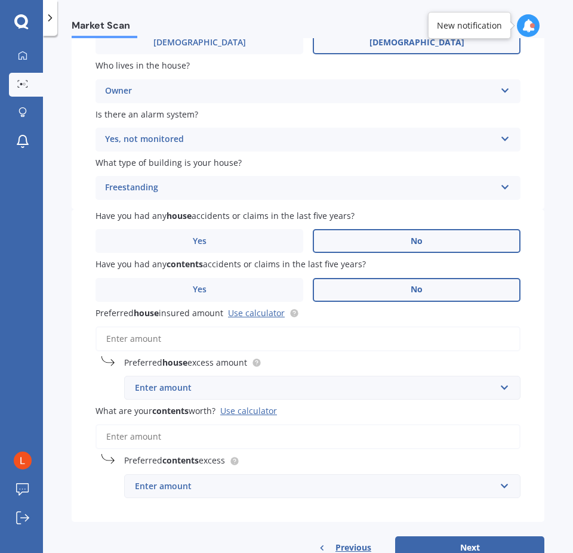
click at [195, 342] on input "Preferred house insured amount Use calculator" at bounding box center [307, 338] width 425 height 25
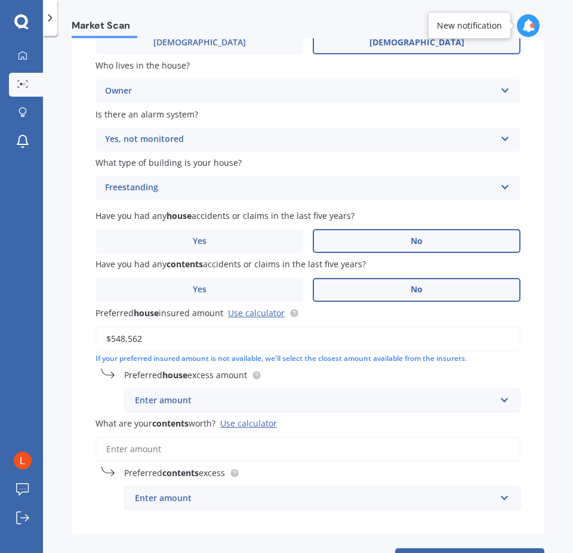
type input "$548,562"
click at [237, 400] on div "Enter amount" at bounding box center [315, 400] width 360 height 13
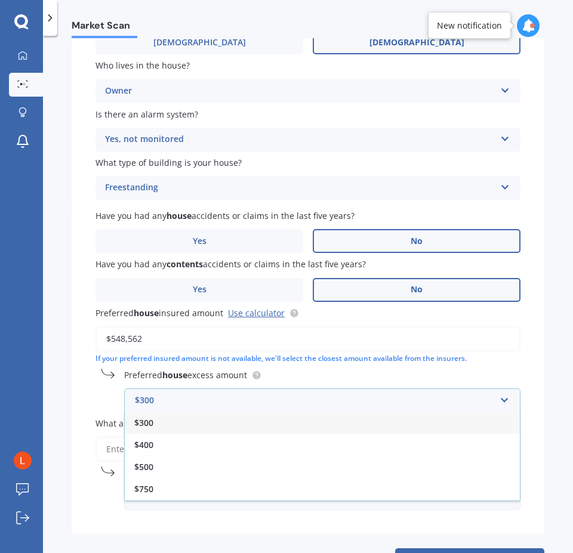
click at [215, 413] on div "$300" at bounding box center [322, 423] width 395 height 22
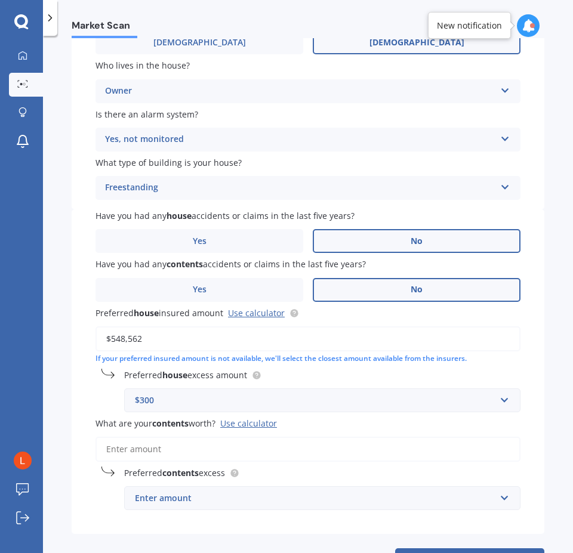
click at [197, 452] on input "What are your contents worth? Use calculator" at bounding box center [307, 449] width 425 height 25
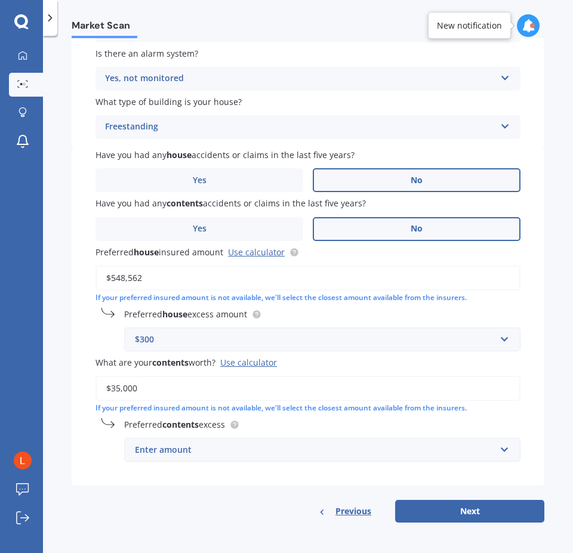
scroll to position [240, 0]
type input "$35,000"
click at [224, 453] on div "Enter amount" at bounding box center [315, 449] width 360 height 13
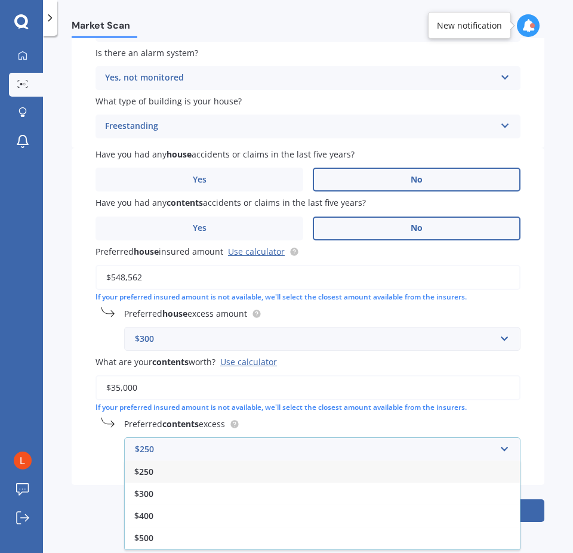
click at [176, 478] on div "$250" at bounding box center [322, 472] width 395 height 22
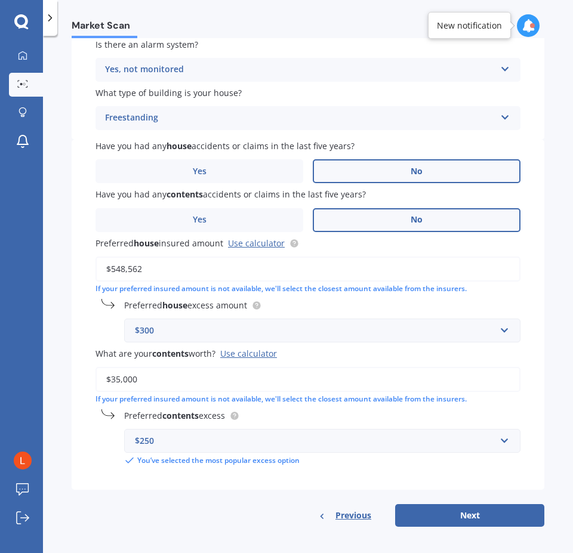
scroll to position [254, 0]
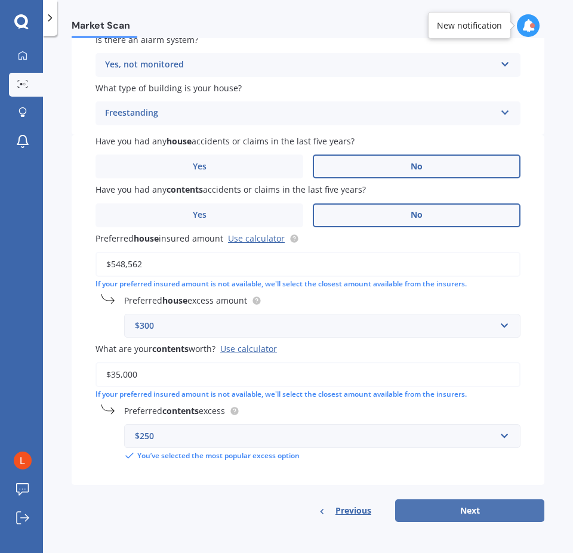
click at [489, 516] on button "Next" at bounding box center [469, 510] width 149 height 23
select select "29"
select select "05"
select select "1985"
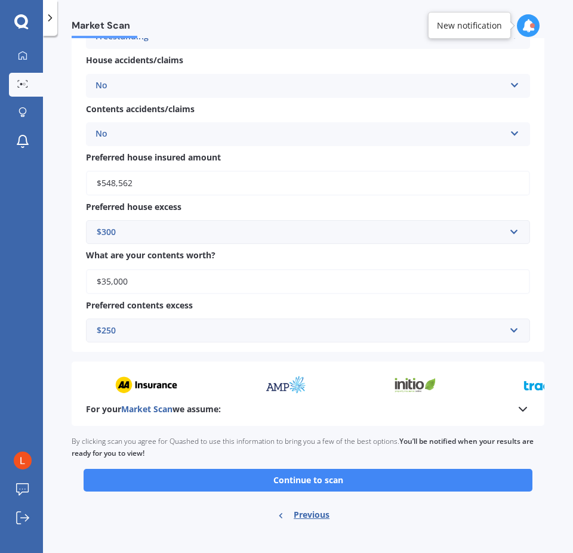
scroll to position [750, 0]
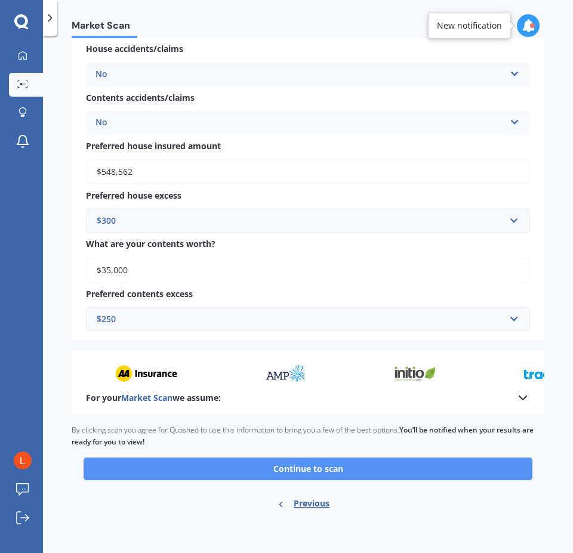
click at [343, 470] on button "Continue to scan" at bounding box center [308, 469] width 449 height 23
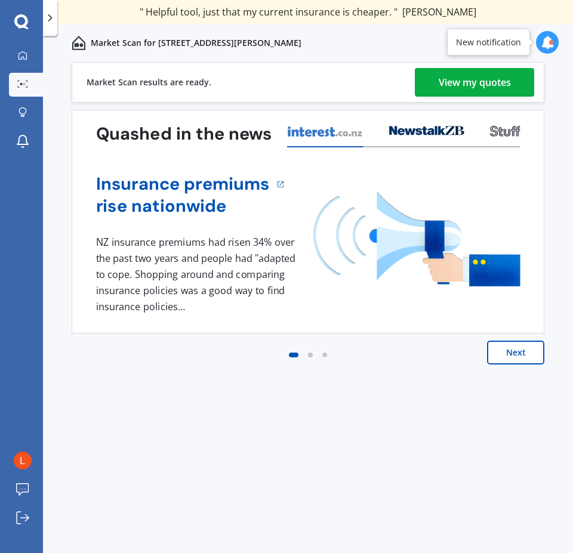
click at [525, 348] on button "Next" at bounding box center [515, 353] width 57 height 24
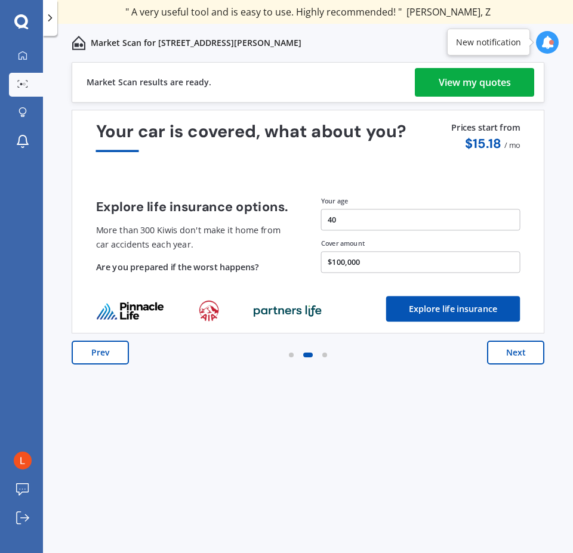
click at [524, 352] on button "Next" at bounding box center [515, 353] width 57 height 24
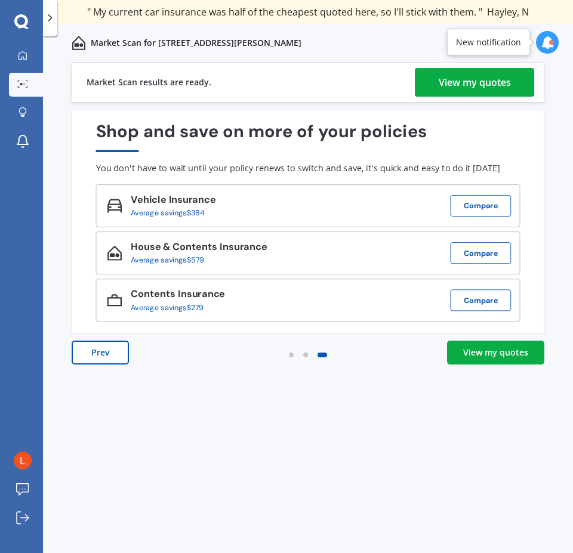
click at [524, 352] on div "View my quotes" at bounding box center [495, 353] width 65 height 12
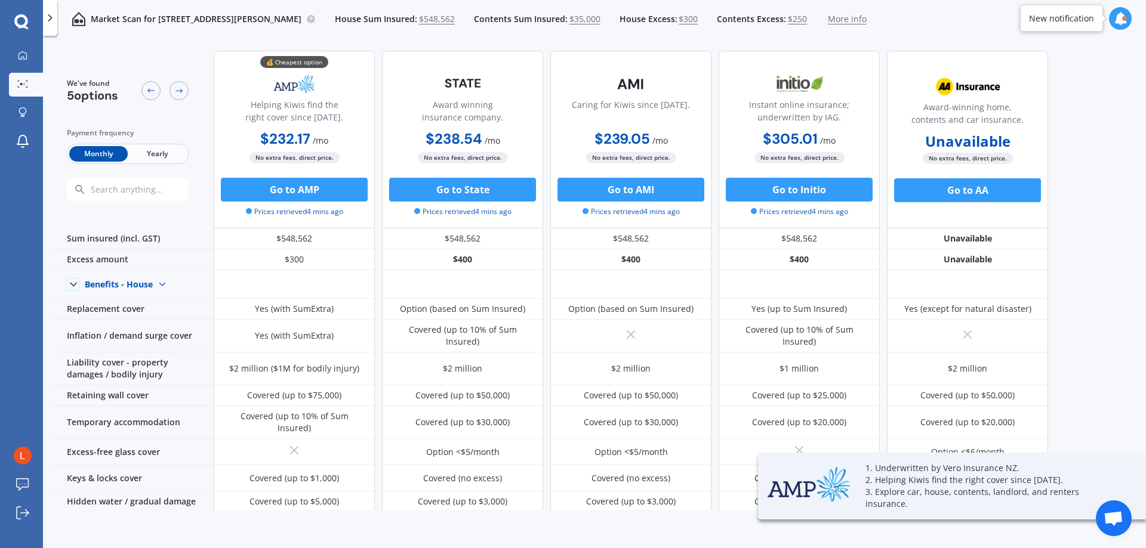
click at [1132, 175] on div "We've found 5 options Payment frequency Monthly Yearly 💰 Cheapest option Helpin…" at bounding box center [599, 275] width 1093 height 469
click at [149, 154] on span "Yearly" at bounding box center [157, 154] width 58 height 16
click at [88, 153] on span "Monthly" at bounding box center [98, 154] width 58 height 16
